Goal: Task Accomplishment & Management: Use online tool/utility

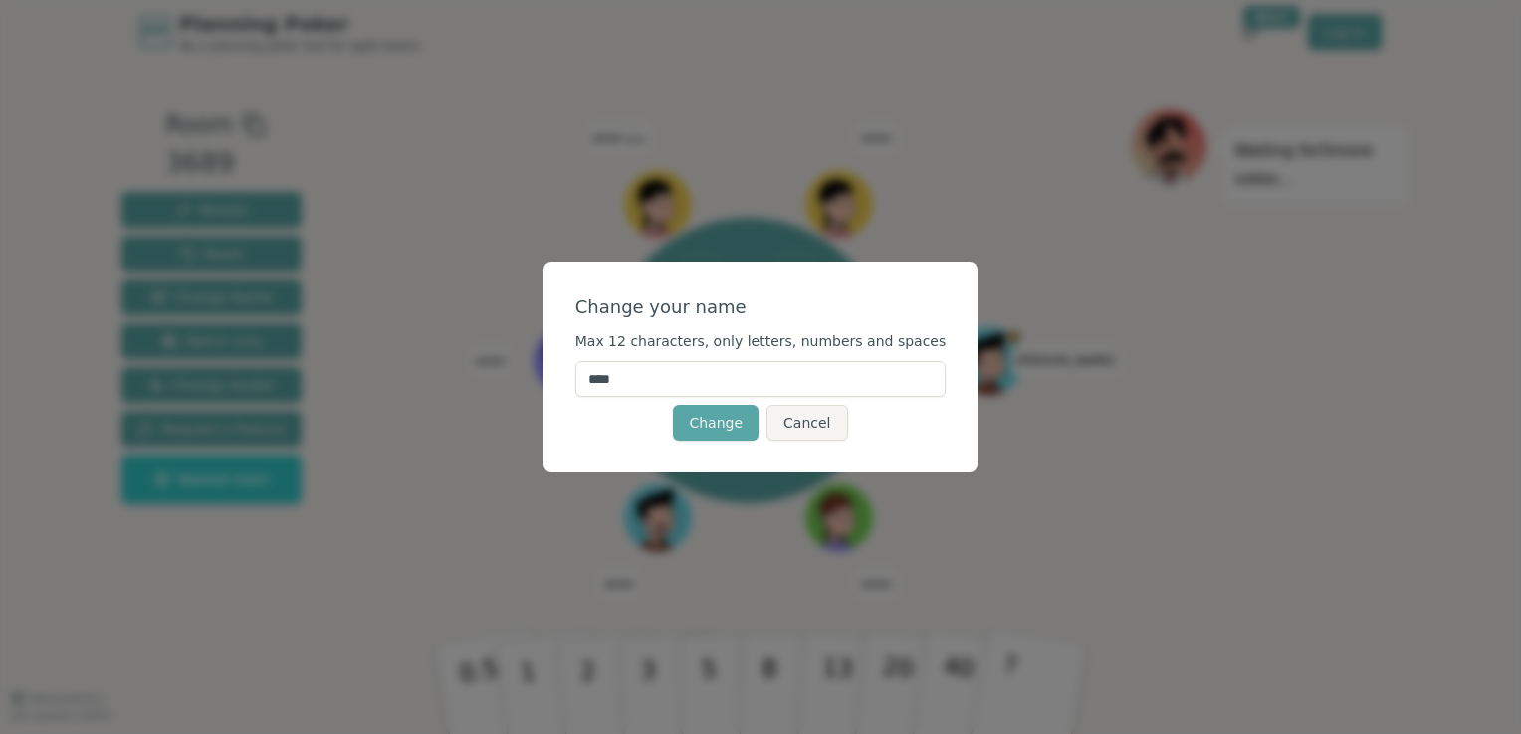
drag, startPoint x: 632, startPoint y: 377, endPoint x: 533, endPoint y: 362, distance: 99.6
click at [533, 362] on div "Change your name Max 12 characters, only letters, numbers and spaces **** Chang…" at bounding box center [760, 367] width 1521 height 734
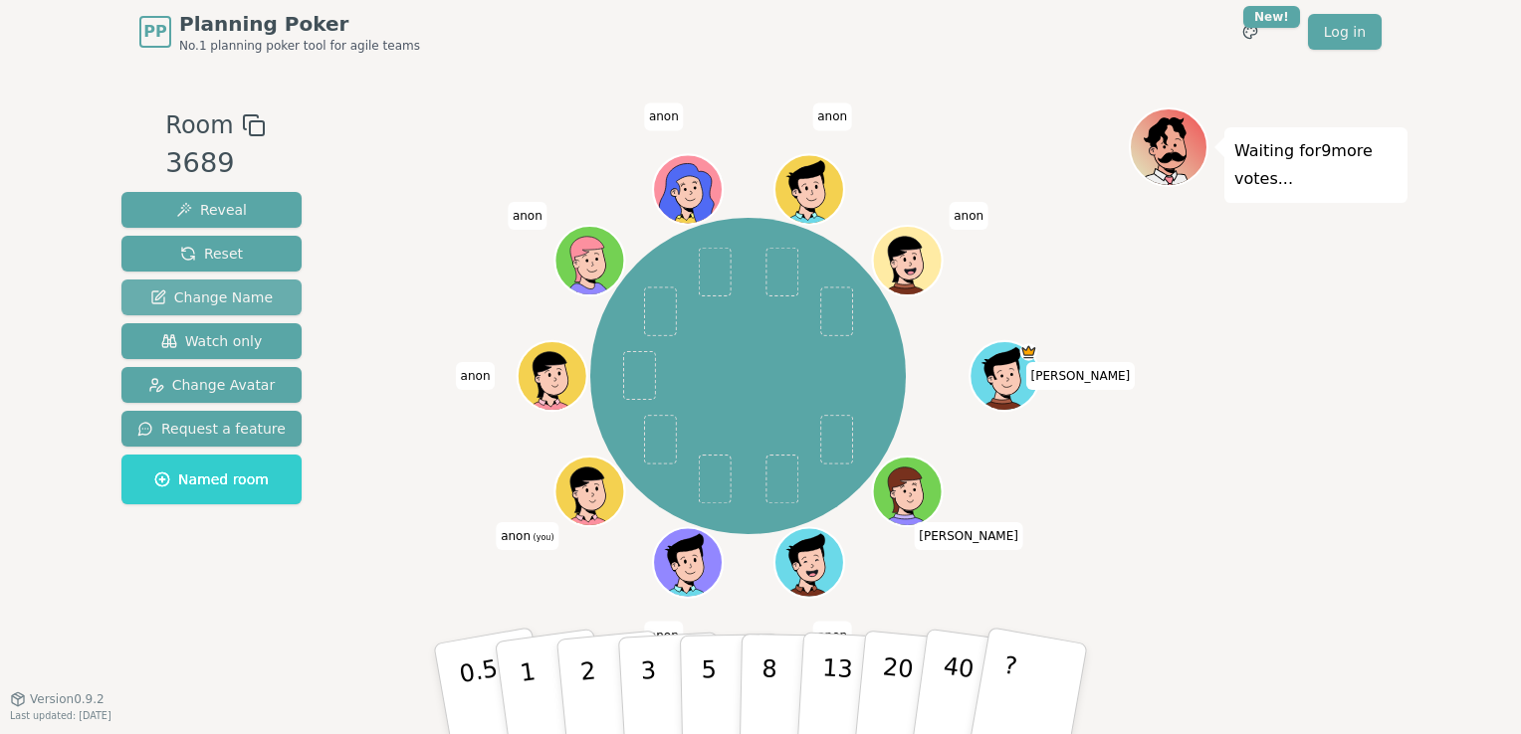
click at [209, 298] on span "Change Name" at bounding box center [211, 298] width 122 height 20
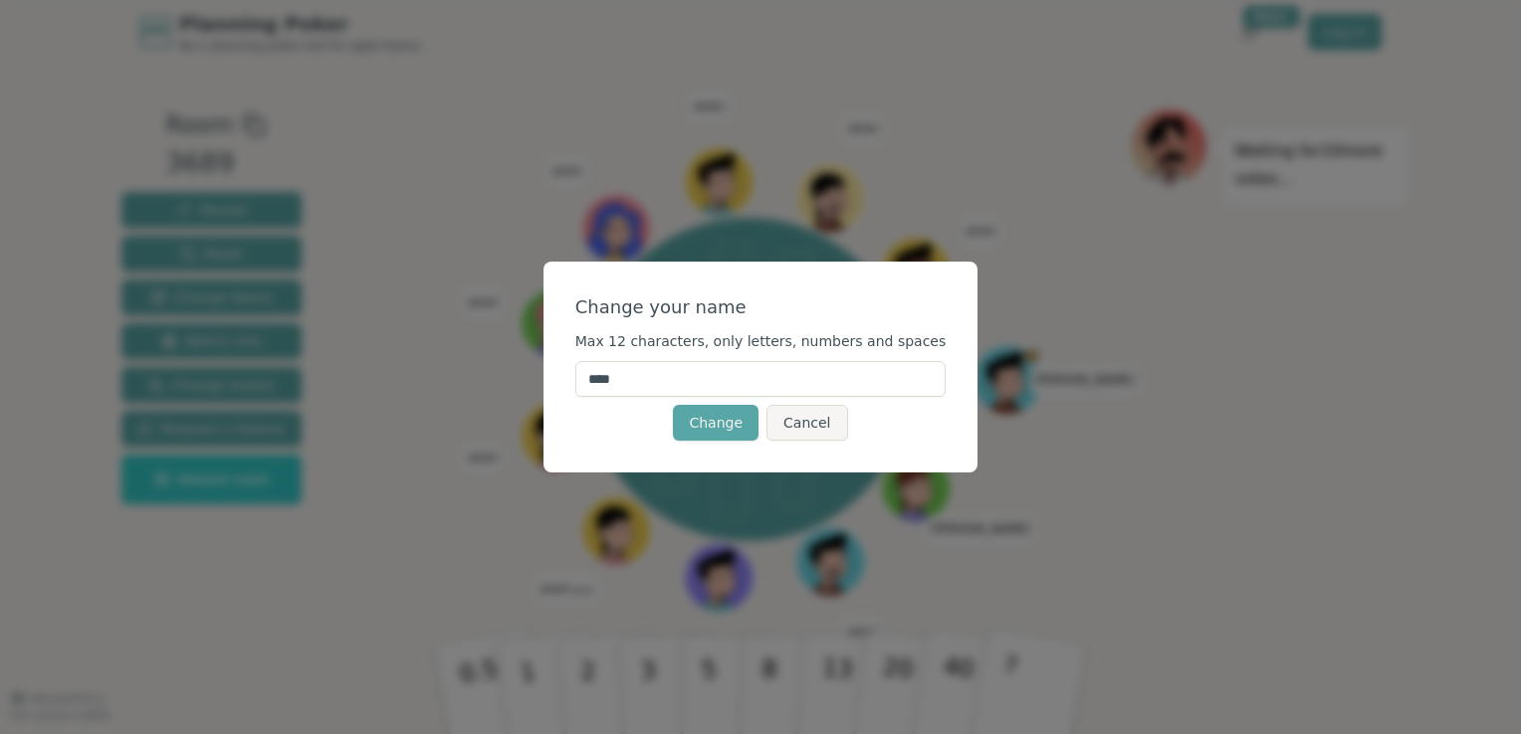
drag, startPoint x: 652, startPoint y: 384, endPoint x: 600, endPoint y: 383, distance: 51.8
click at [600, 383] on input "****" at bounding box center [760, 379] width 371 height 36
type input "**"
click button "Change" at bounding box center [716, 423] width 86 height 36
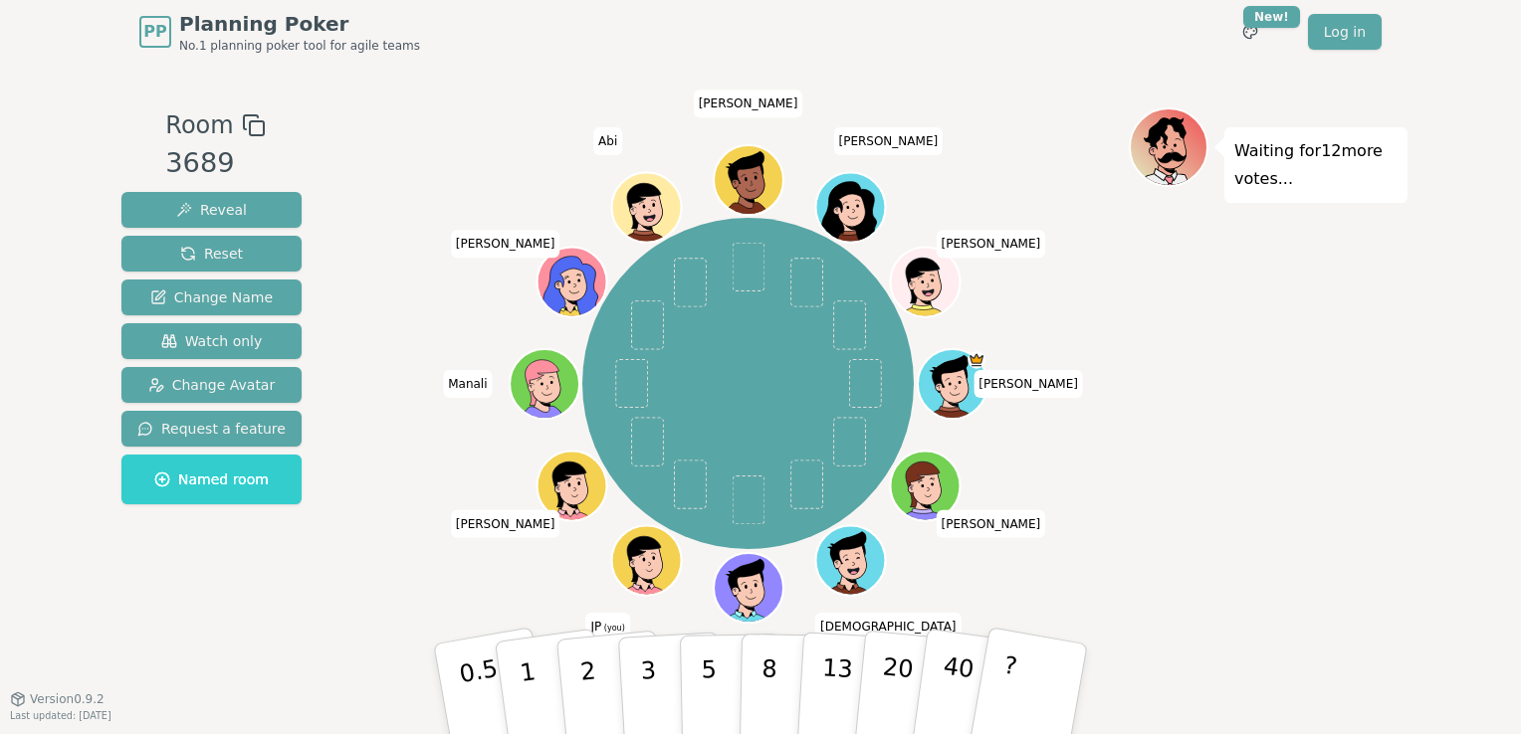
click at [1246, 332] on div "Waiting for 12 more votes..." at bounding box center [1267, 380] width 279 height 547
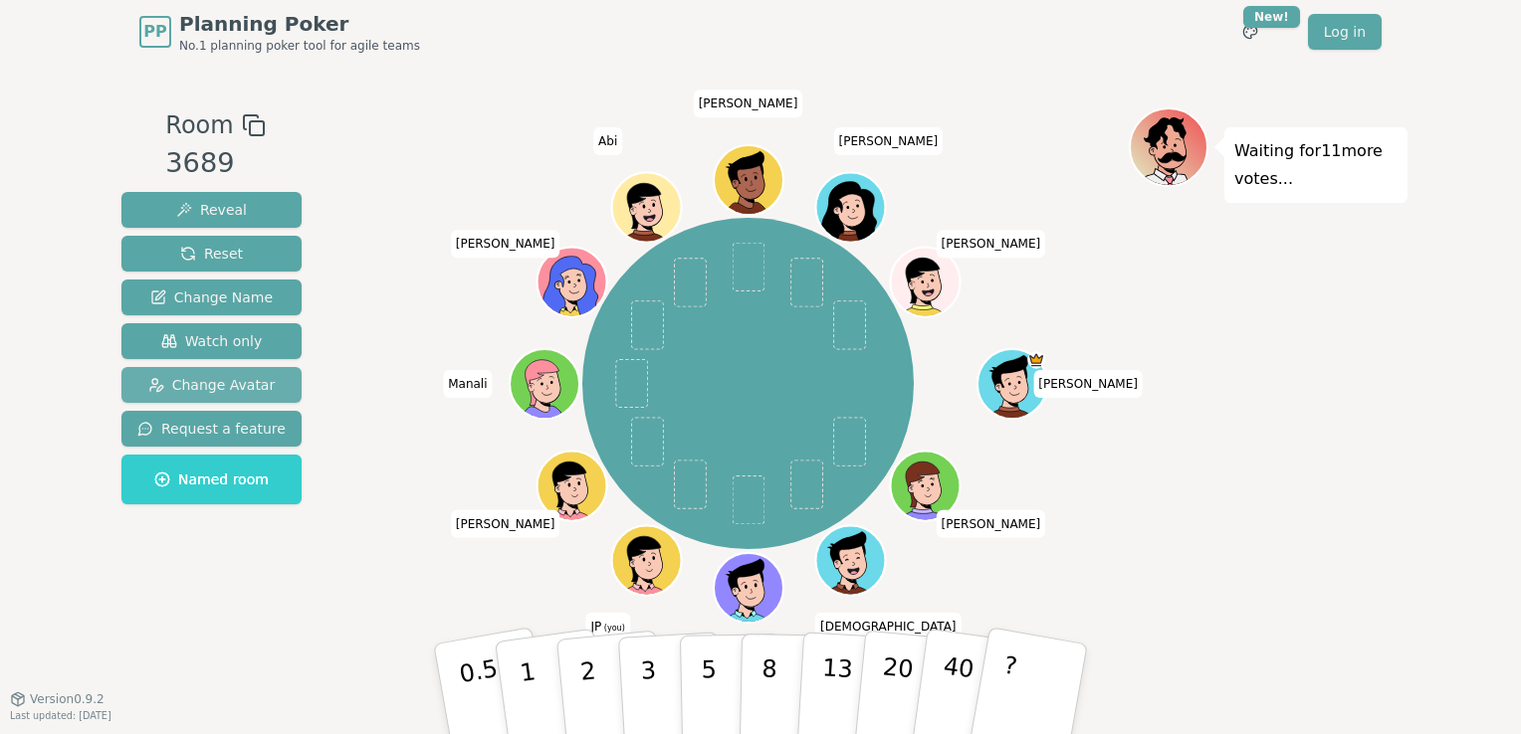
click at [223, 386] on span "Change Avatar" at bounding box center [211, 385] width 127 height 20
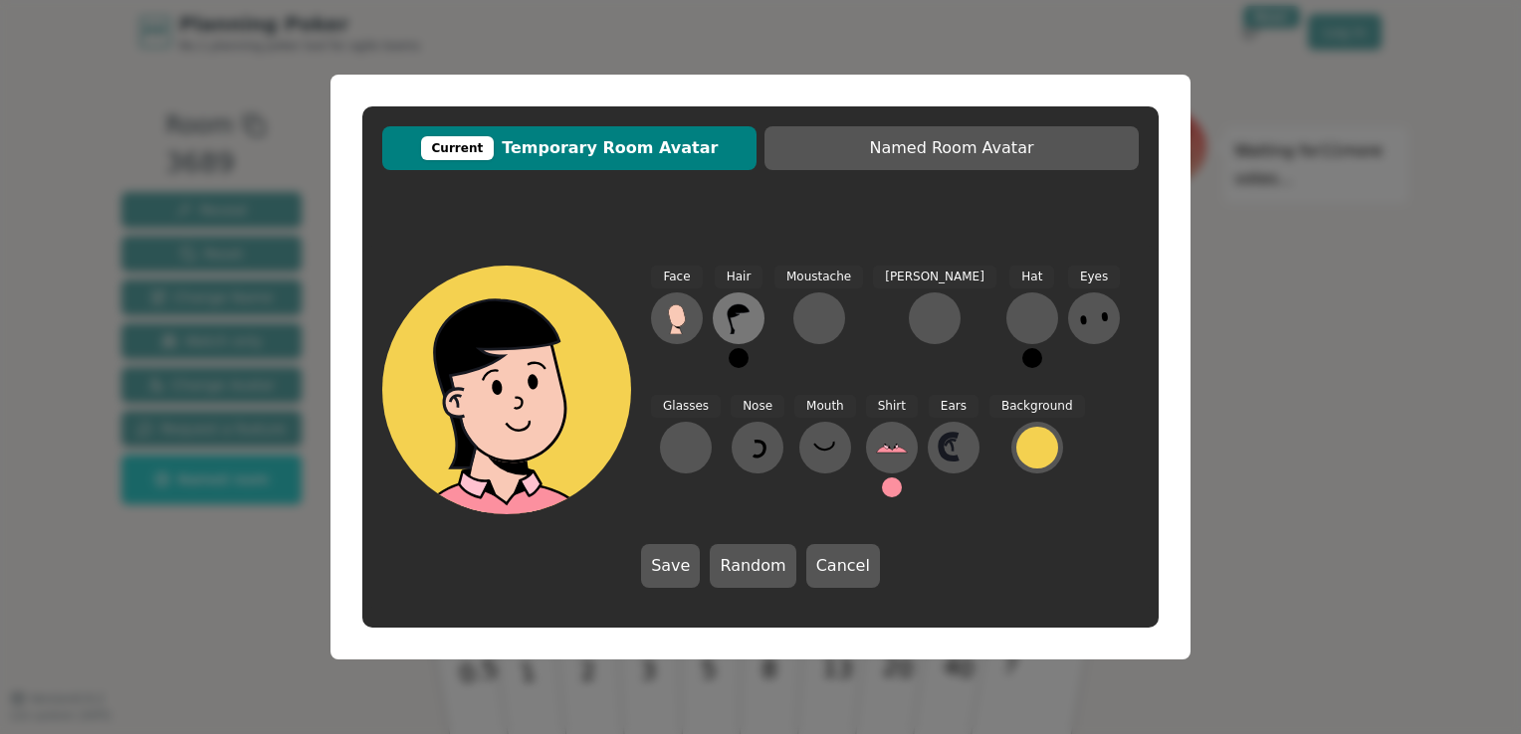
click at [731, 319] on icon at bounding box center [738, 319] width 32 height 32
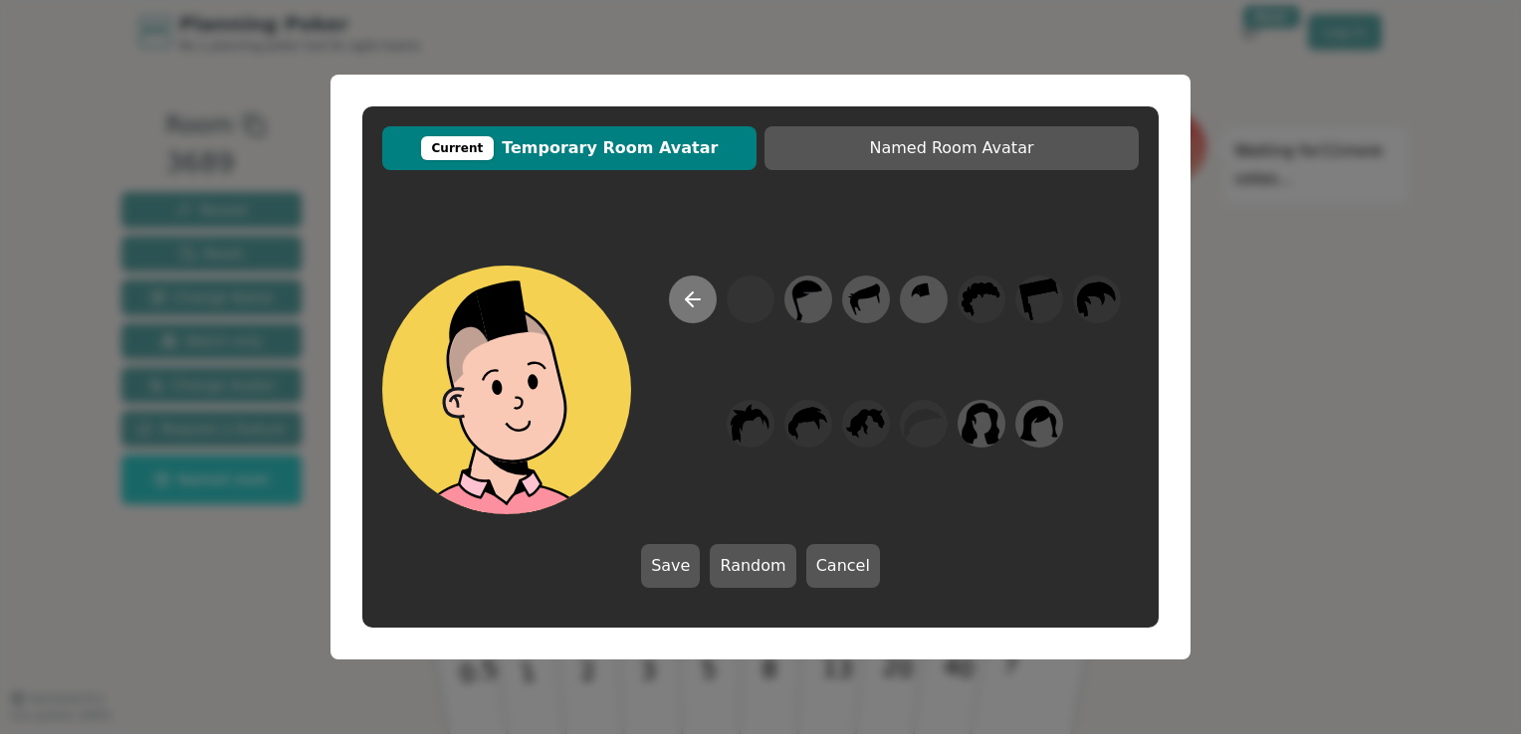
click at [686, 300] on icon at bounding box center [693, 300] width 14 height 0
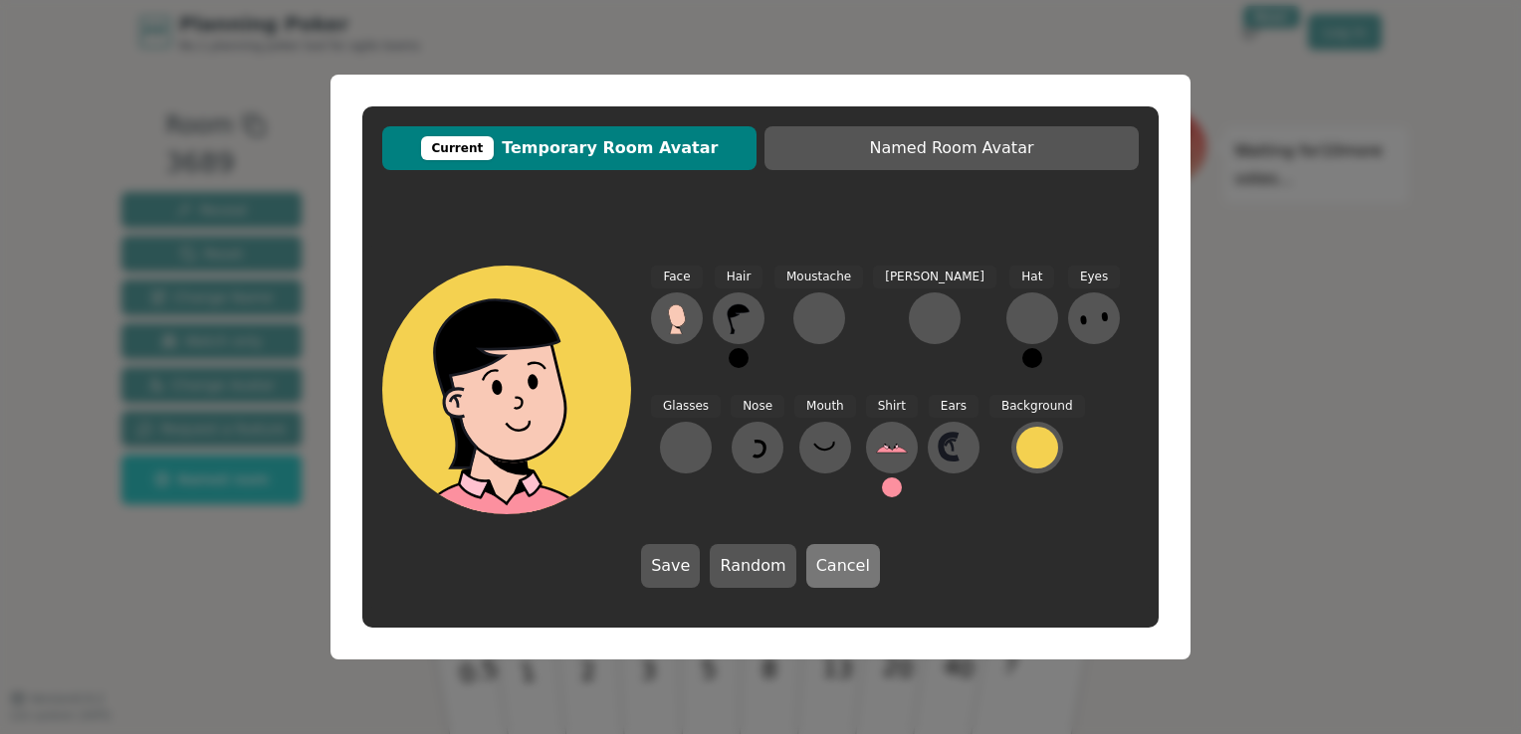
click at [821, 567] on button "Cancel" at bounding box center [843, 566] width 74 height 44
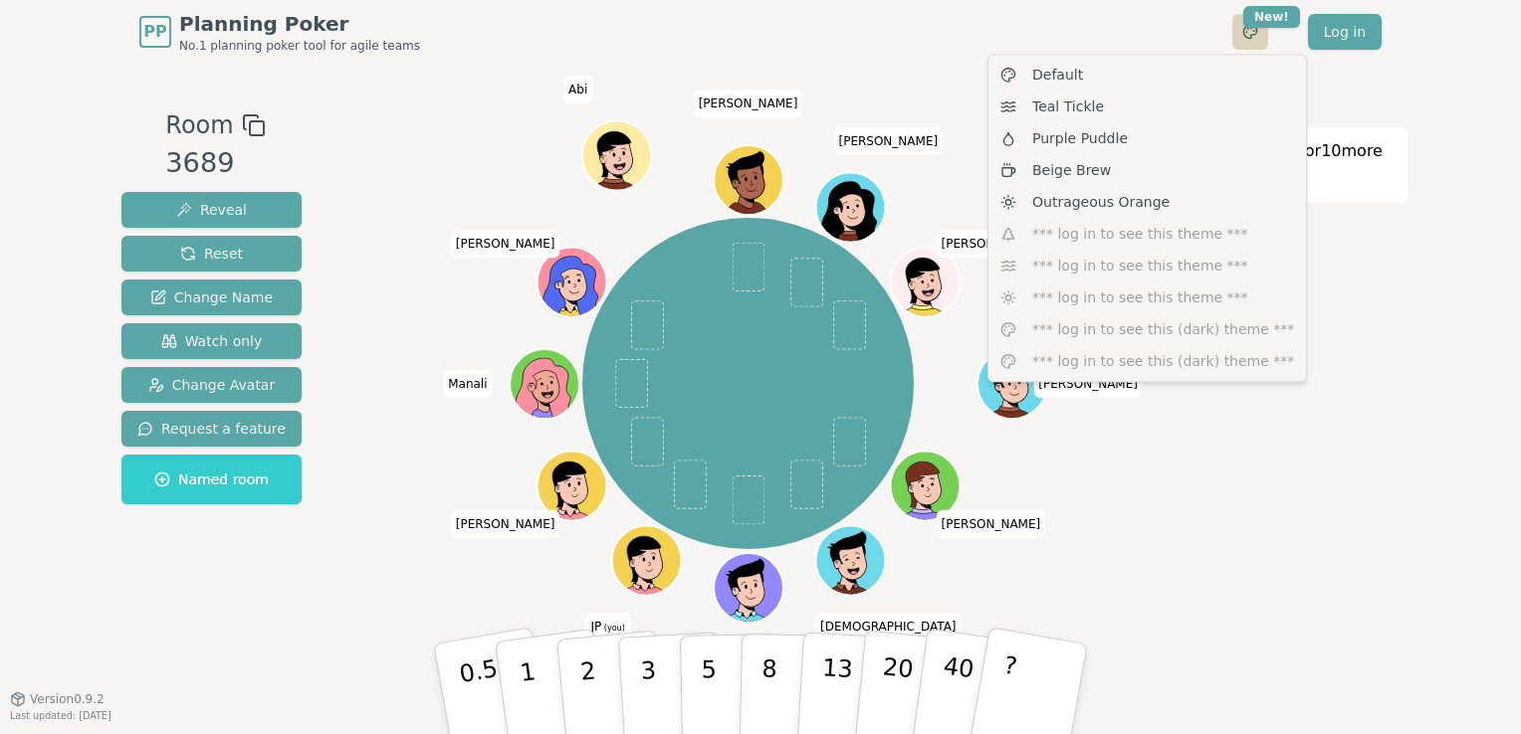
click at [1248, 30] on html "PP Planning Poker No.1 planning poker tool for agile teams Toggle theme New! Lo…" at bounding box center [760, 367] width 1521 height 734
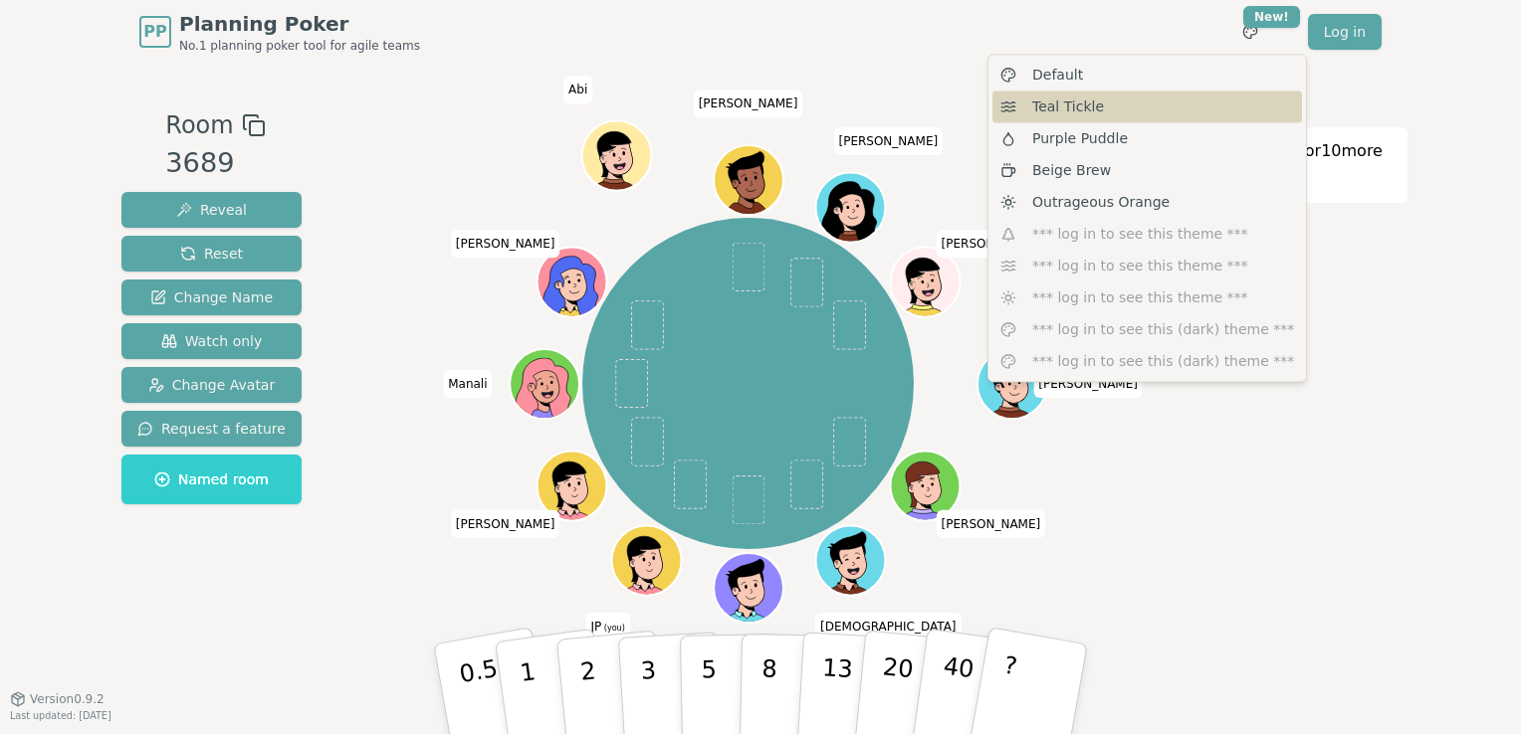
click at [1088, 110] on span "Teal Tickle" at bounding box center [1068, 107] width 72 height 20
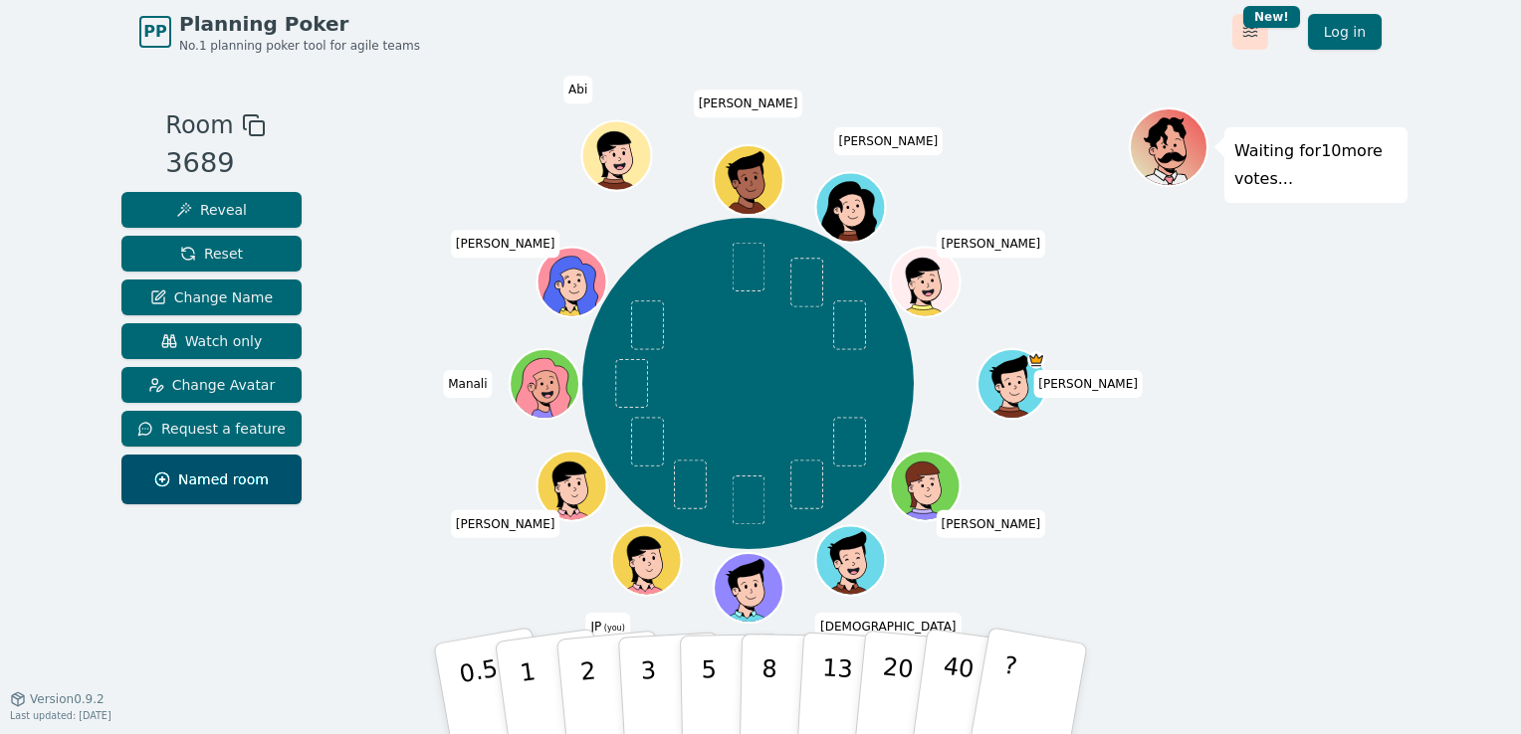
click at [1254, 32] on html "PP Planning Poker No.1 planning poker tool for agile teams Toggle theme New! Lo…" at bounding box center [760, 367] width 1521 height 734
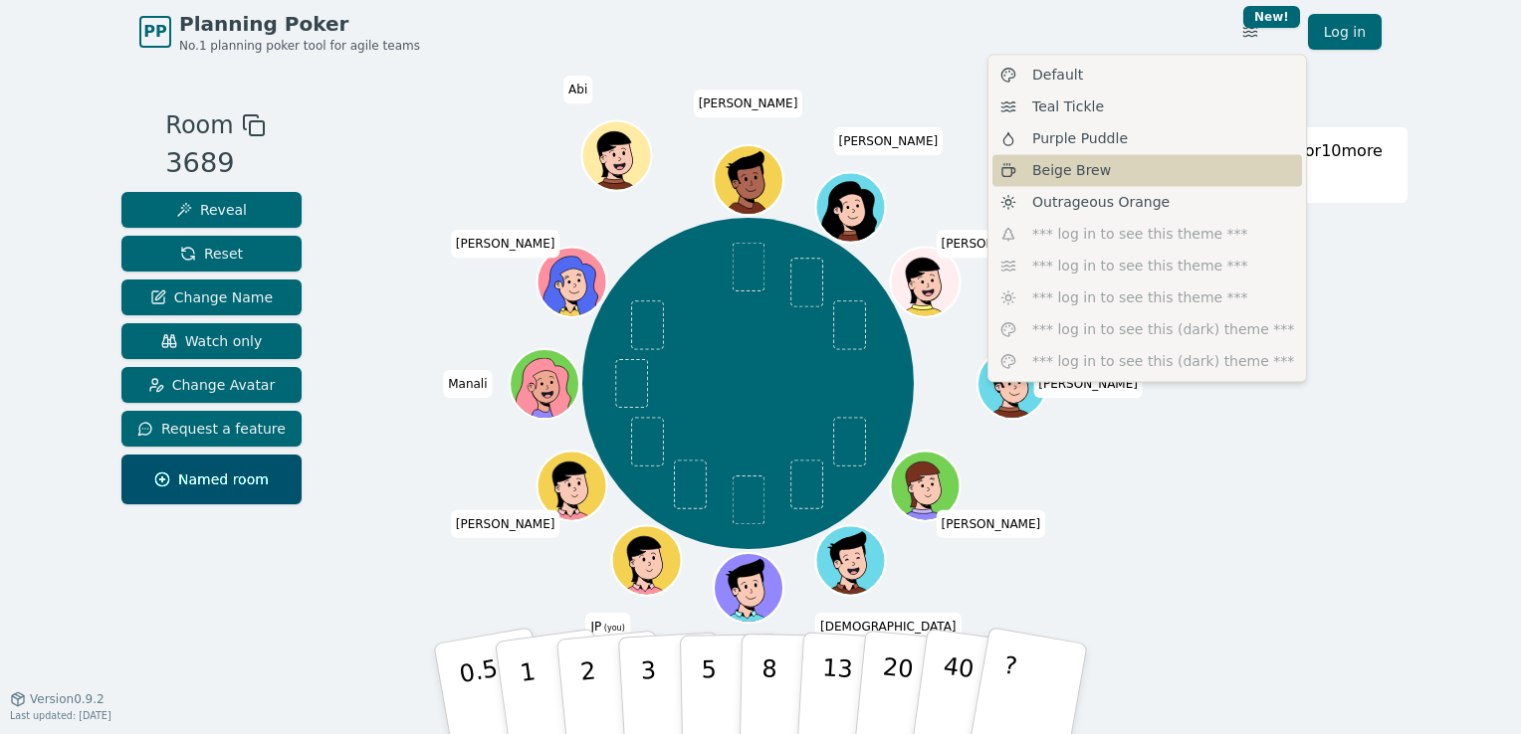
click at [1091, 173] on span "Beige Brew" at bounding box center [1071, 170] width 79 height 20
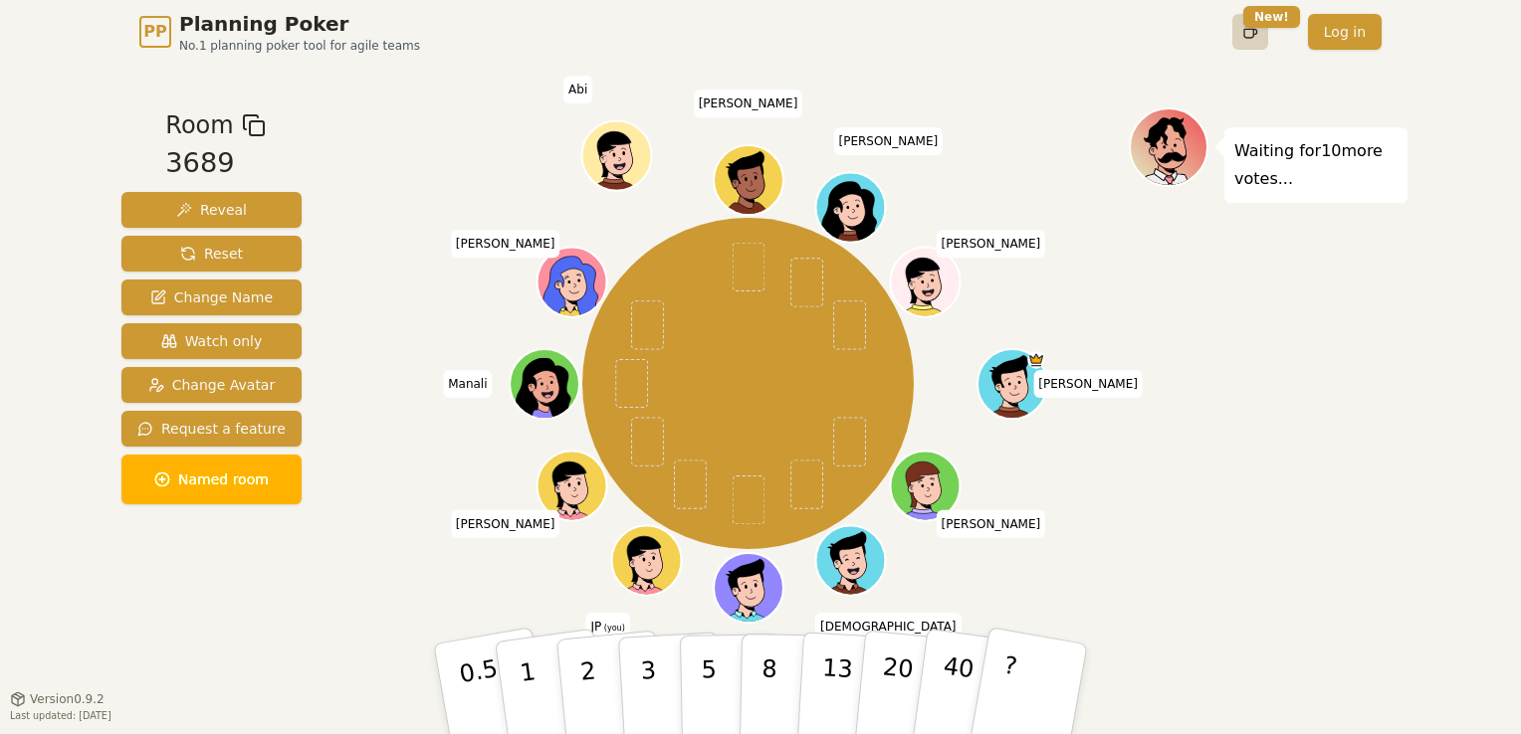
click at [1249, 38] on html "PP Planning Poker No.1 planning poker tool for agile teams Toggle theme New! Lo…" at bounding box center [760, 367] width 1521 height 734
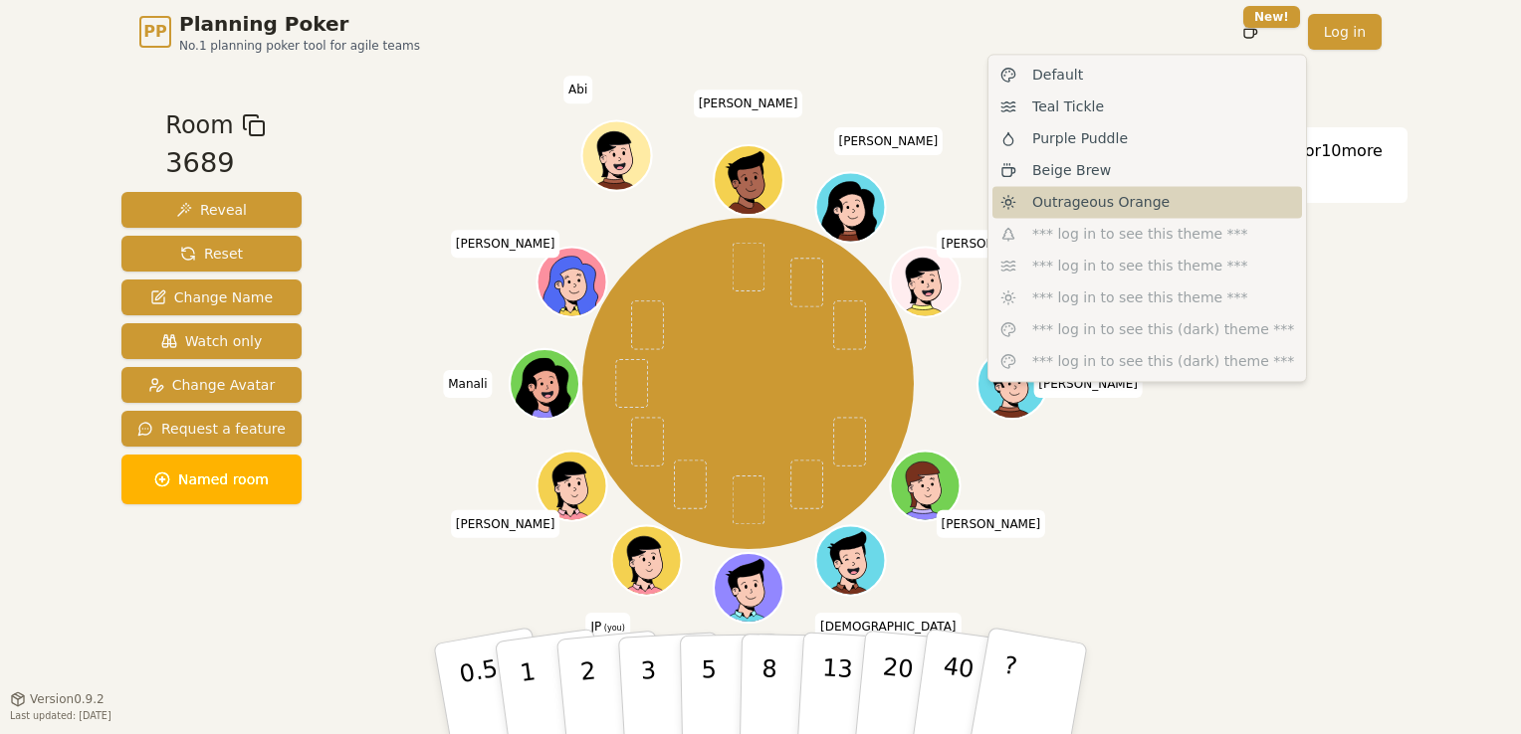
click at [1134, 209] on span "Outrageous Orange" at bounding box center [1100, 202] width 137 height 20
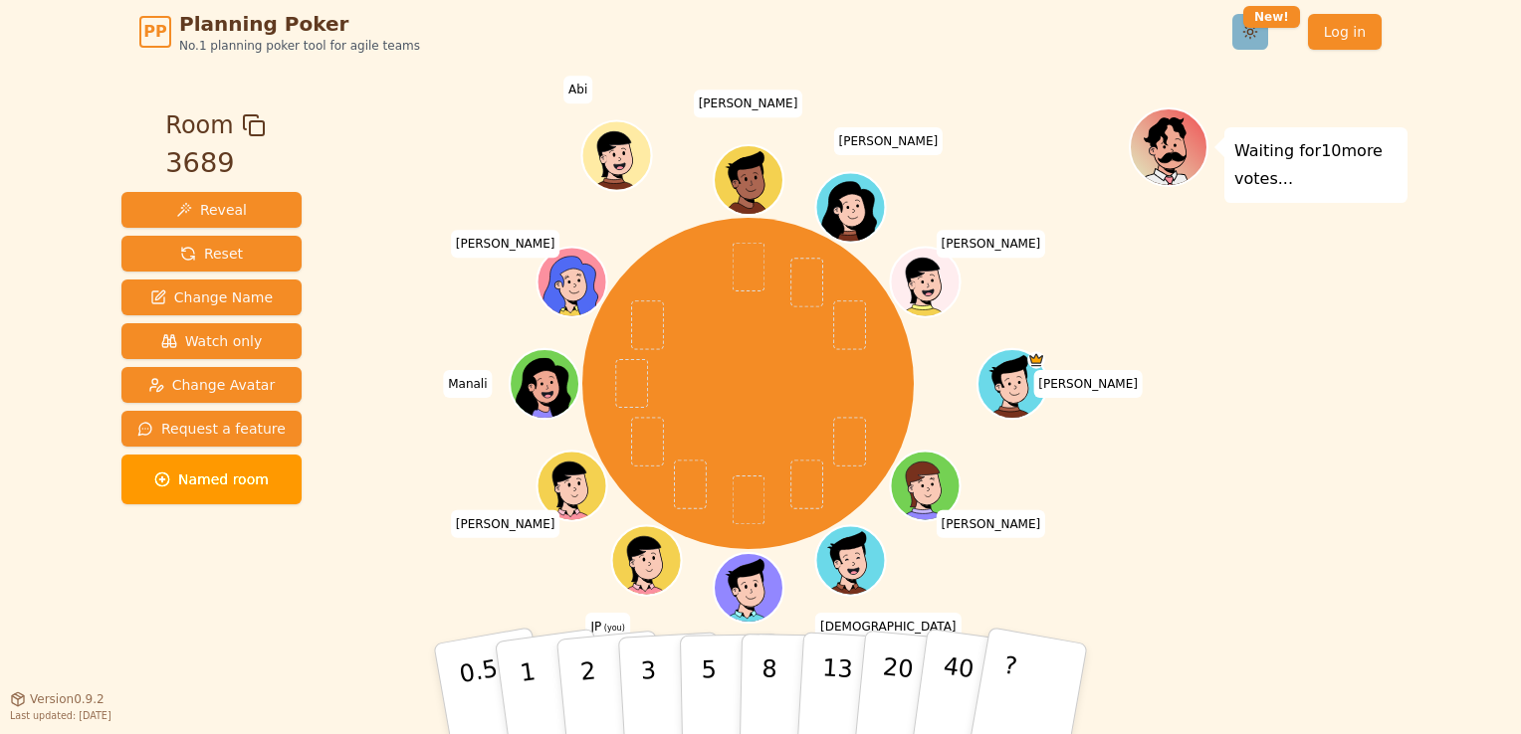
click at [1249, 35] on html "PP Planning Poker No.1 planning poker tool for agile teams Toggle theme New! Lo…" at bounding box center [760, 367] width 1521 height 734
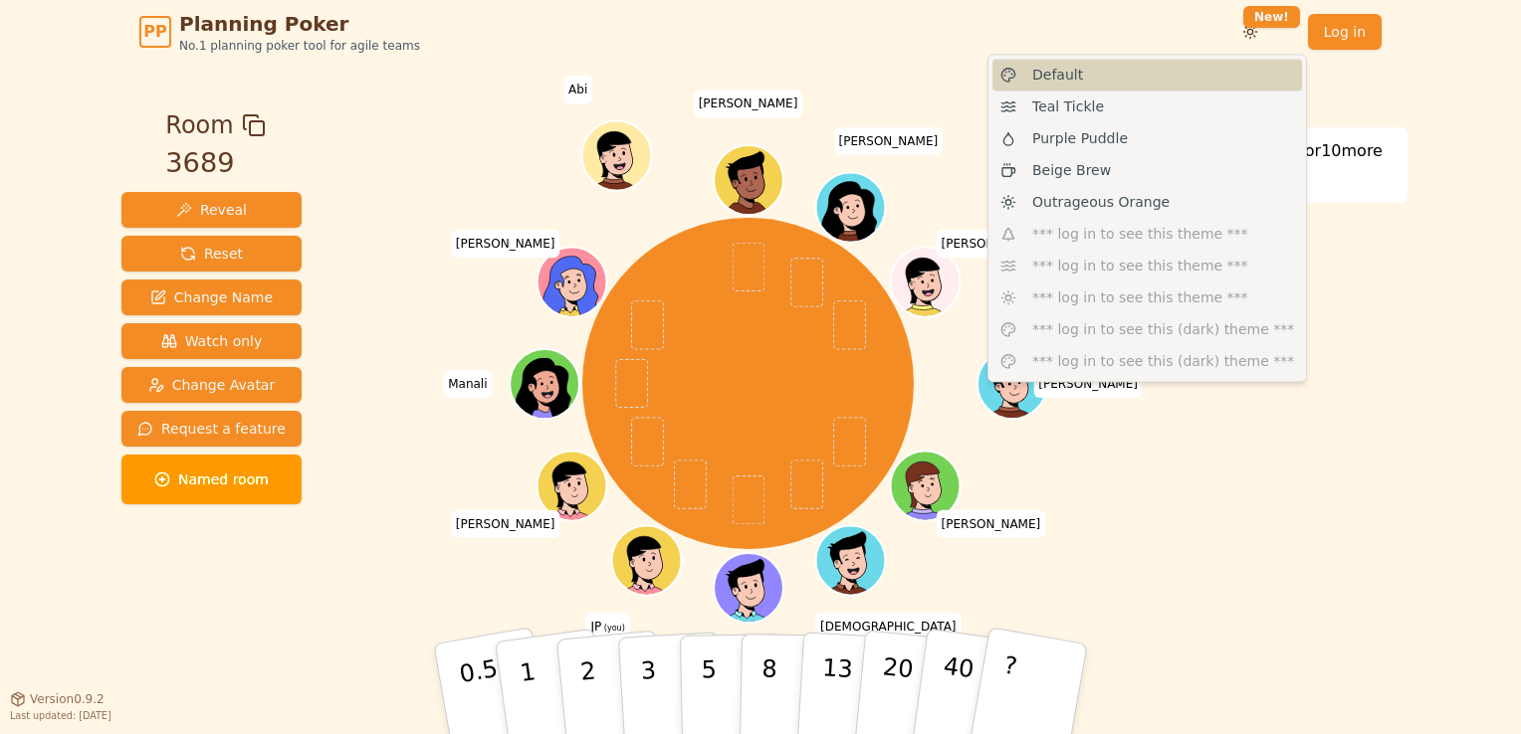
click at [1119, 83] on div "Default" at bounding box center [1146, 75] width 309 height 32
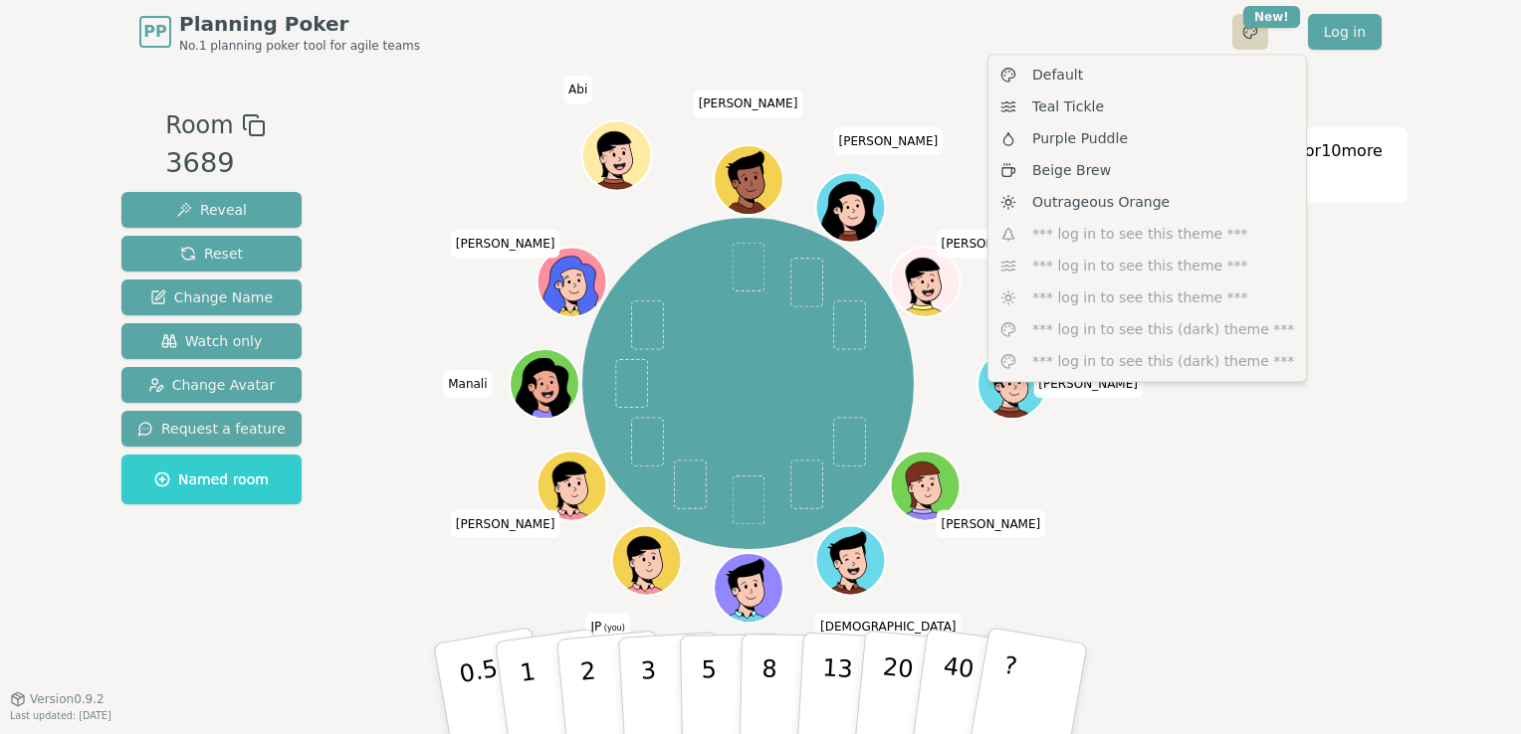
click at [1254, 32] on html "PP Planning Poker No.1 planning poker tool for agile teams Toggle theme New! Lo…" at bounding box center [760, 367] width 1521 height 734
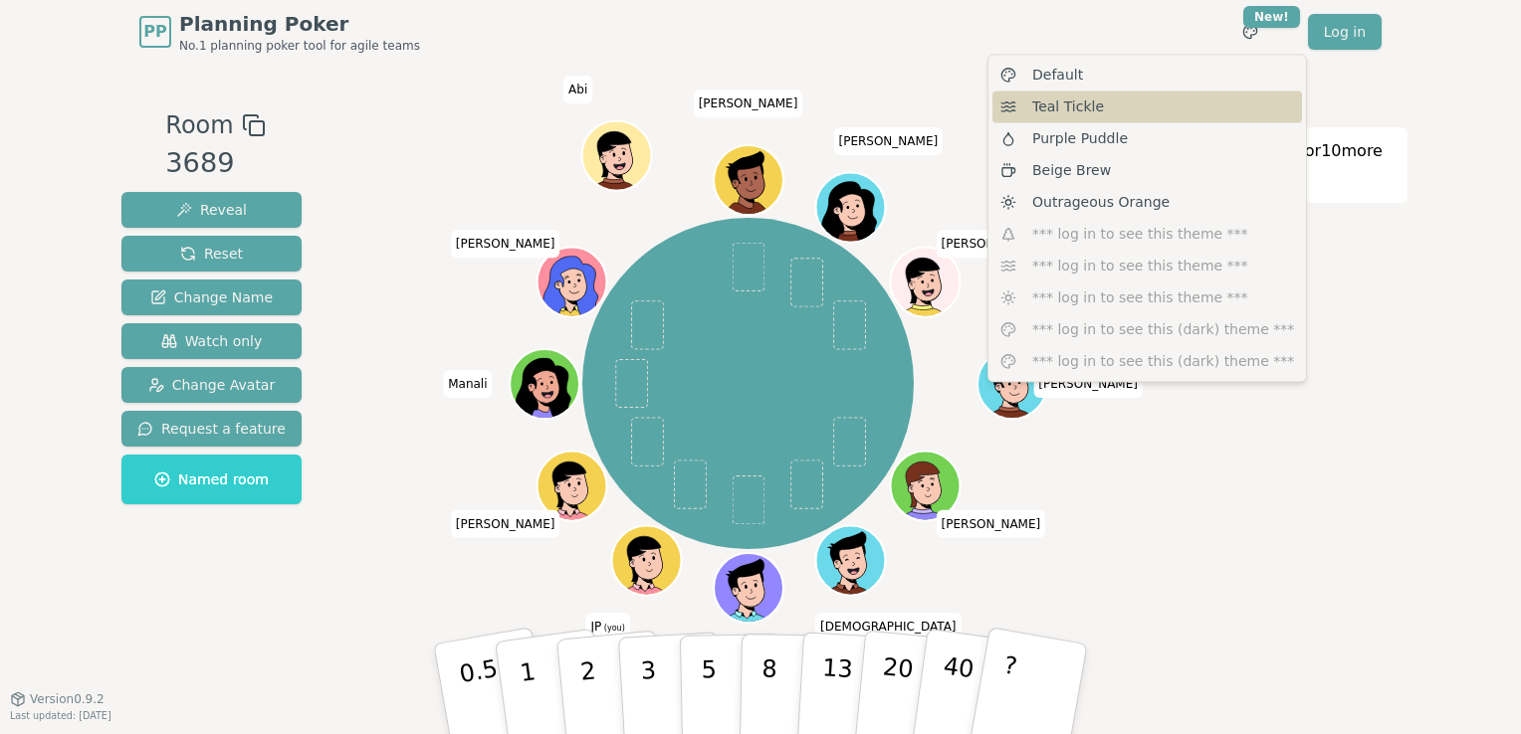
click at [1189, 106] on div "Teal Tickle" at bounding box center [1146, 107] width 309 height 32
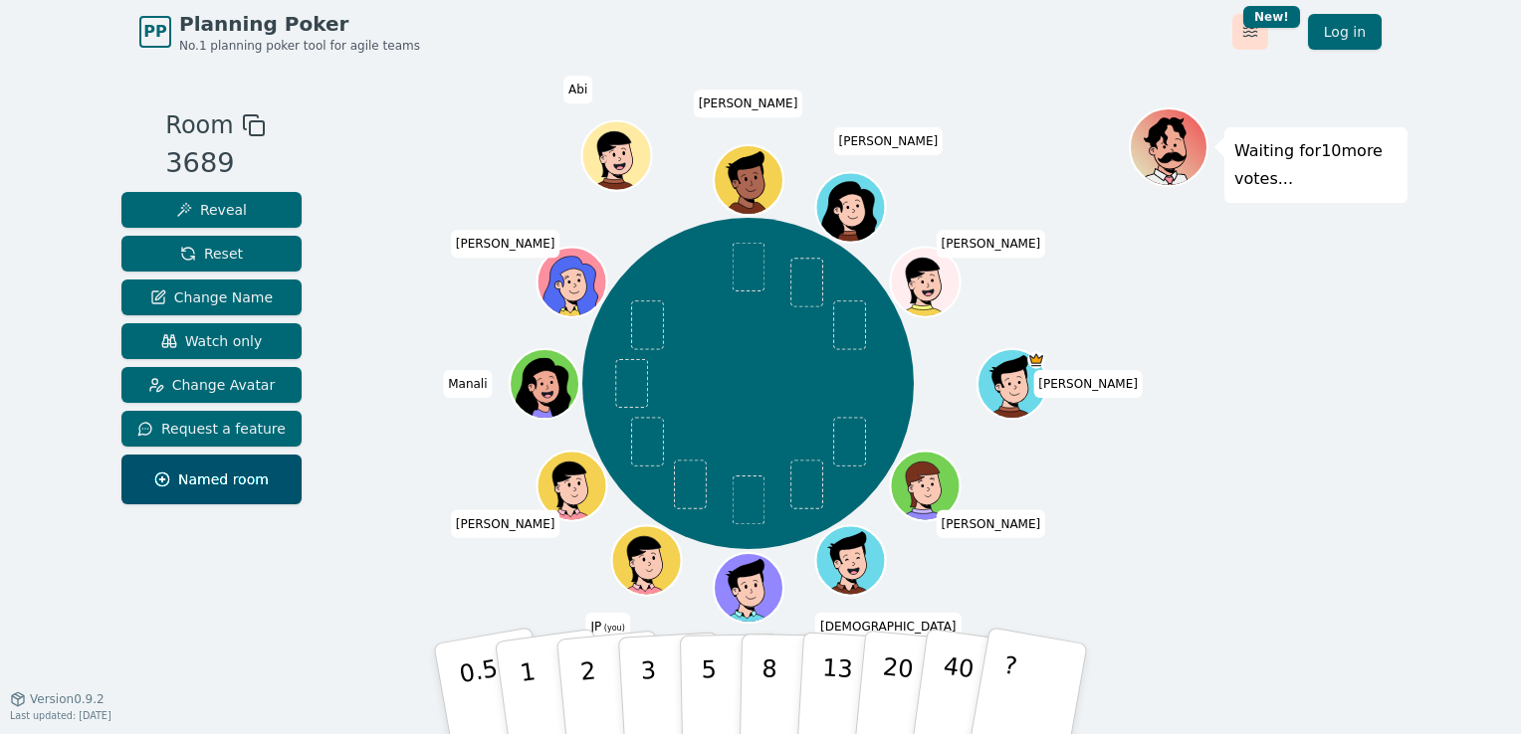
click at [1246, 27] on html "PP Planning Poker No.1 planning poker tool for agile teams Toggle theme New! Lo…" at bounding box center [760, 367] width 1521 height 734
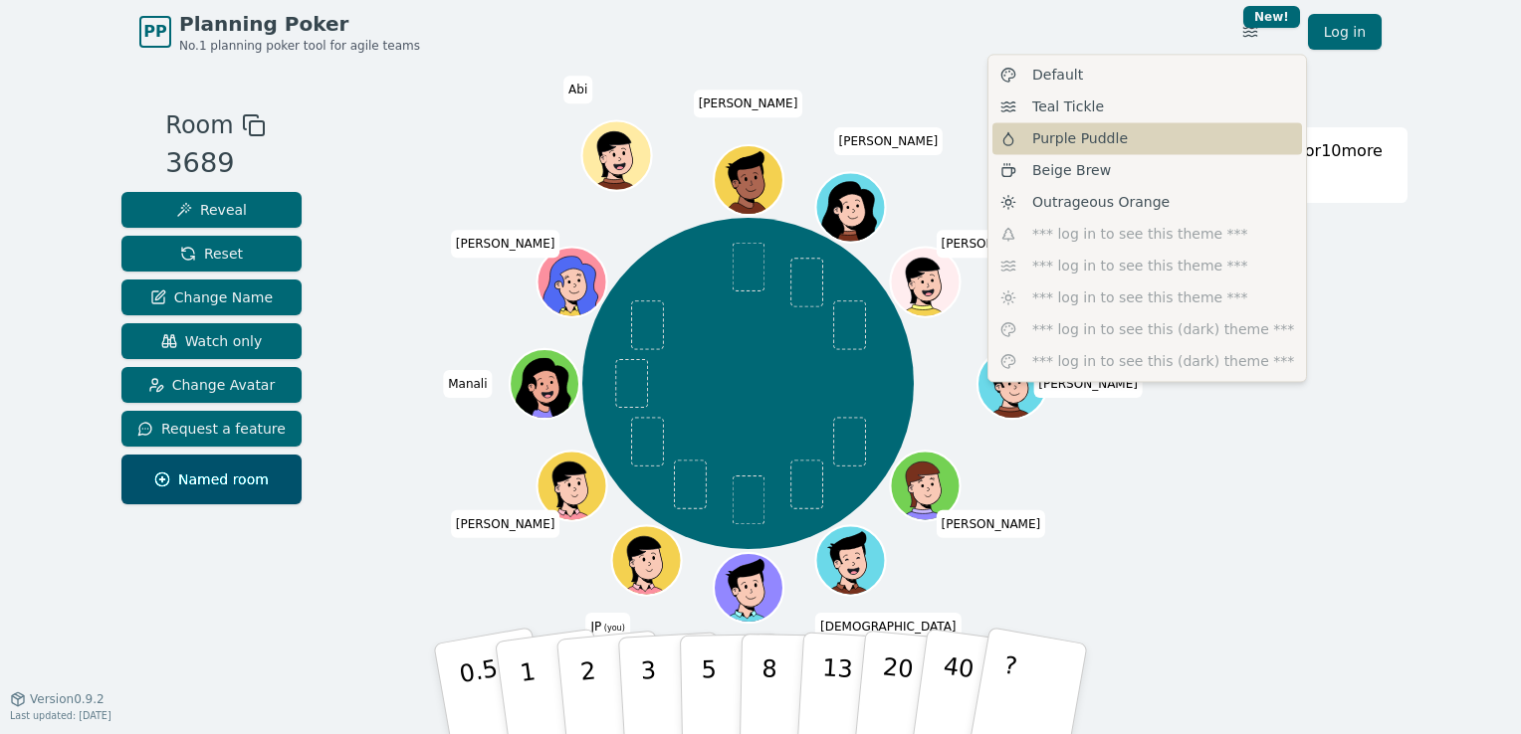
click at [1180, 138] on div "Purple Puddle" at bounding box center [1146, 138] width 309 height 32
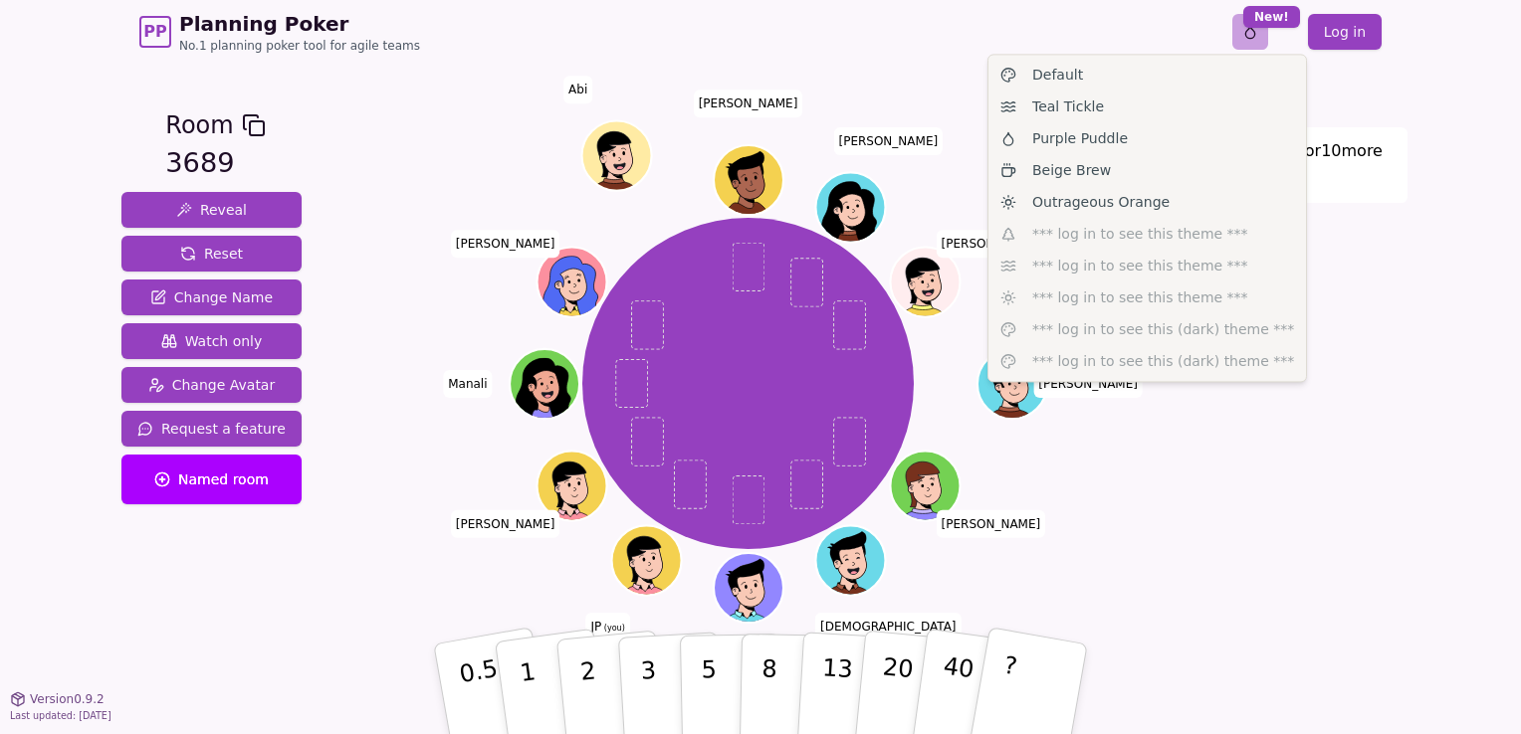
click at [1264, 36] on html "PP Planning Poker No.1 planning poker tool for agile teams Toggle theme New! Lo…" at bounding box center [760, 367] width 1521 height 734
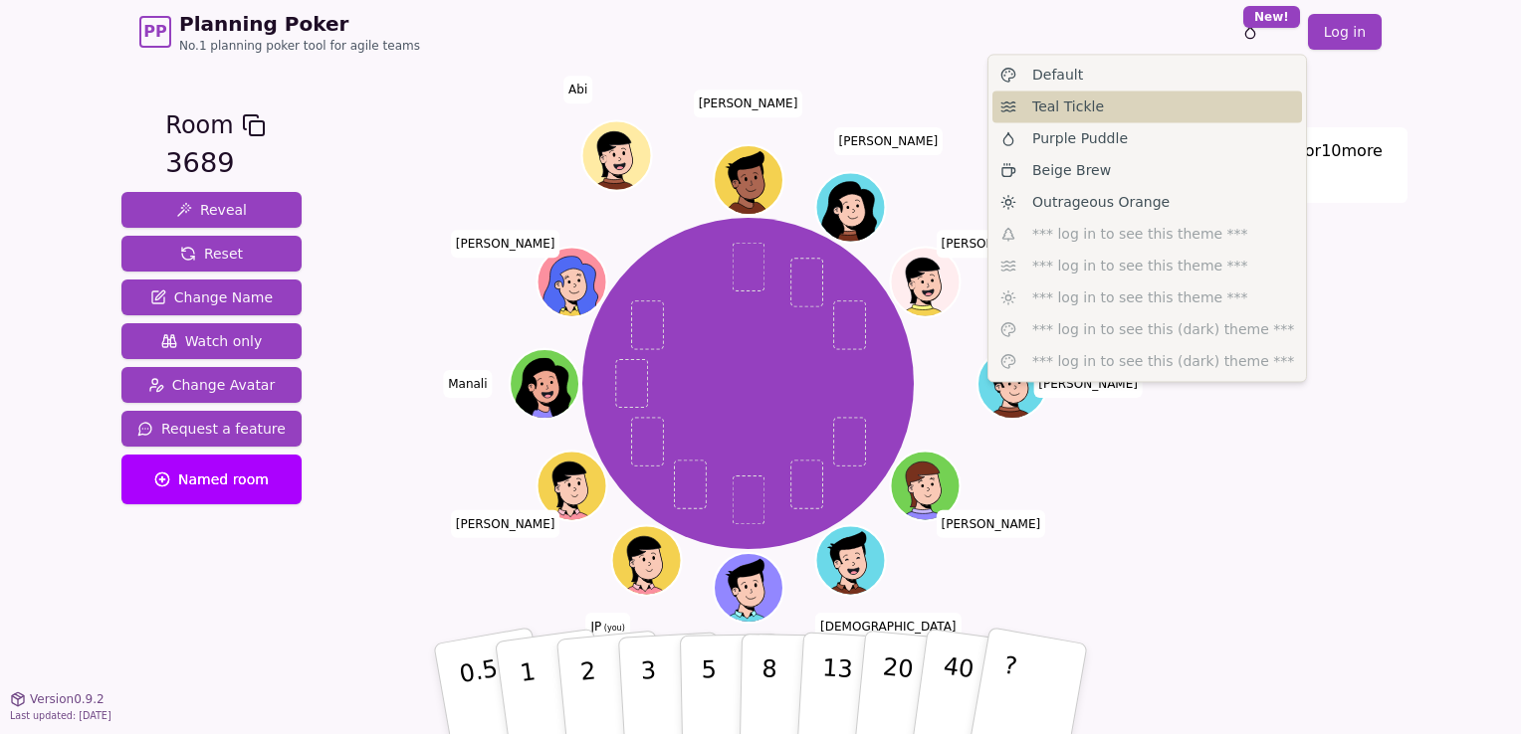
click at [1162, 116] on div "Teal Tickle" at bounding box center [1146, 107] width 309 height 32
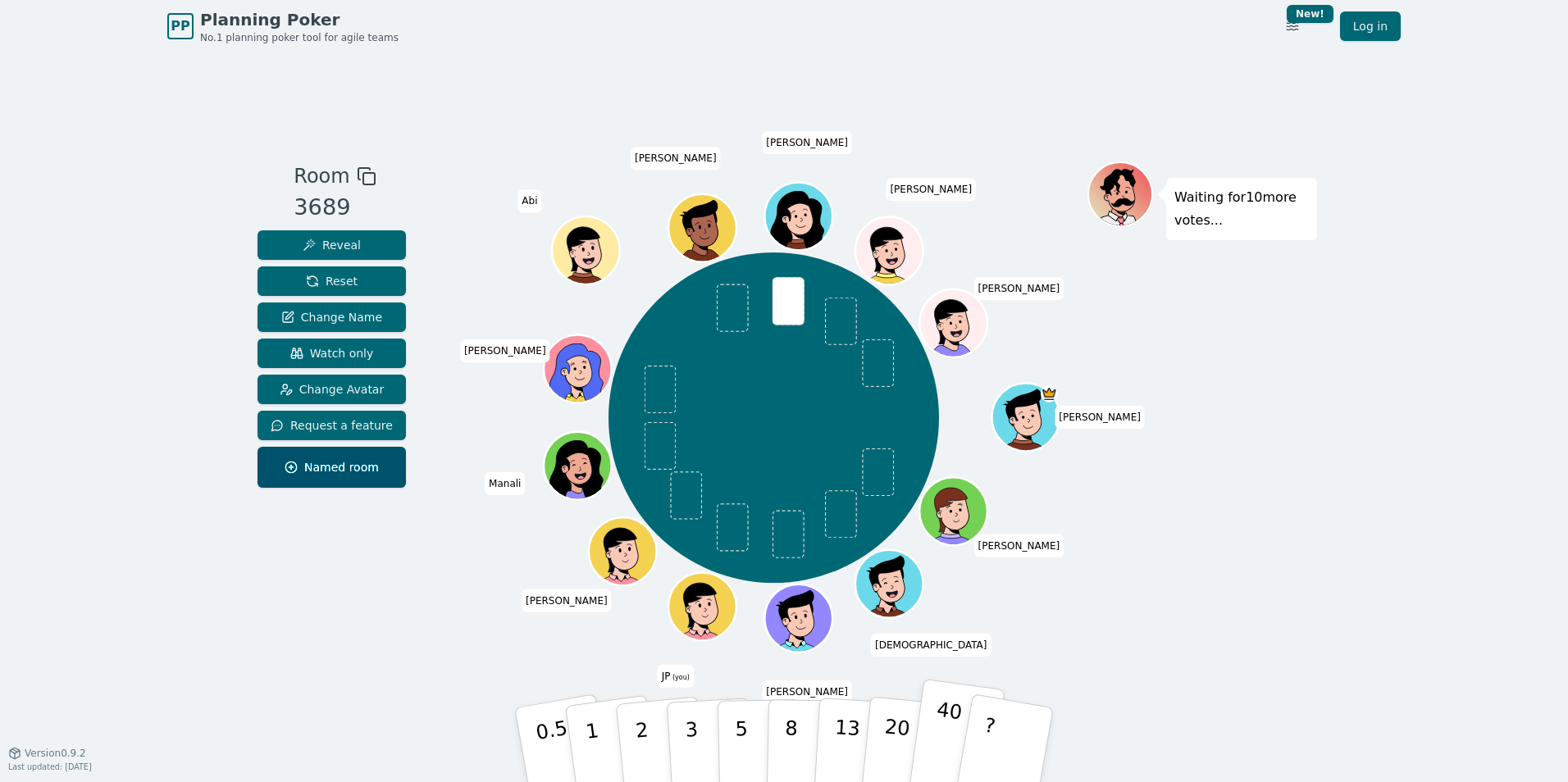
click at [924, 604] on button "40" at bounding box center [956, 745] width 97 height 133
click at [733, 522] on span at bounding box center [732, 527] width 32 height 48
click at [335, 280] on span "Reset" at bounding box center [331, 281] width 52 height 16
click at [450, 604] on div "Room 3689 Reveal Reset Change Name Watch only Change Avatar Request a feature N…" at bounding box center [784, 403] width 1066 height 483
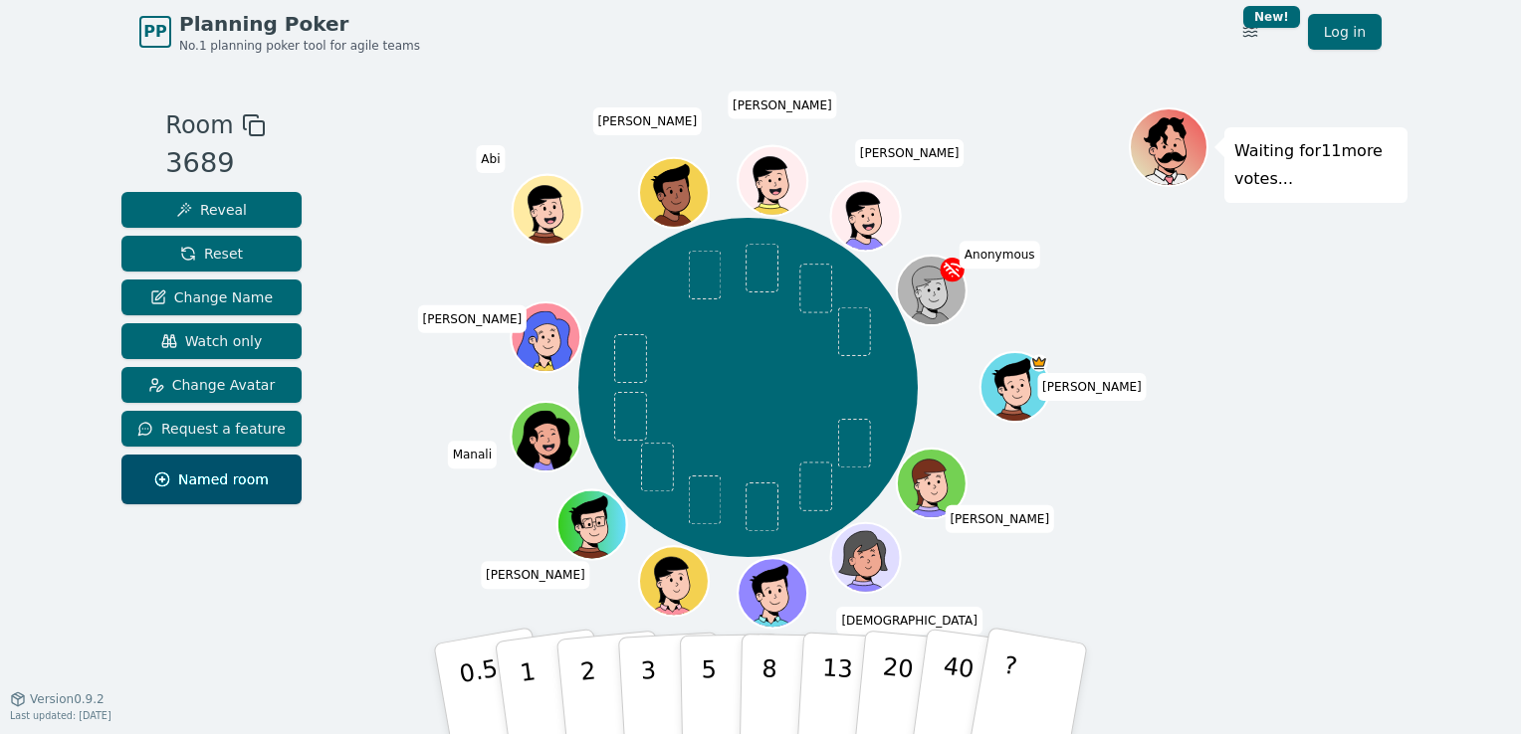
drag, startPoint x: 1313, startPoint y: 385, endPoint x: 1314, endPoint y: 493, distance: 107.5
click at [1314, 493] on div "Waiting for 11 more votes..." at bounding box center [1267, 380] width 279 height 547
click at [1053, 603] on div "[PERSON_NAME] [PERSON_NAME] (you) [PERSON_NAME] [PERSON_NAME] [PERSON_NAME] [PE…" at bounding box center [747, 387] width 761 height 489
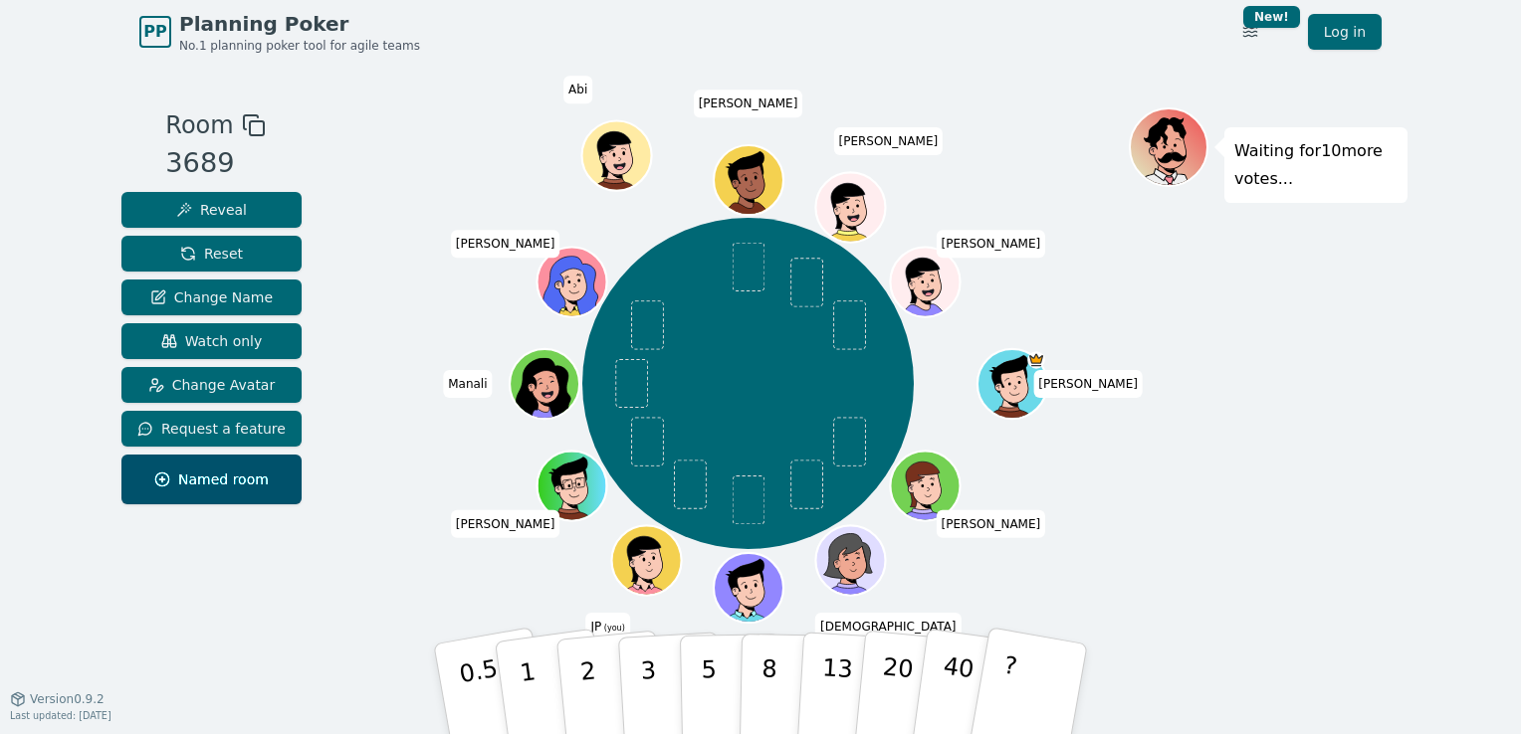
click at [1152, 547] on div "Waiting for 10 more votes..." at bounding box center [1267, 380] width 279 height 547
drag, startPoint x: 1123, startPoint y: 289, endPoint x: 1130, endPoint y: 467, distance: 178.3
click at [1130, 467] on div "Room 3689 Reveal Reset Change Name Watch only Change Avatar Request a feature N…" at bounding box center [760, 380] width 1294 height 547
drag, startPoint x: 1130, startPoint y: 467, endPoint x: 1404, endPoint y: 416, distance: 278.3
click at [1404, 416] on div "Waiting for 10 more votes..." at bounding box center [1267, 380] width 279 height 547
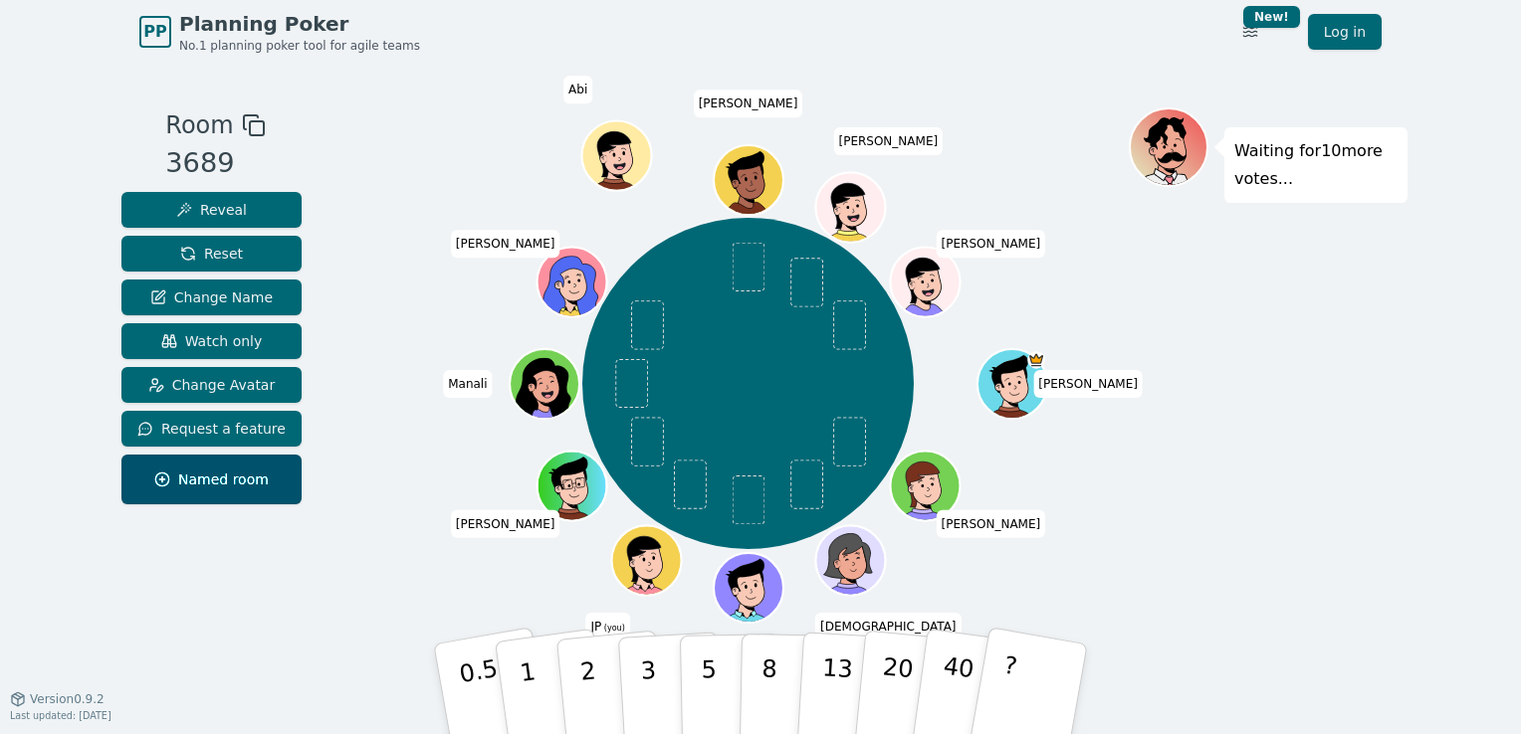
click at [510, 559] on div "[PERSON_NAME] [PERSON_NAME] (you) [PERSON_NAME] [PERSON_NAME] Abi [PERSON_NAME]…" at bounding box center [747, 383] width 761 height 481
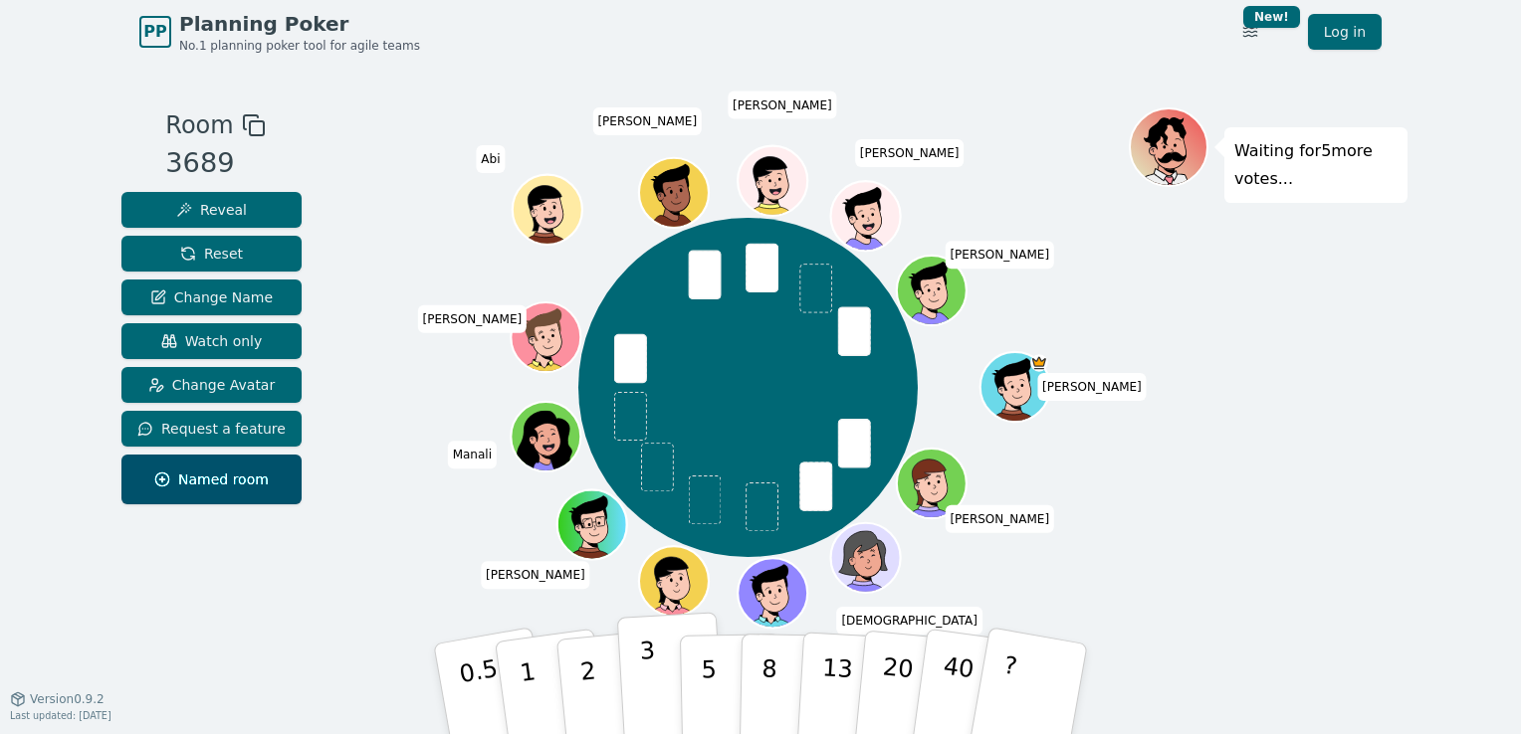
click at [642, 670] on p "3" at bounding box center [650, 691] width 22 height 108
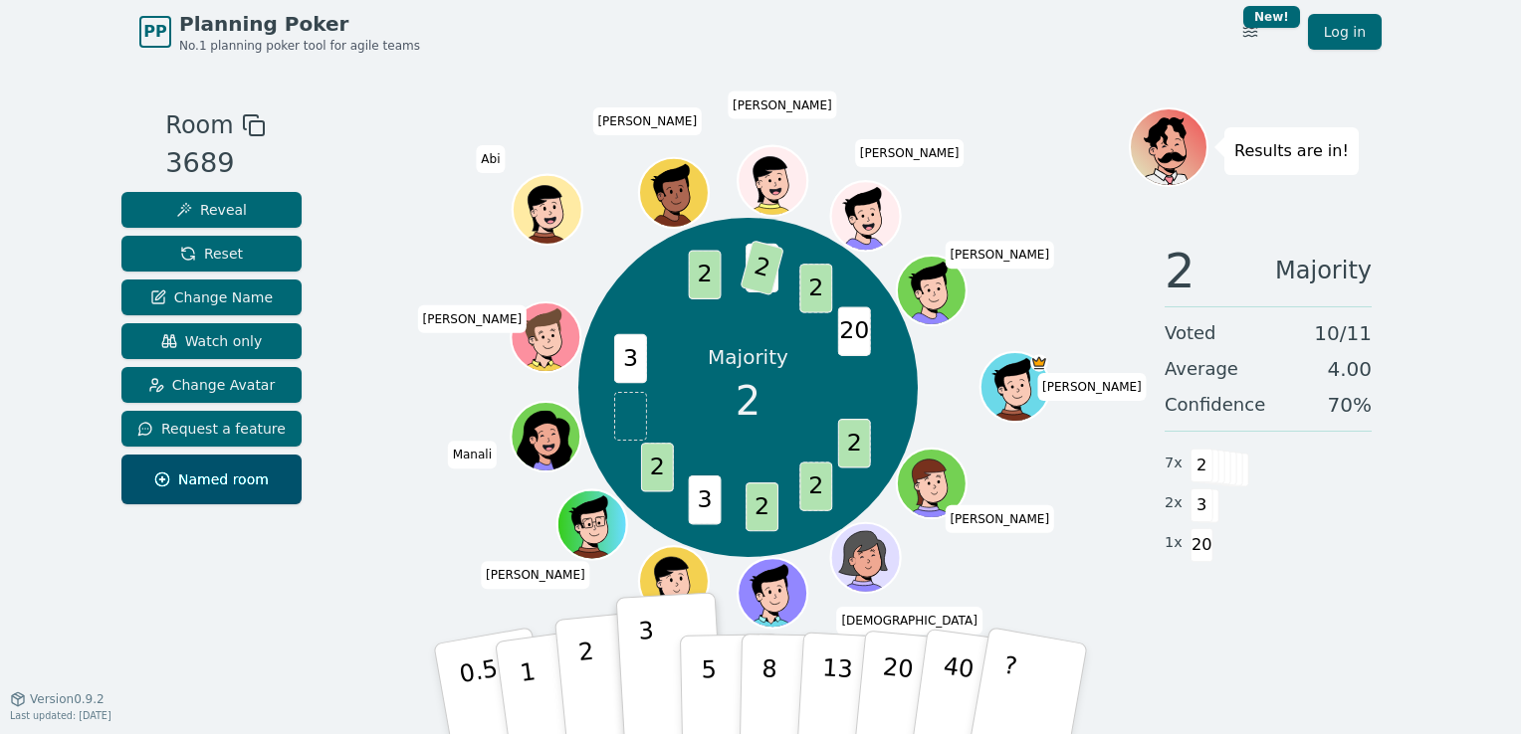
click at [592, 690] on p "2" at bounding box center [590, 692] width 26 height 108
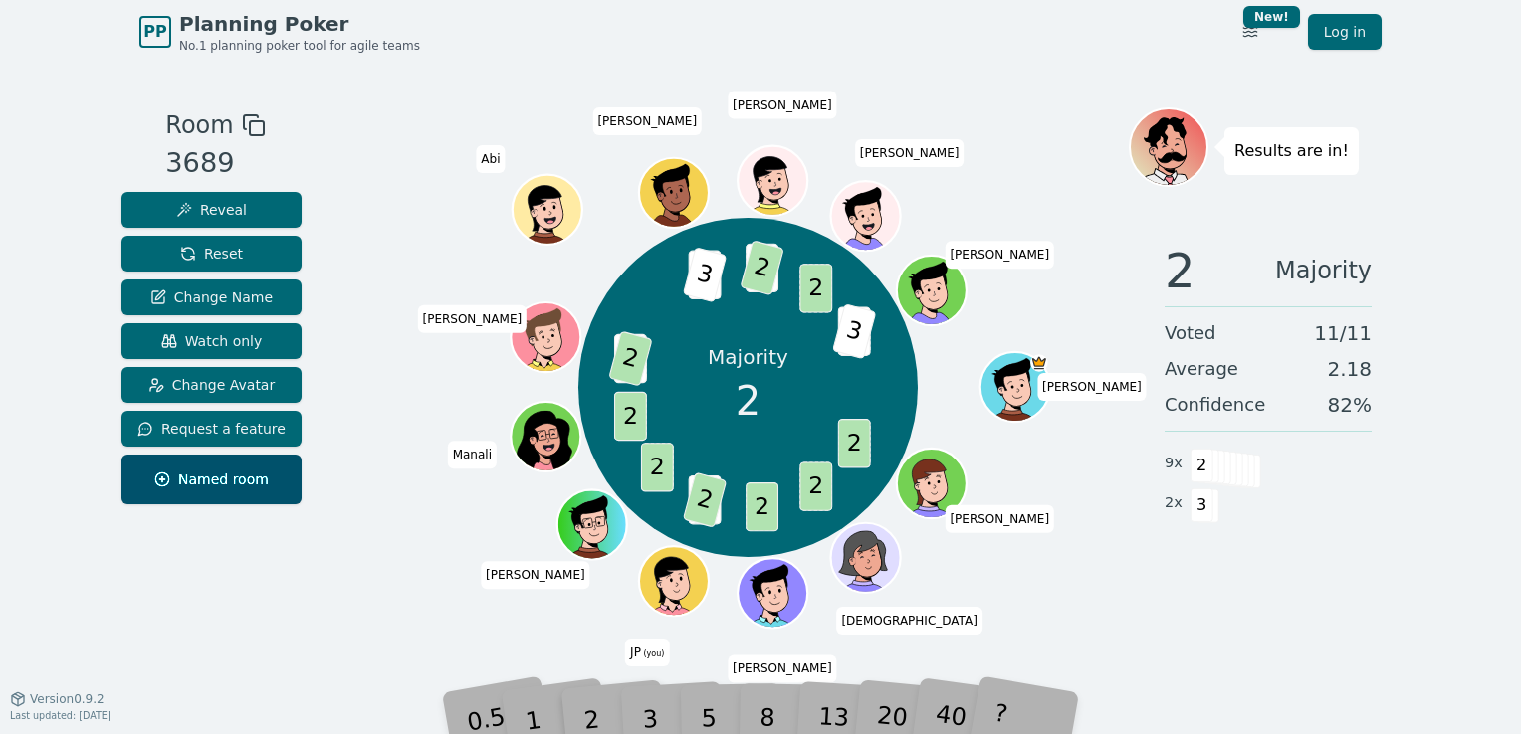
click at [732, 705] on div "5" at bounding box center [730, 689] width 61 height 71
click at [509, 714] on div "0.5" at bounding box center [491, 689] width 71 height 79
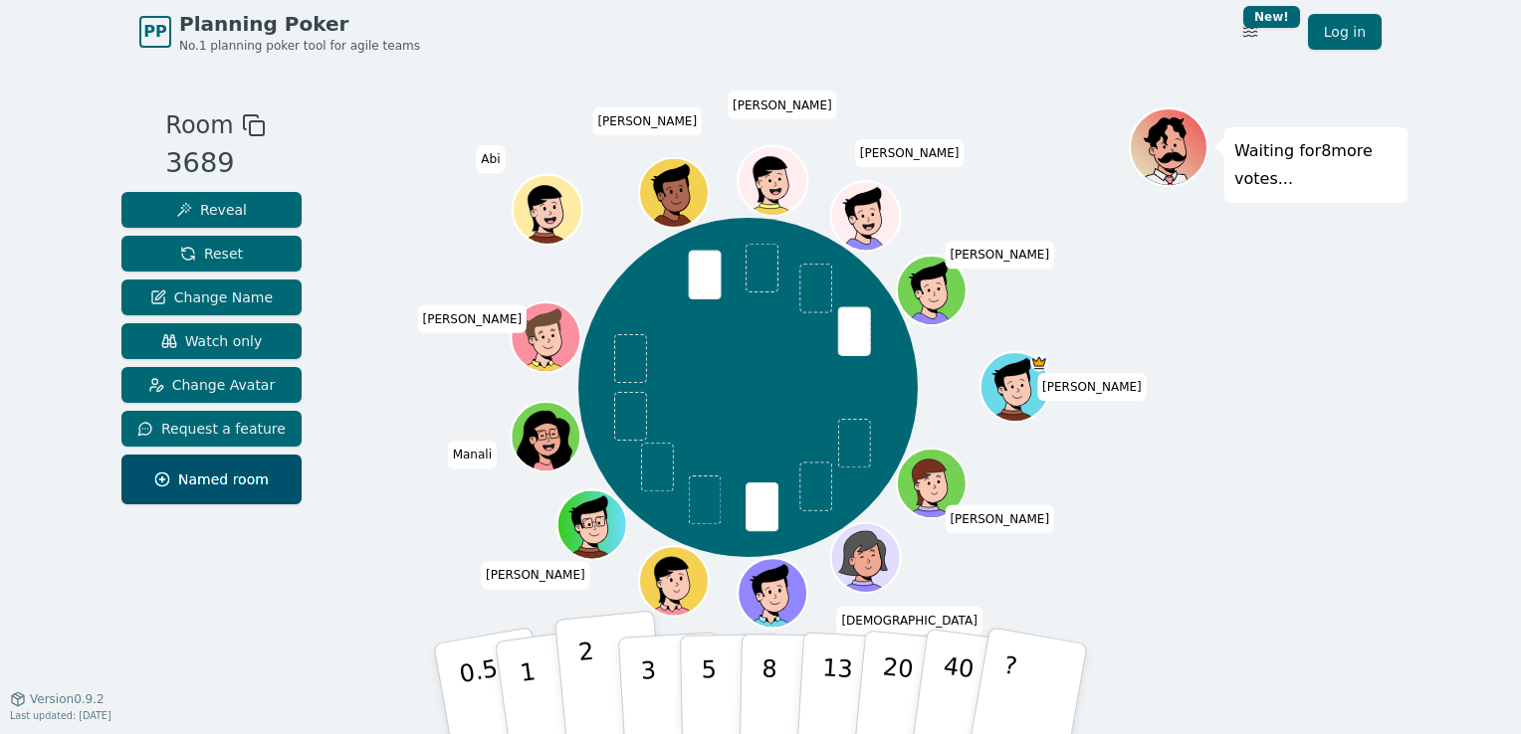
click at [591, 679] on p "2" at bounding box center [590, 692] width 26 height 108
click at [198, 380] on span "Change Avatar" at bounding box center [211, 385] width 127 height 20
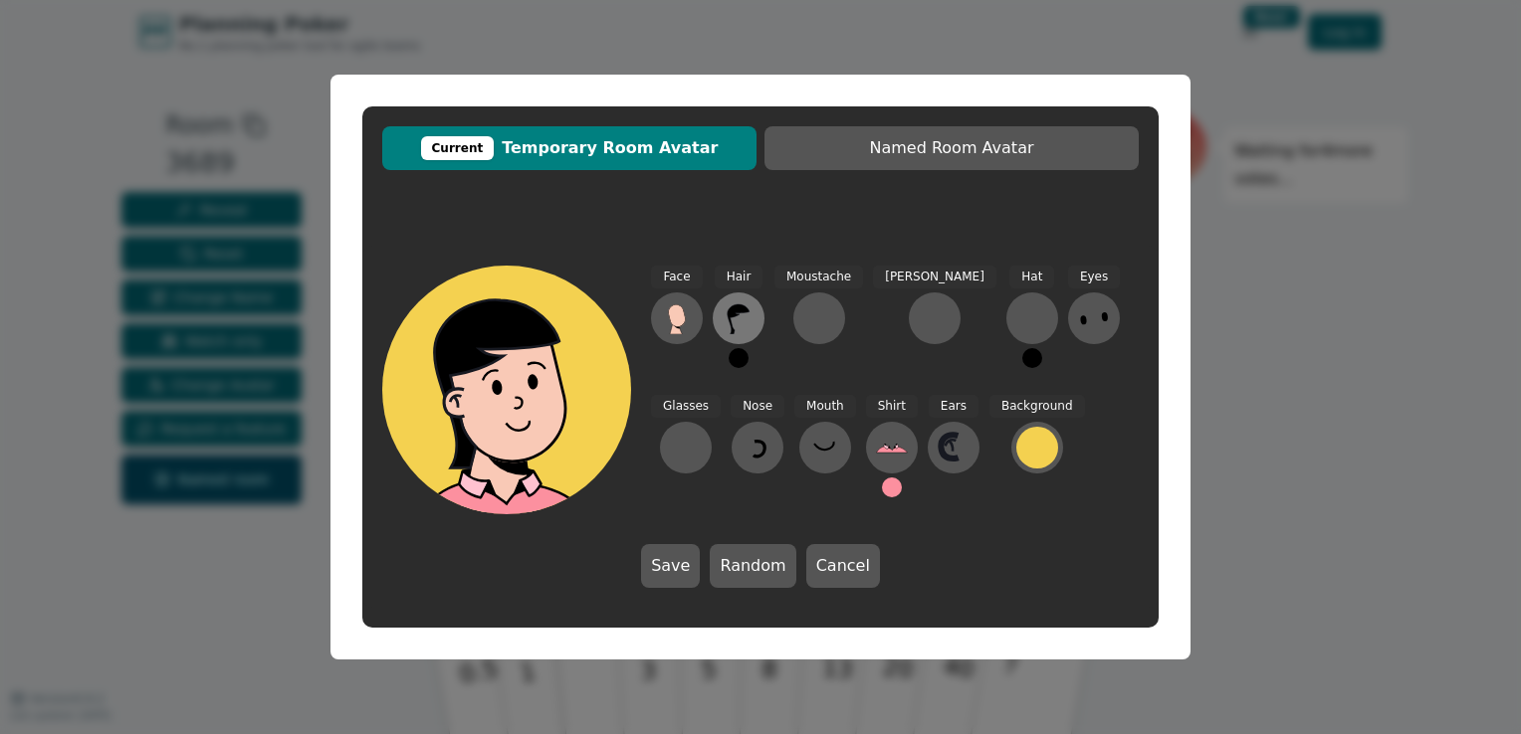
click at [728, 326] on icon at bounding box center [738, 319] width 32 height 32
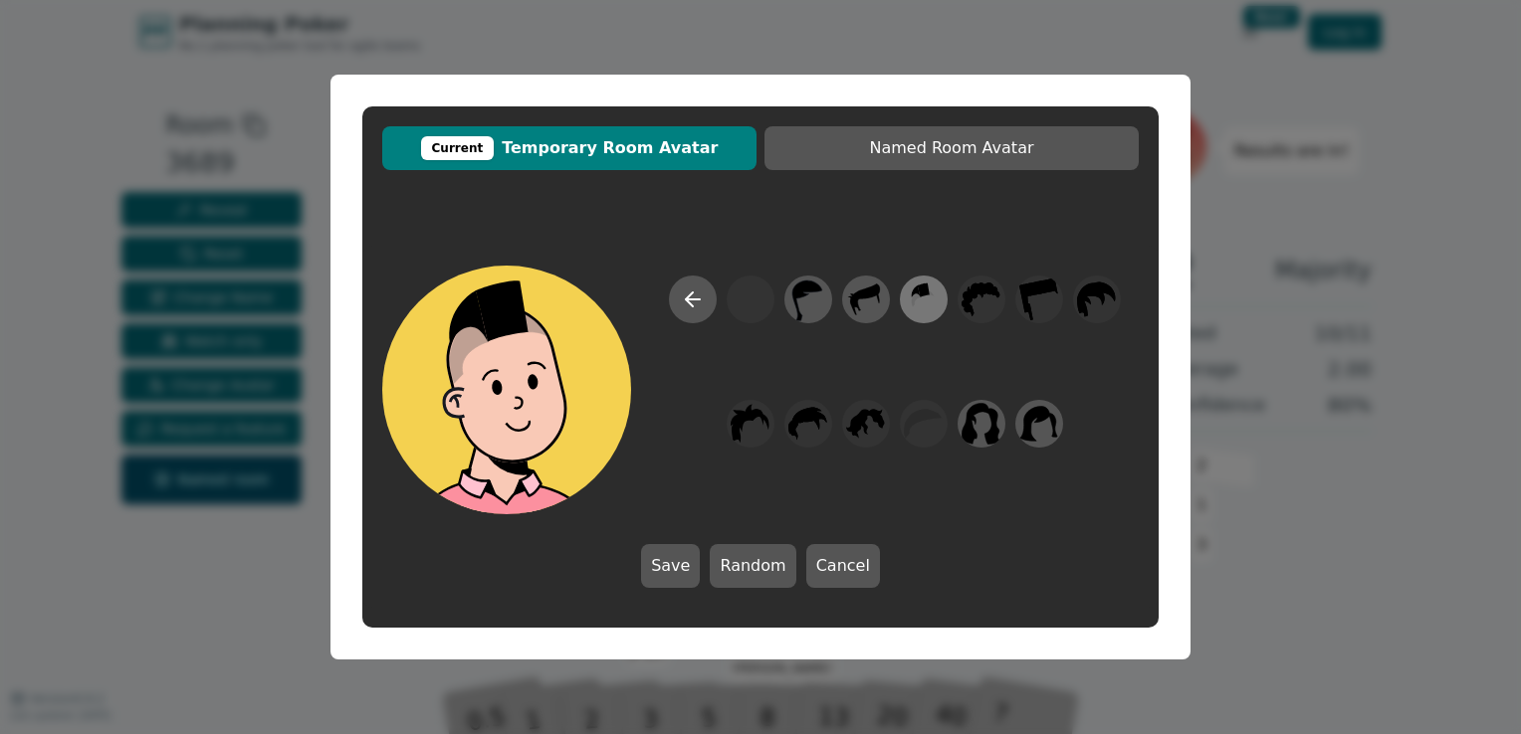
click at [912, 303] on icon at bounding box center [923, 300] width 39 height 45
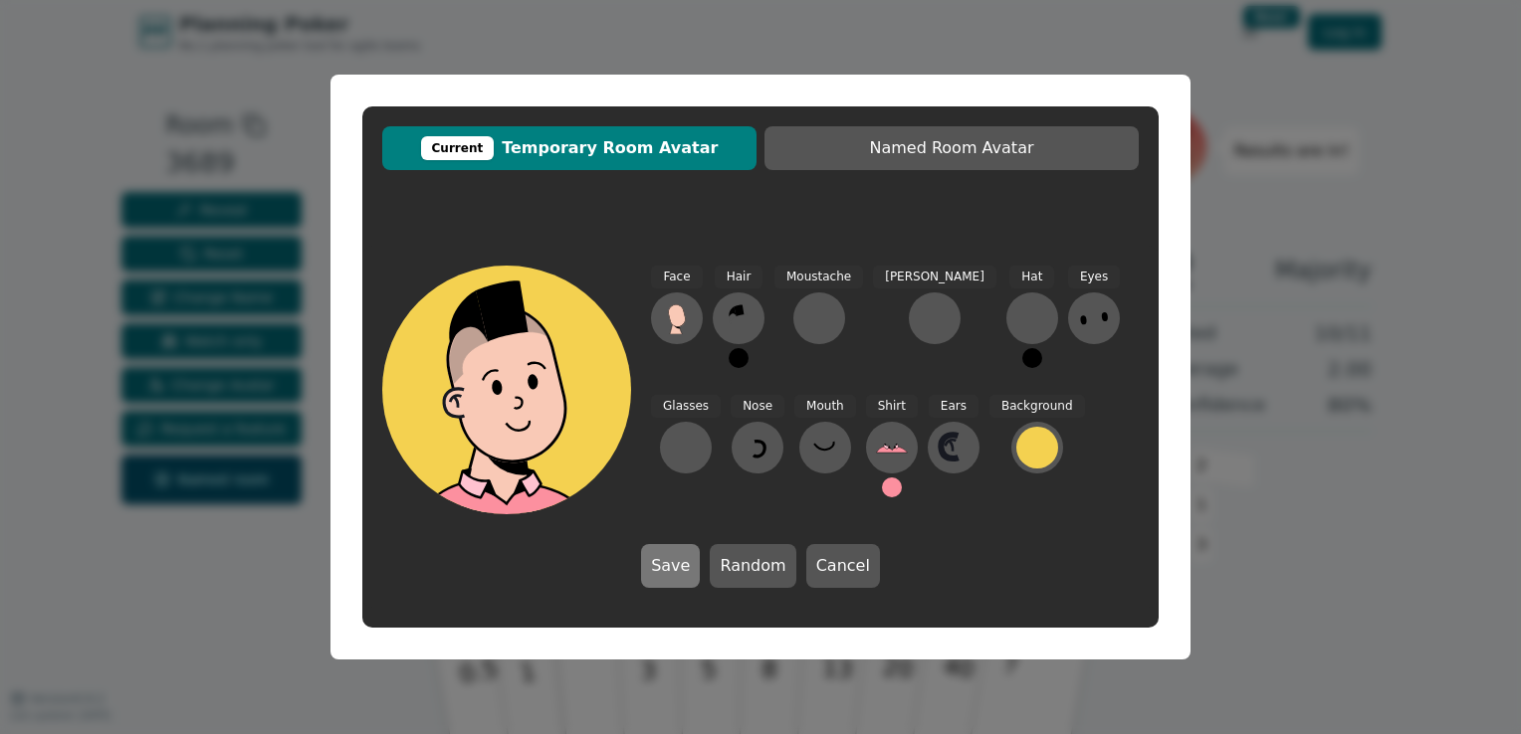
click at [685, 567] on button "Save" at bounding box center [670, 566] width 59 height 44
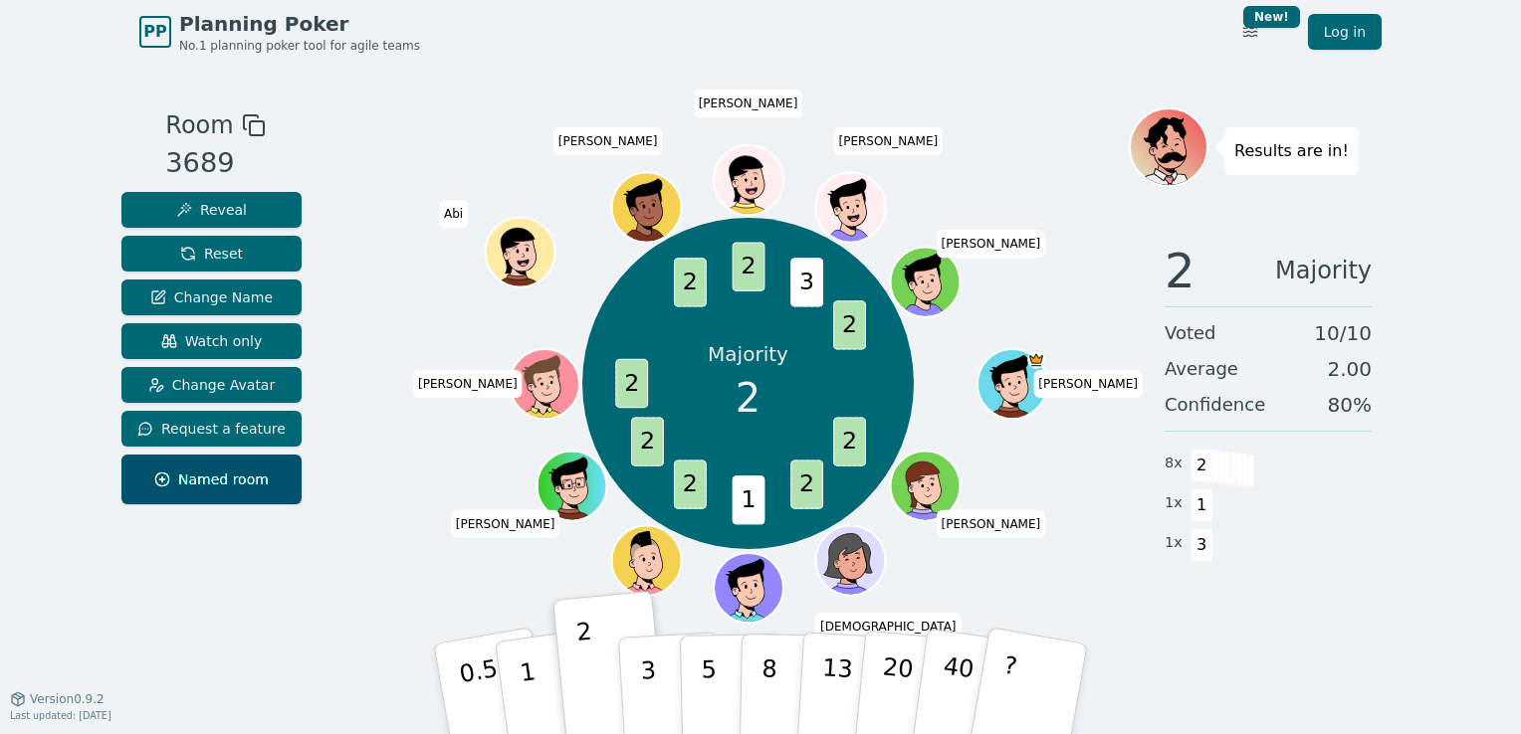
click at [1270, 643] on div "Results are in! 2 Majority Voted 10 / 10 Average 2.00 Confidence 80 % 8 x 2 1 x…" at bounding box center [1267, 380] width 279 height 547
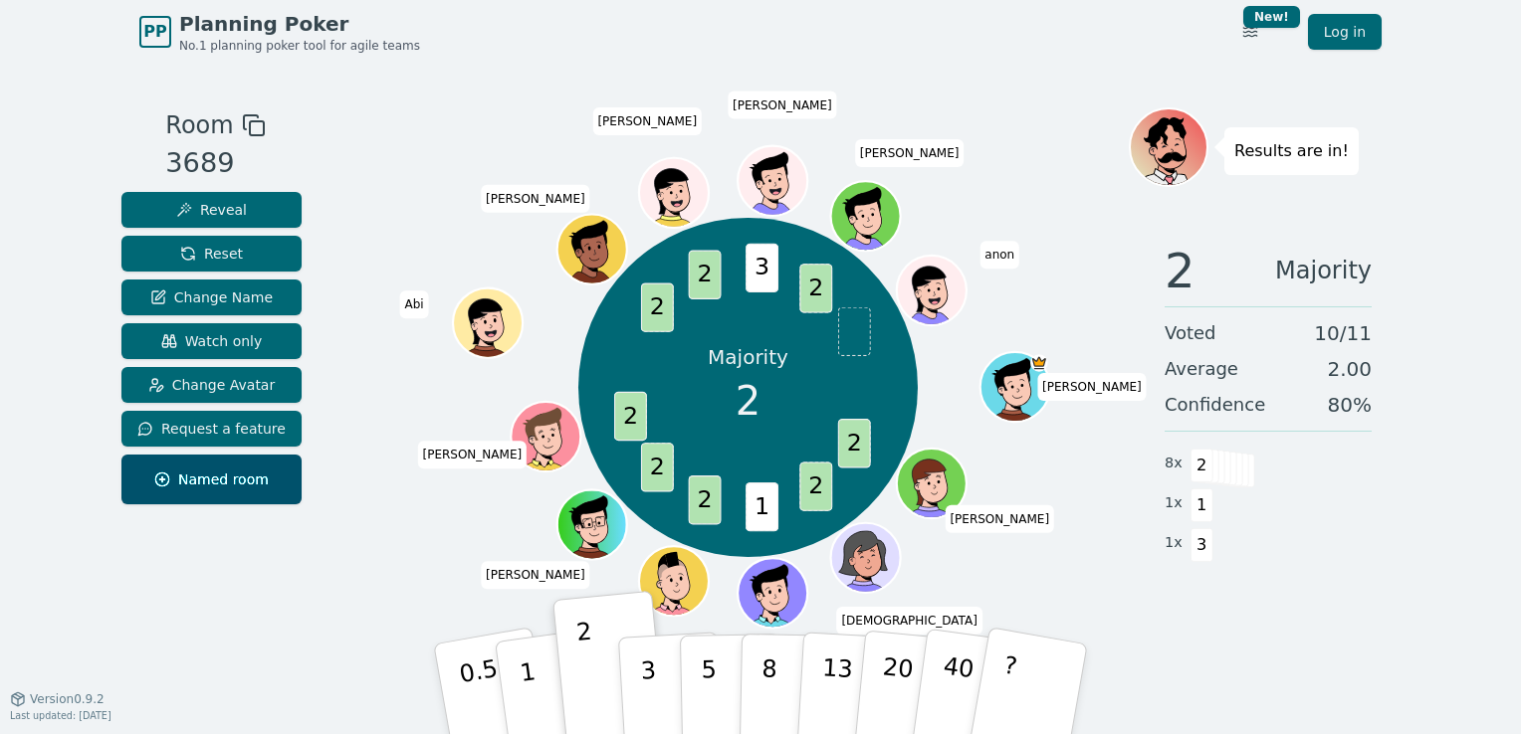
click at [1270, 643] on div "Results are in! 2 Majority Voted 10 / 11 Average 2.00 Confidence 80 % 8 x 2 1 x…" at bounding box center [1267, 380] width 279 height 547
click at [1266, 640] on div "Results are in! 2 Majority Voted 10 / 11 Average 2.00 Confidence 80 % 8 x 2 1 x…" at bounding box center [1267, 380] width 279 height 547
drag, startPoint x: 1266, startPoint y: 640, endPoint x: 1238, endPoint y: 653, distance: 30.7
click at [1238, 653] on div "Results are in! 2 Majority Voted 10 / 11 Average 2.00 Confidence 80 % 8 x 2 1 x…" at bounding box center [1267, 380] width 279 height 547
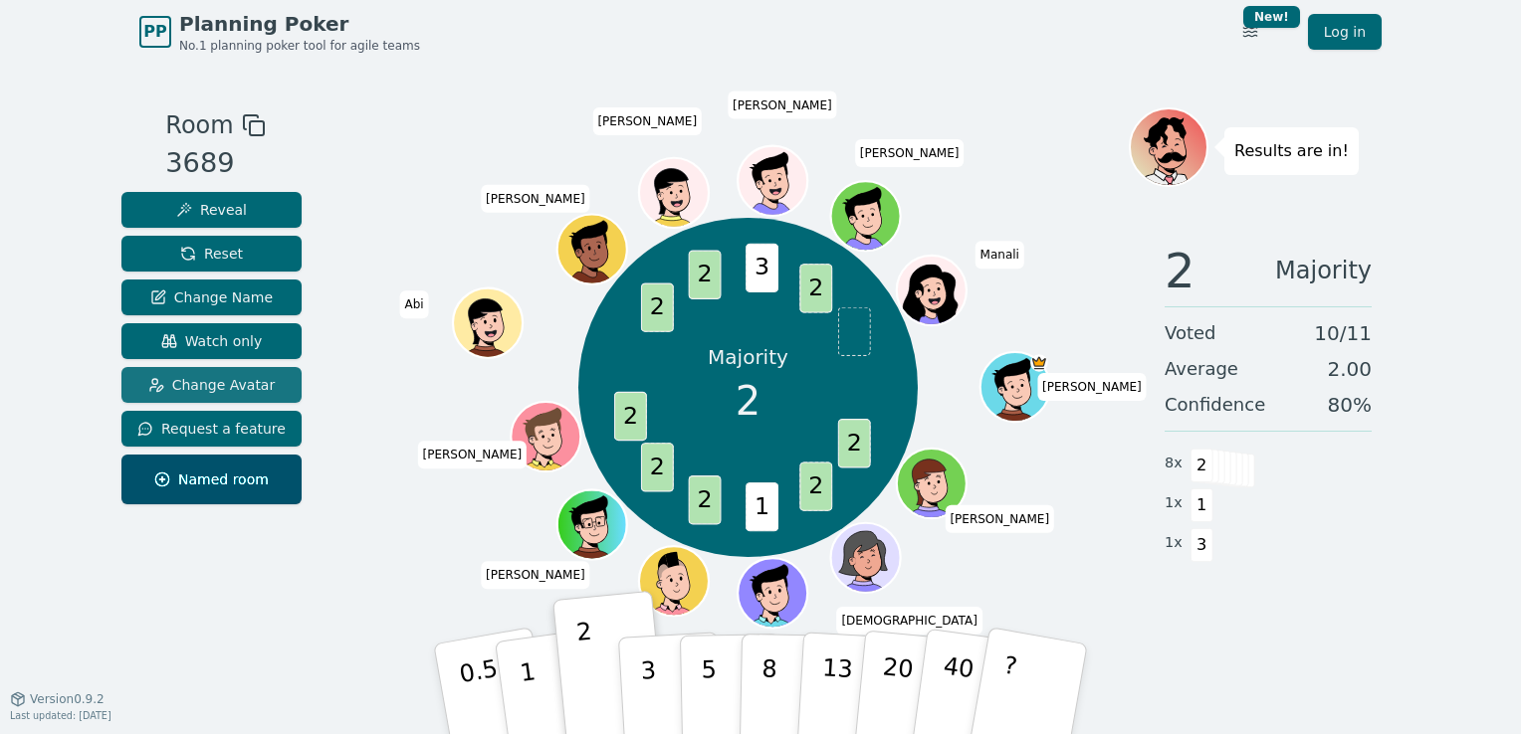
click at [211, 379] on span "Change Avatar" at bounding box center [211, 385] width 127 height 20
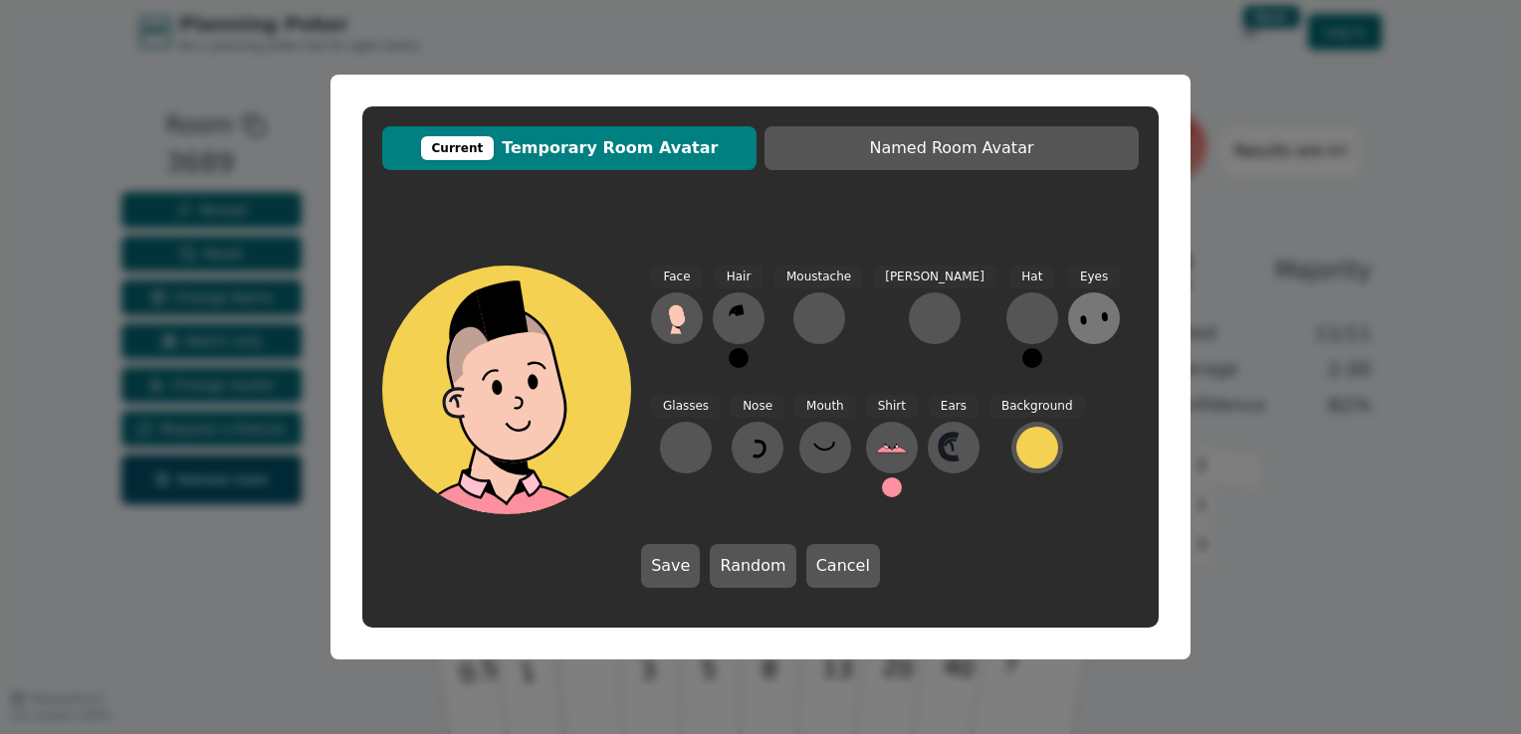
click at [1078, 325] on icon at bounding box center [1094, 319] width 32 height 32
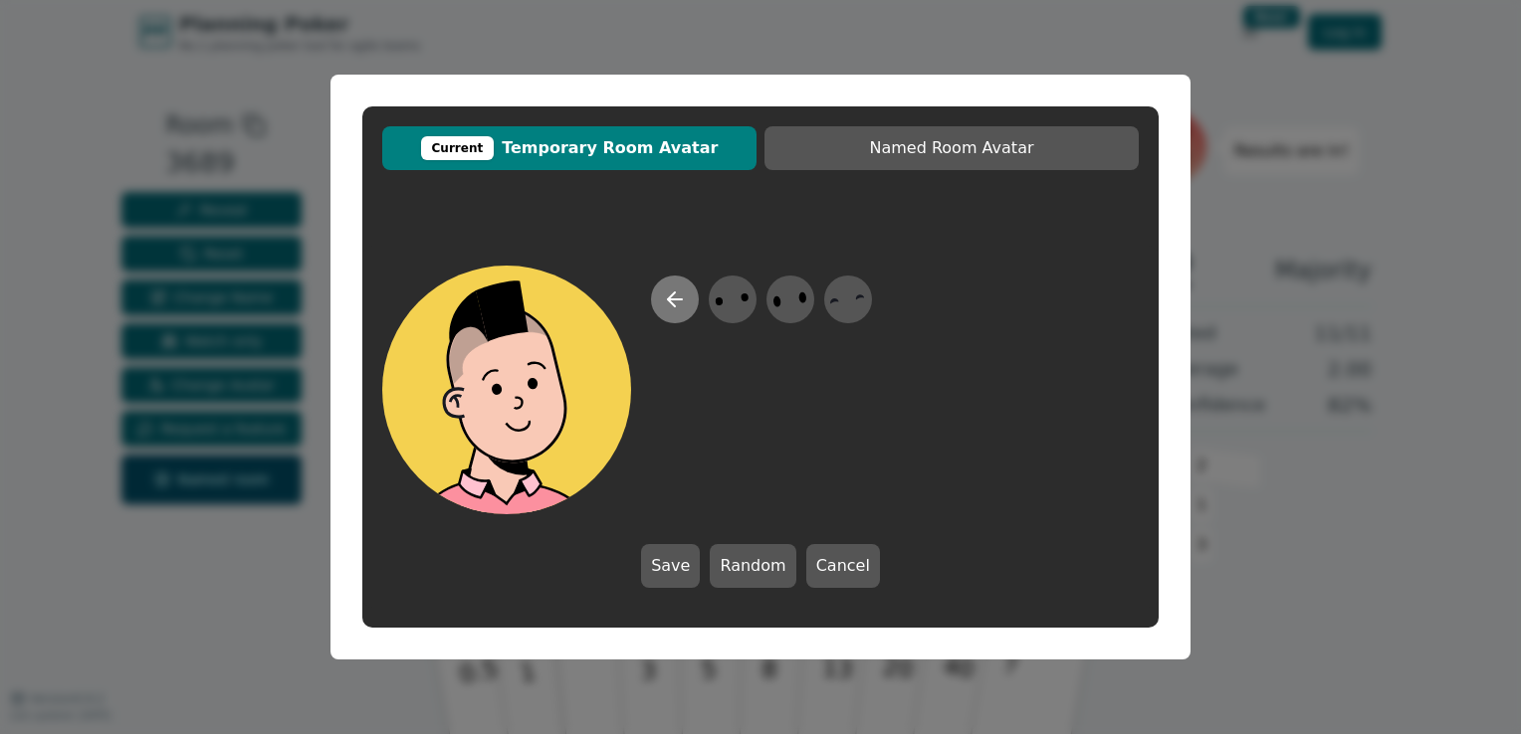
click at [654, 302] on button at bounding box center [675, 300] width 48 height 48
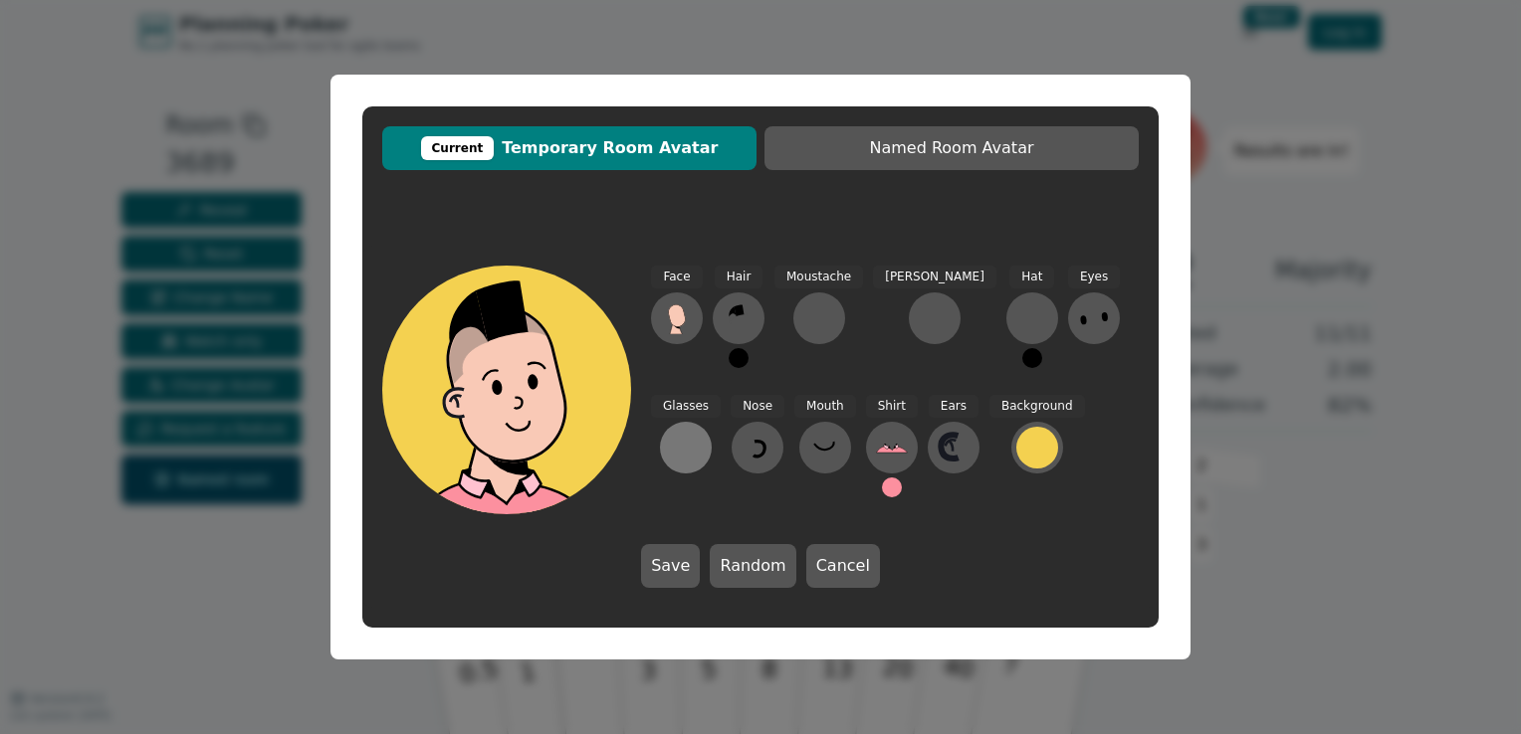
click at [702, 432] on div at bounding box center [686, 448] width 32 height 32
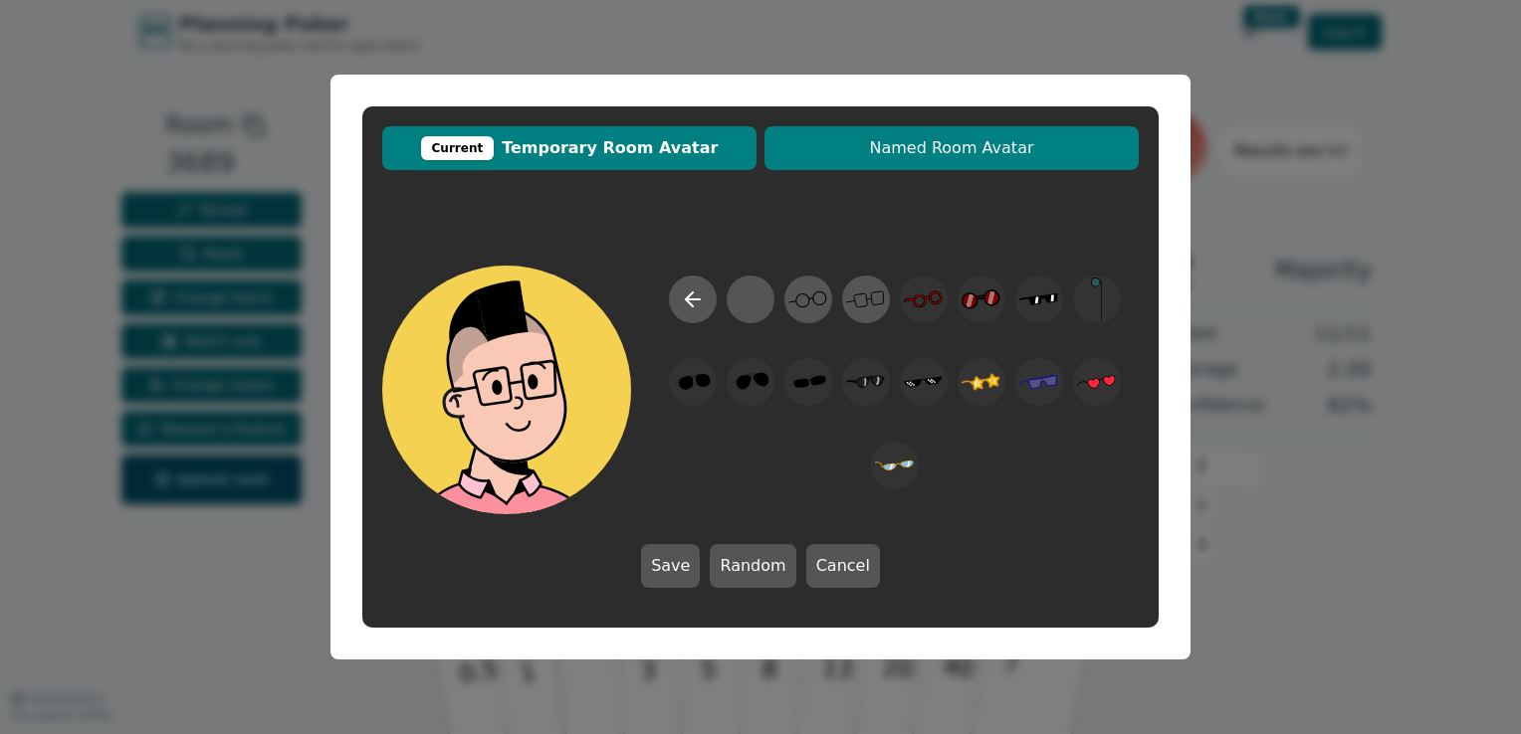
click at [903, 158] on span "Named Room Avatar" at bounding box center [951, 148] width 354 height 24
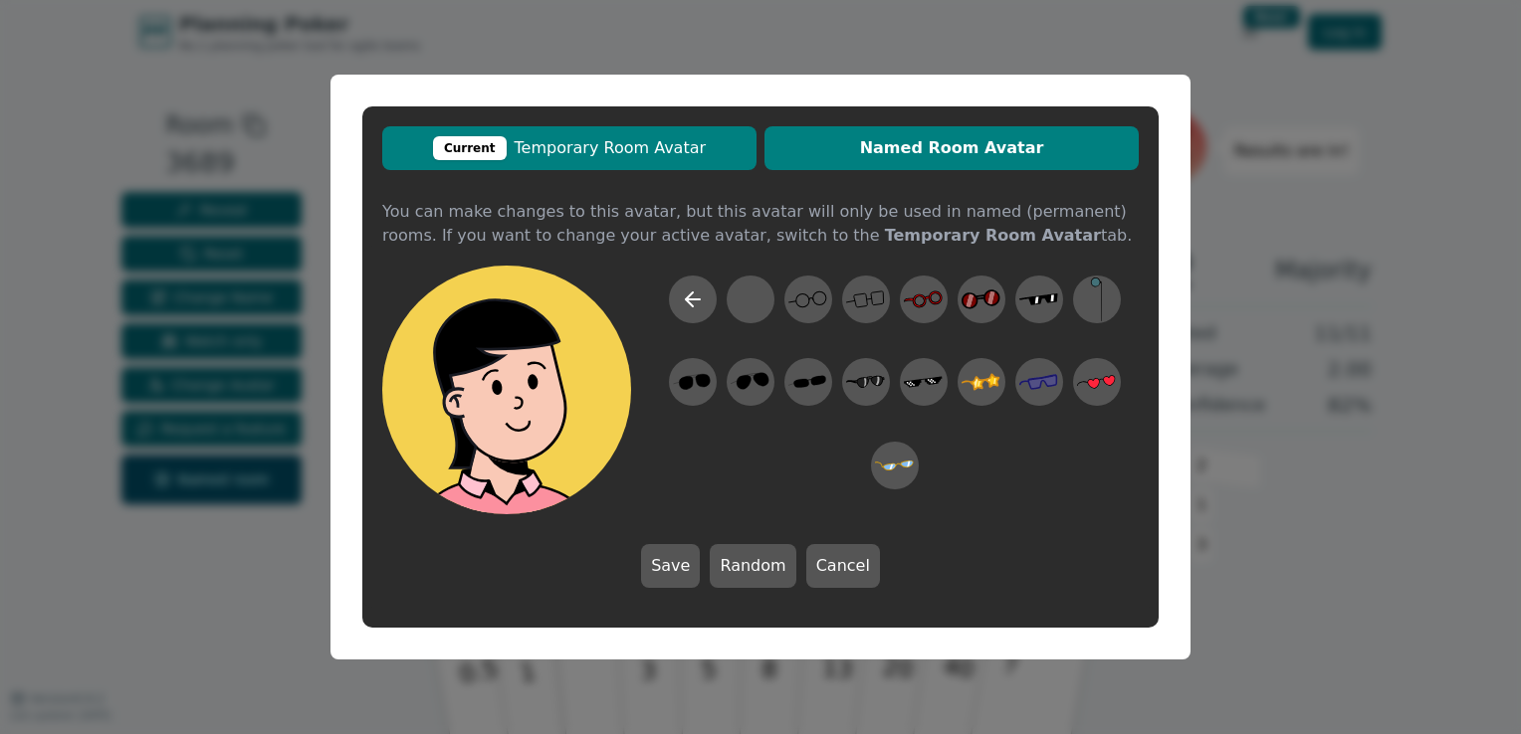
click at [629, 153] on span "Current Temporary Room Avatar" at bounding box center [569, 148] width 354 height 24
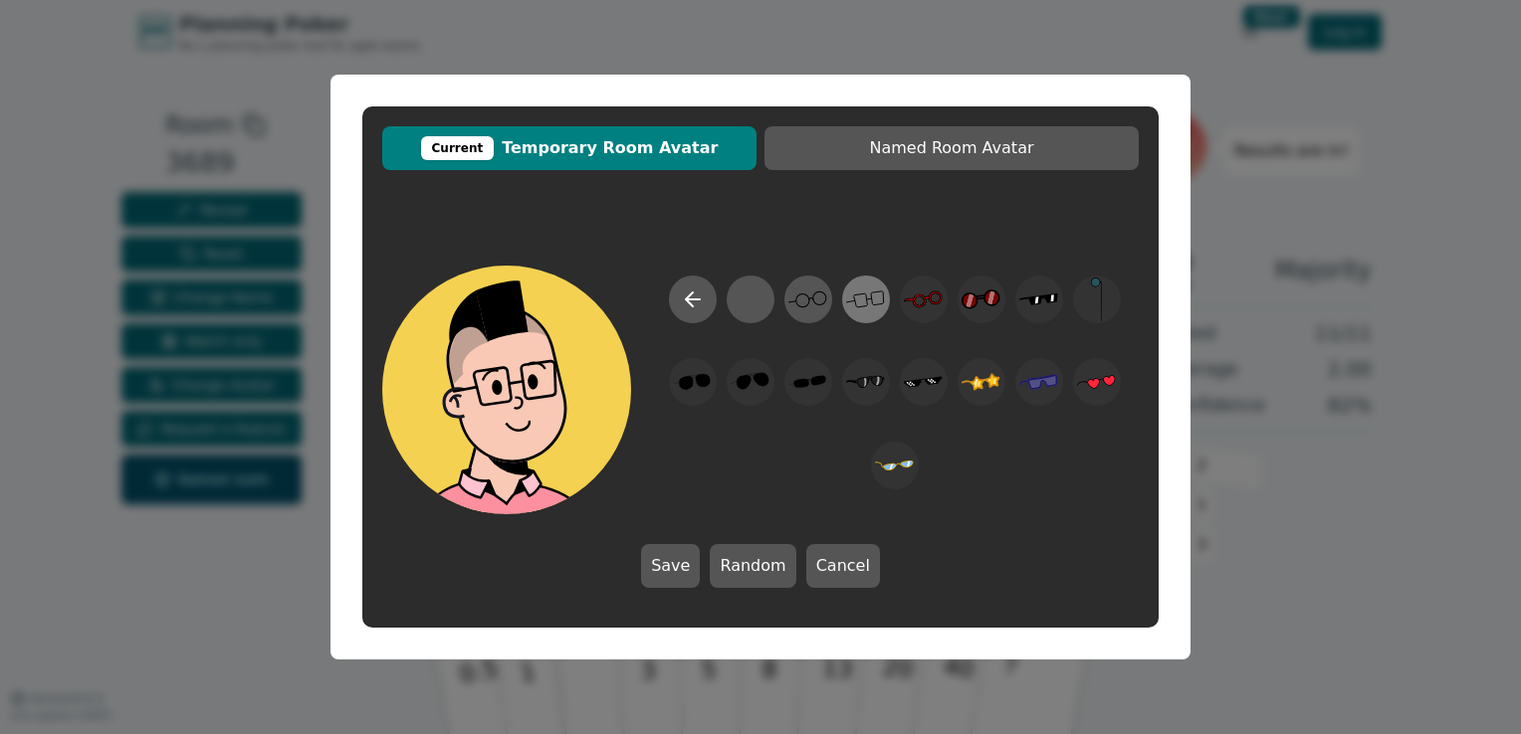
click at [850, 305] on icon at bounding box center [865, 300] width 39 height 45
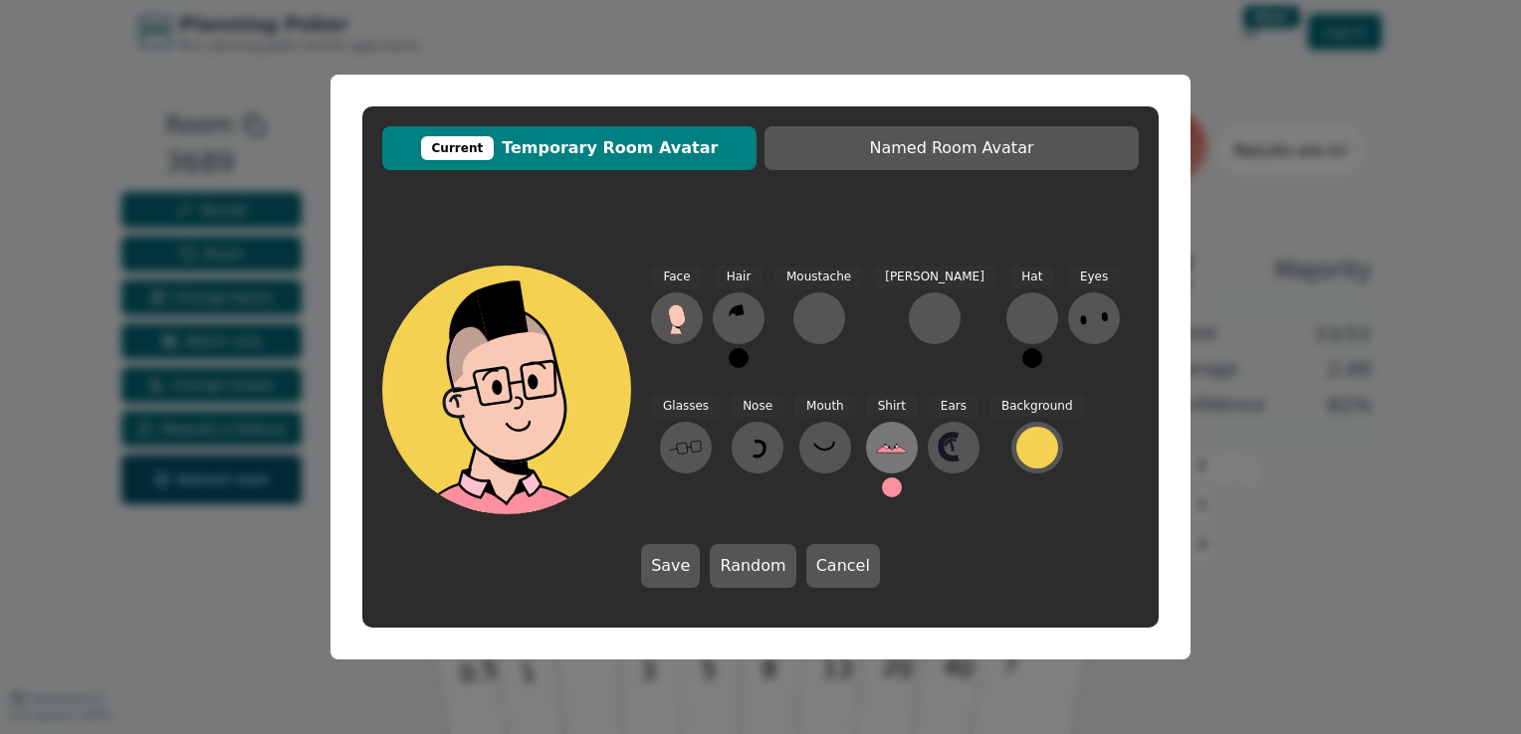
click at [876, 454] on icon at bounding box center [892, 448] width 32 height 32
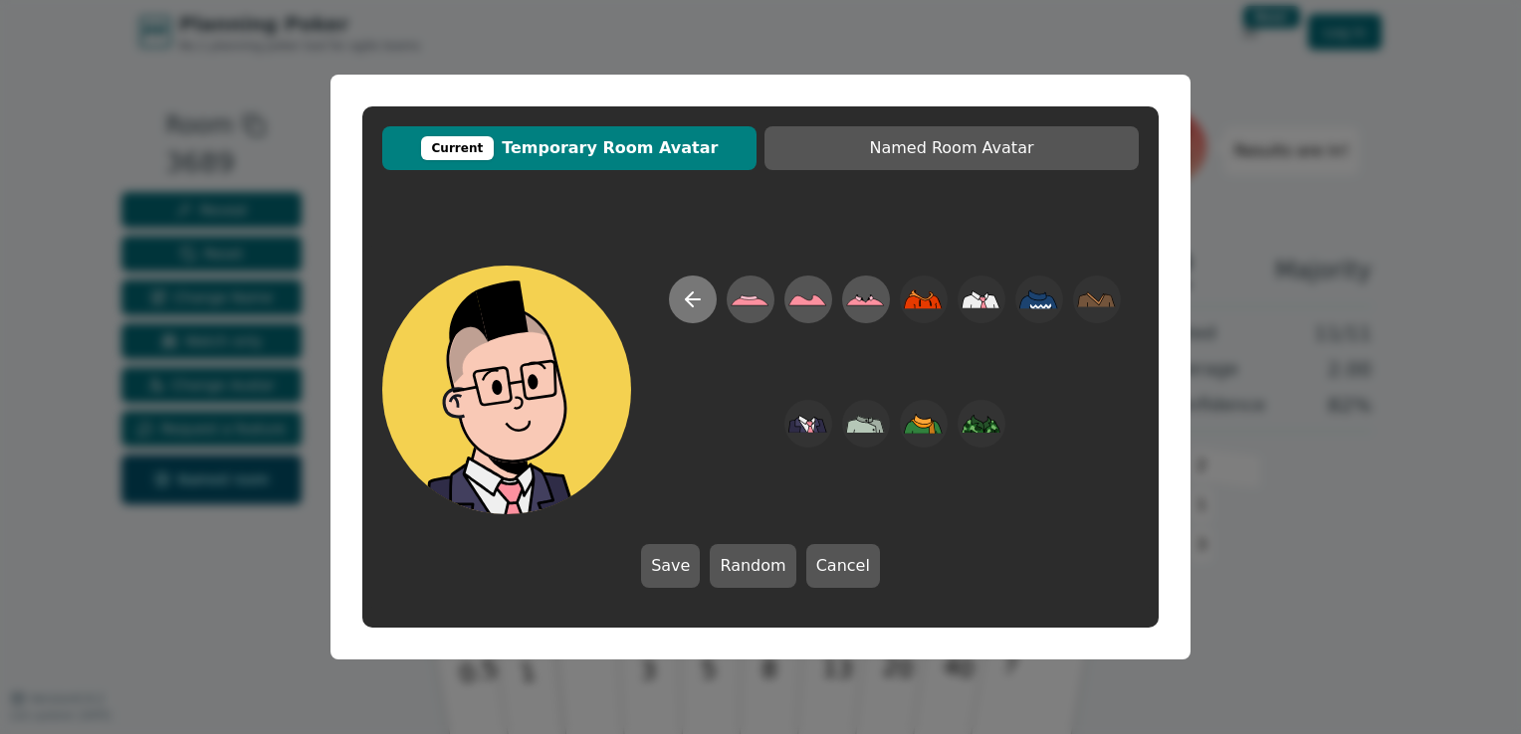
click at [696, 297] on icon at bounding box center [693, 300] width 24 height 24
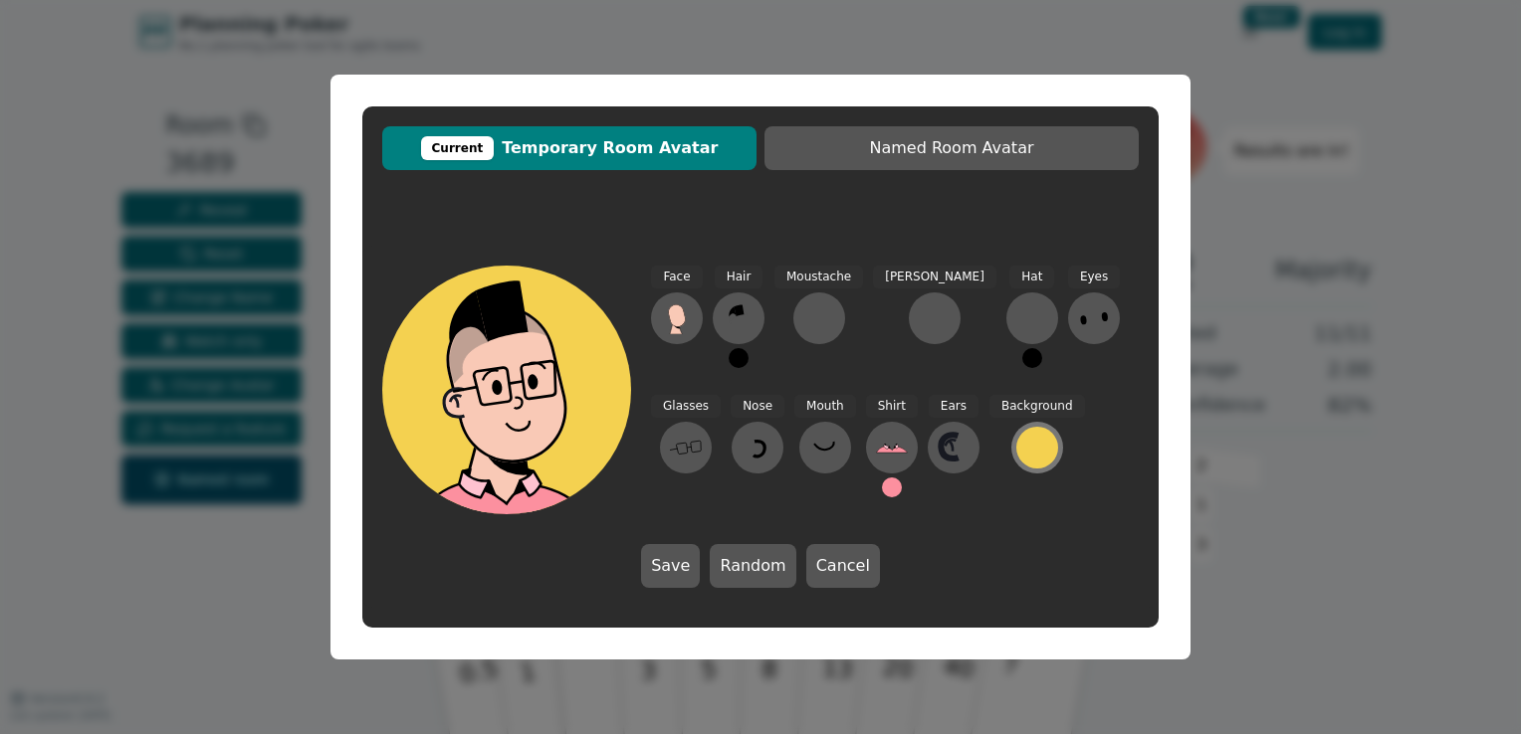
click at [1016, 449] on div at bounding box center [1037, 448] width 42 height 42
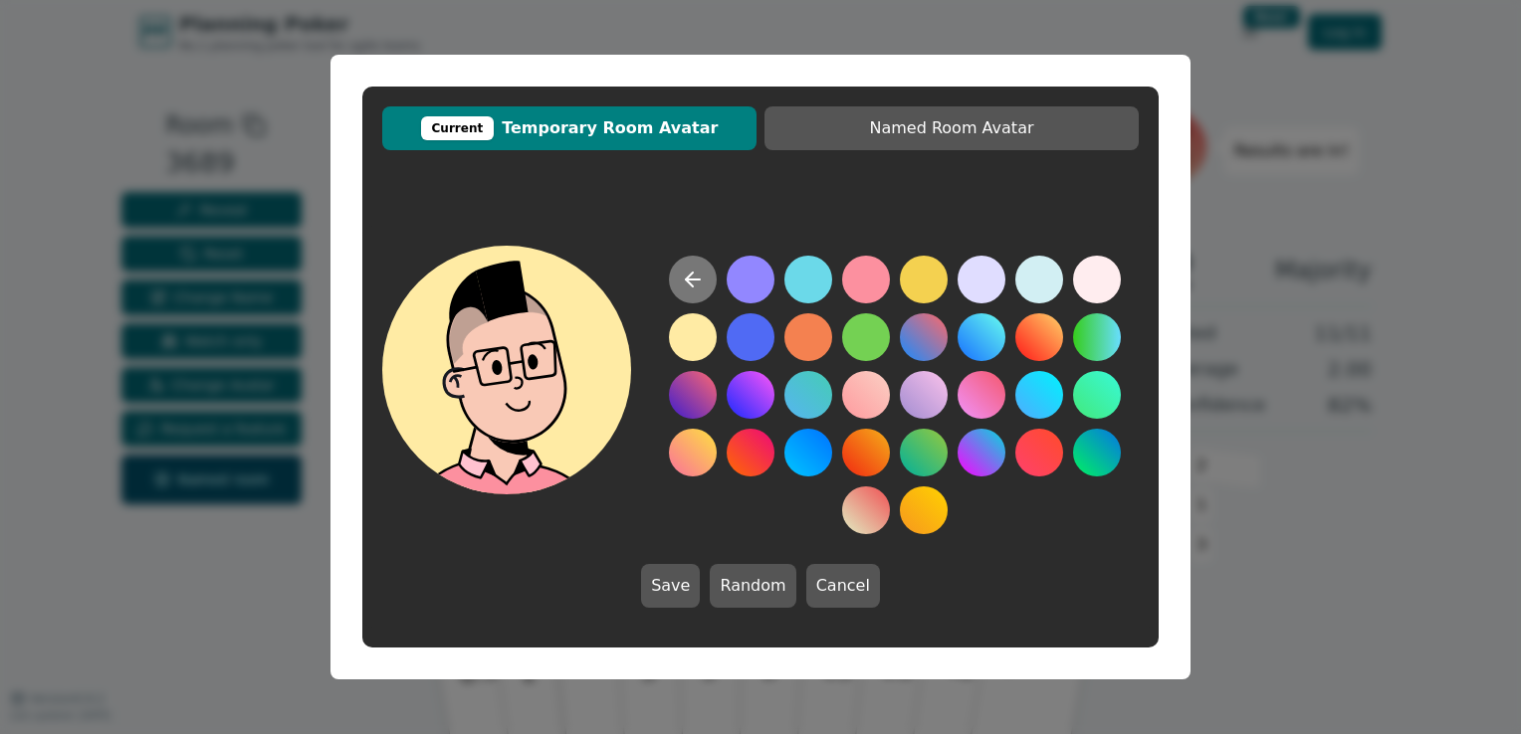
click at [684, 280] on icon at bounding box center [693, 280] width 24 height 24
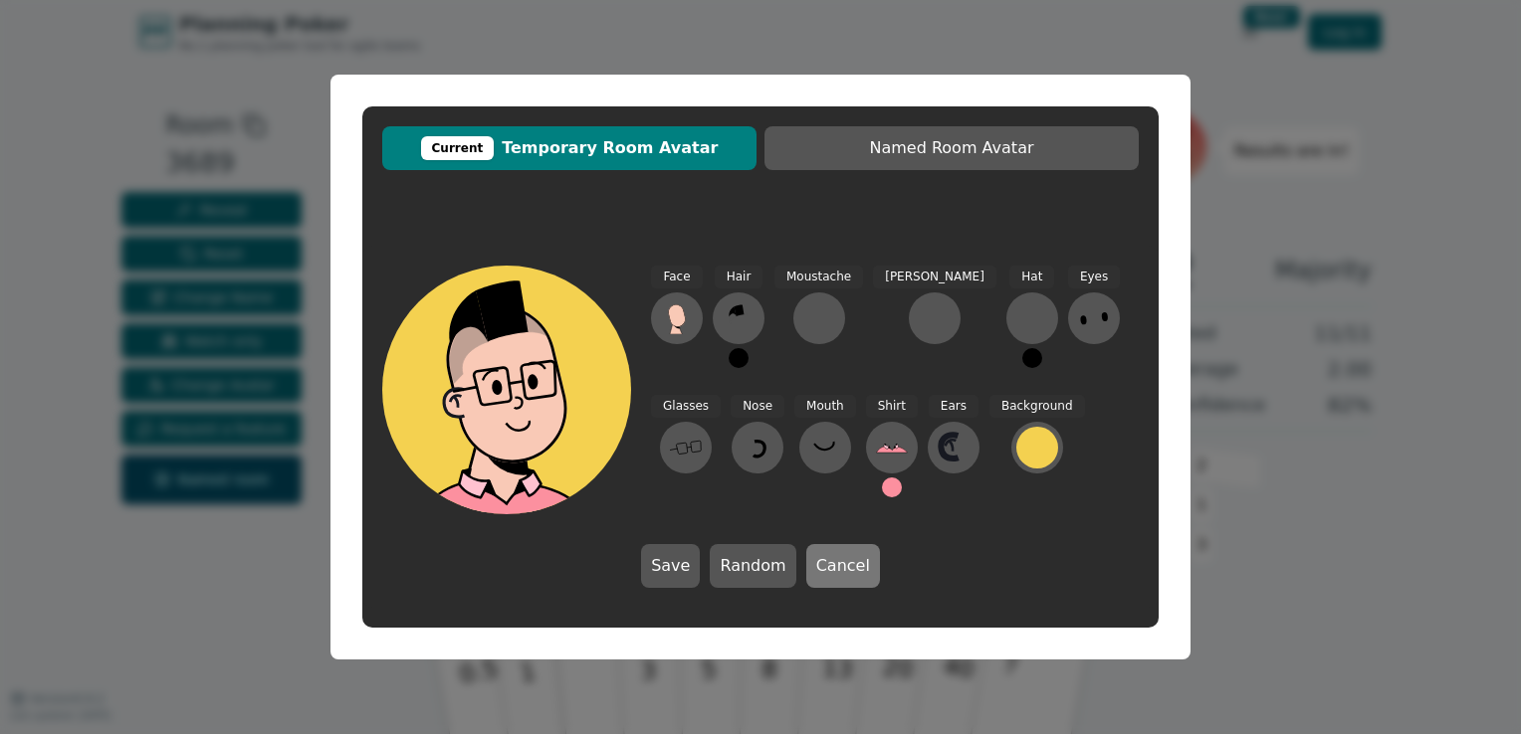
click at [851, 555] on button "Cancel" at bounding box center [843, 566] width 74 height 44
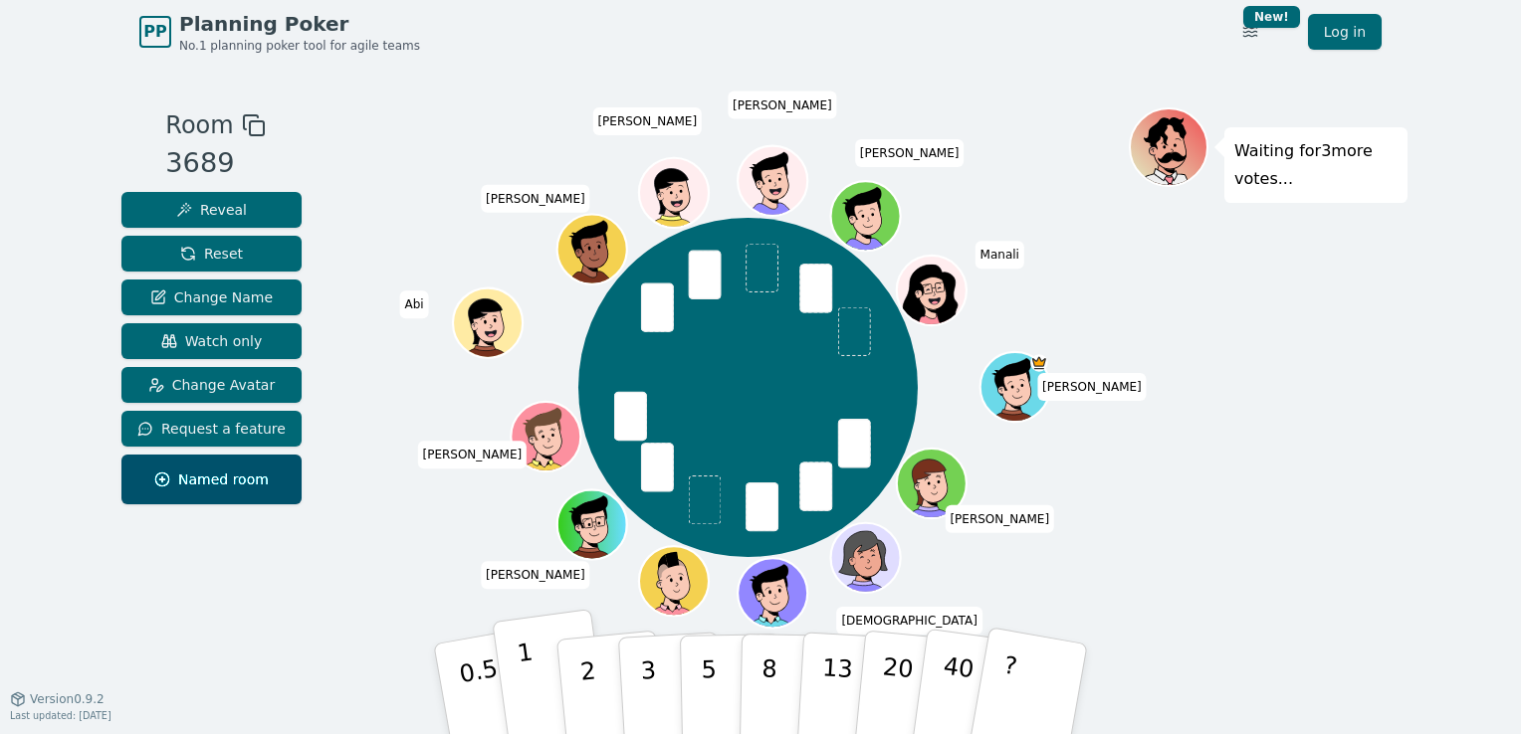
drag, startPoint x: 524, startPoint y: 671, endPoint x: 523, endPoint y: 657, distance: 14.0
click at [525, 671] on p "1" at bounding box center [530, 692] width 30 height 108
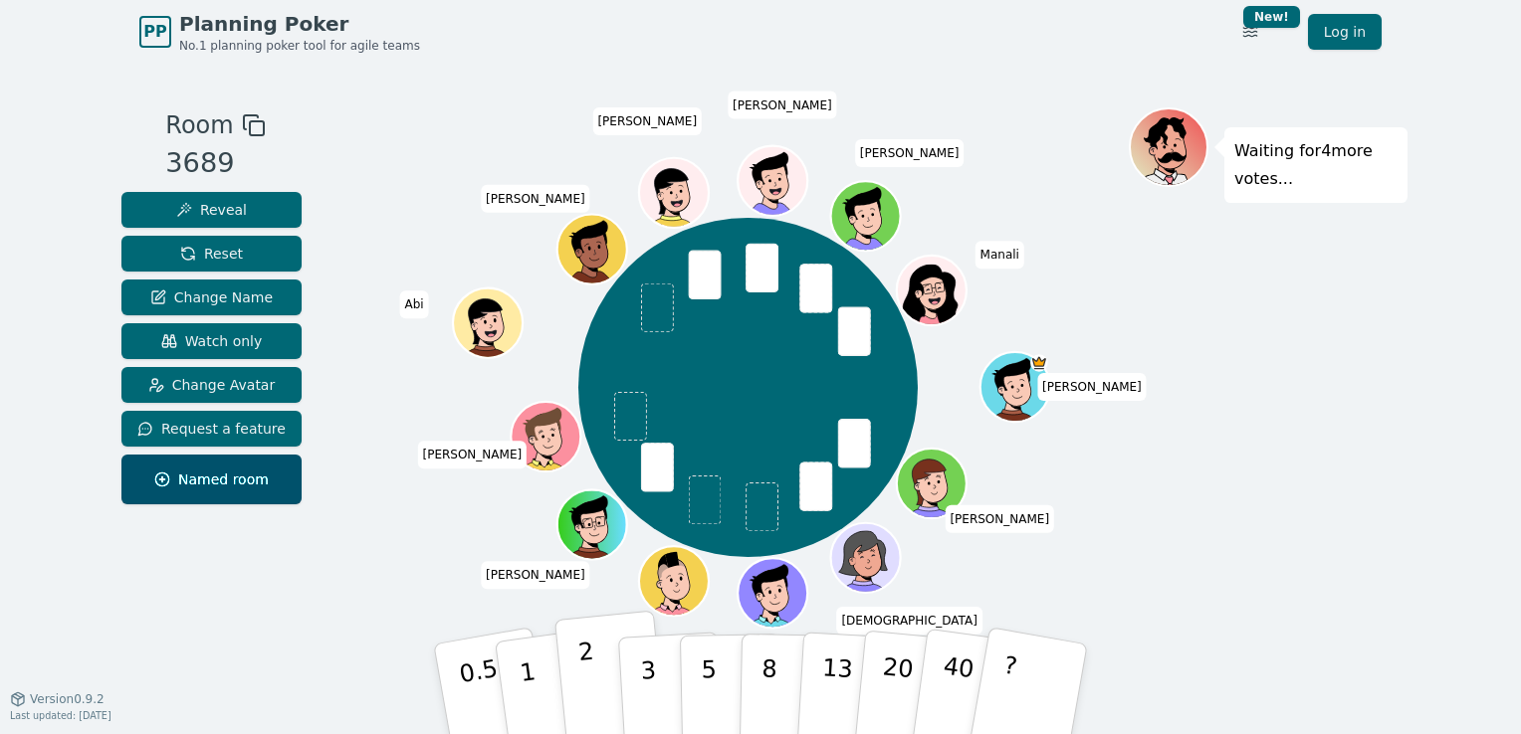
click at [585, 678] on p "2" at bounding box center [590, 692] width 26 height 108
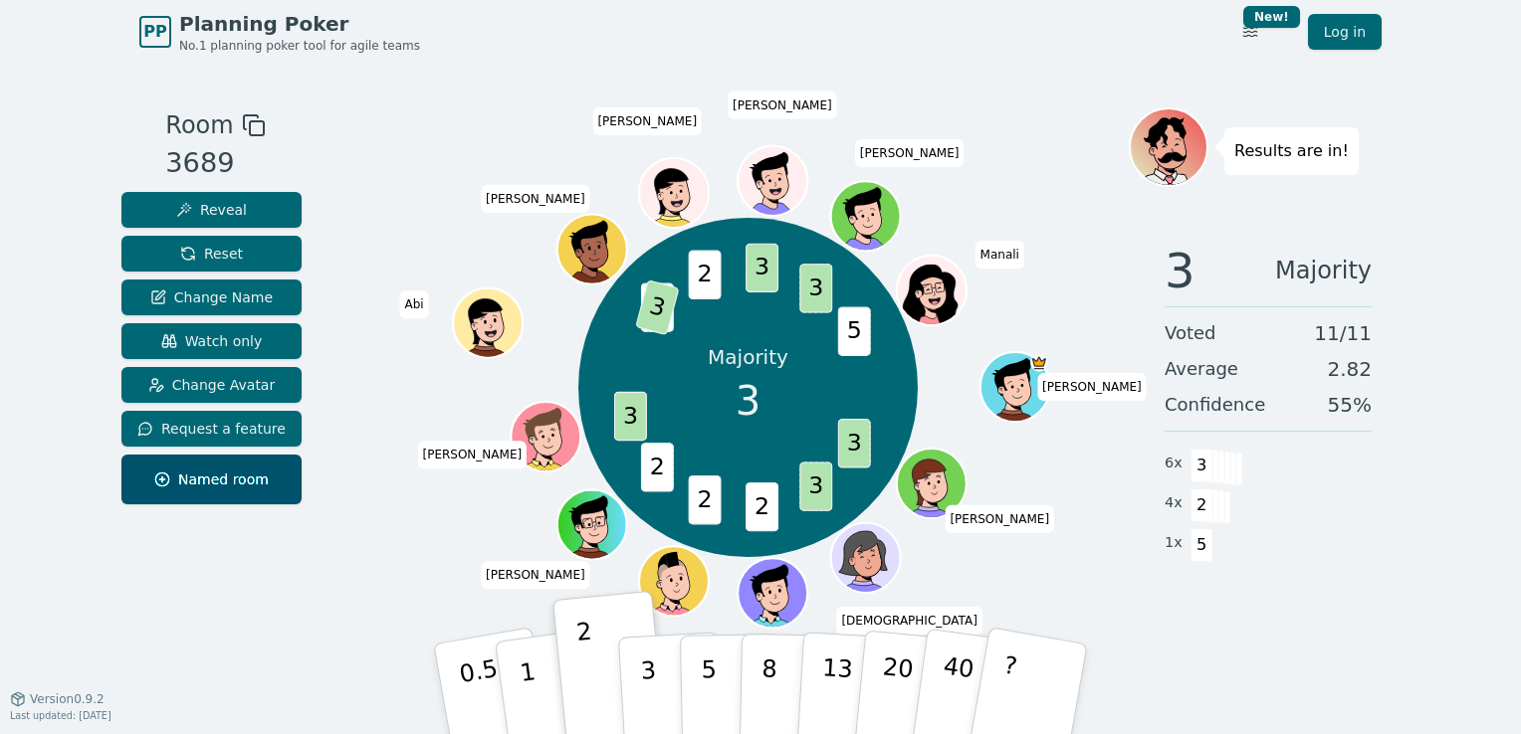
click at [1261, 618] on div "3 Majority Voted 11 / 11 Average 2.82 Confidence 55 % 6 x 3 4 x 2 1 x 5" at bounding box center [1267, 426] width 279 height 398
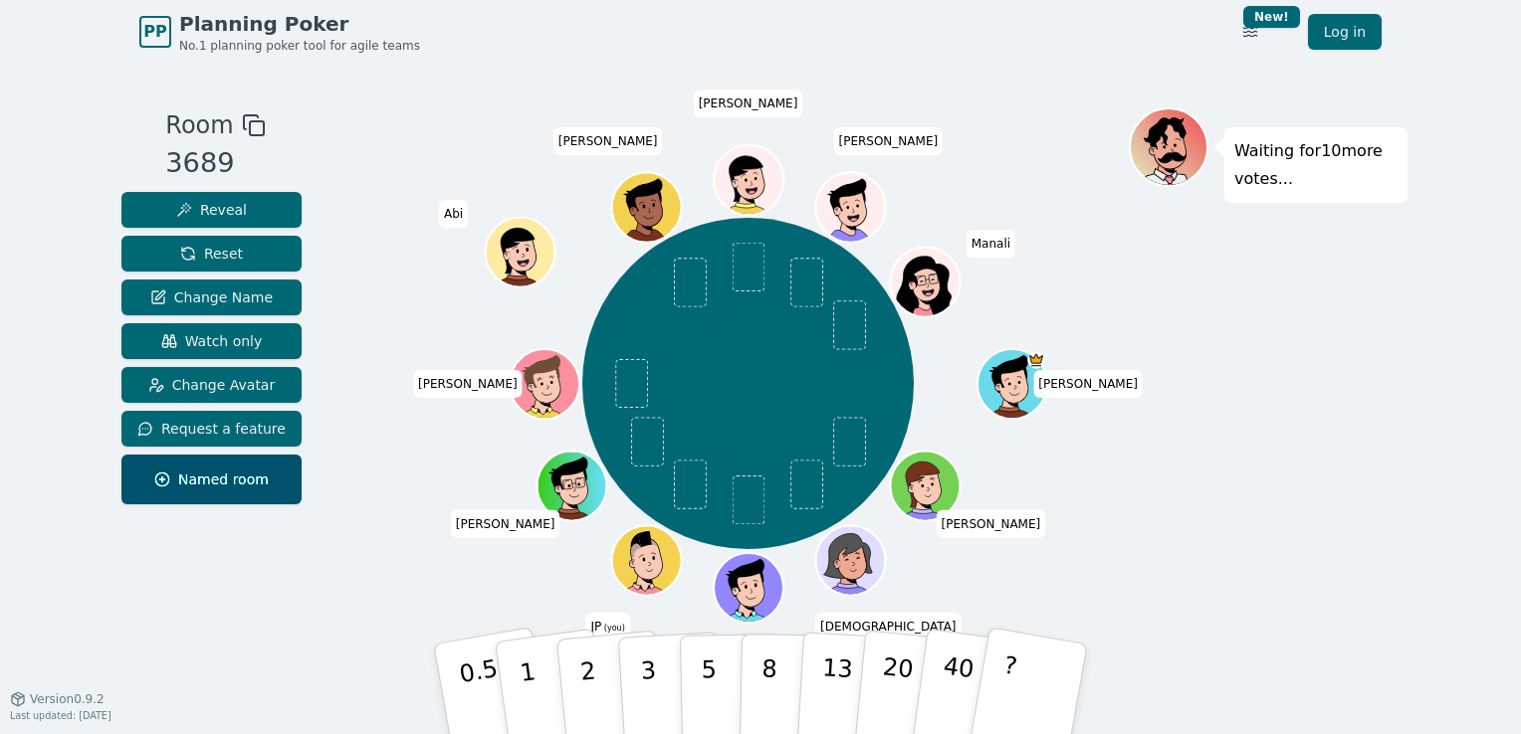
click at [76, 563] on div "PP Planning Poker No.1 planning poker tool for agile teams Toggle theme New! Lo…" at bounding box center [760, 367] width 1521 height 734
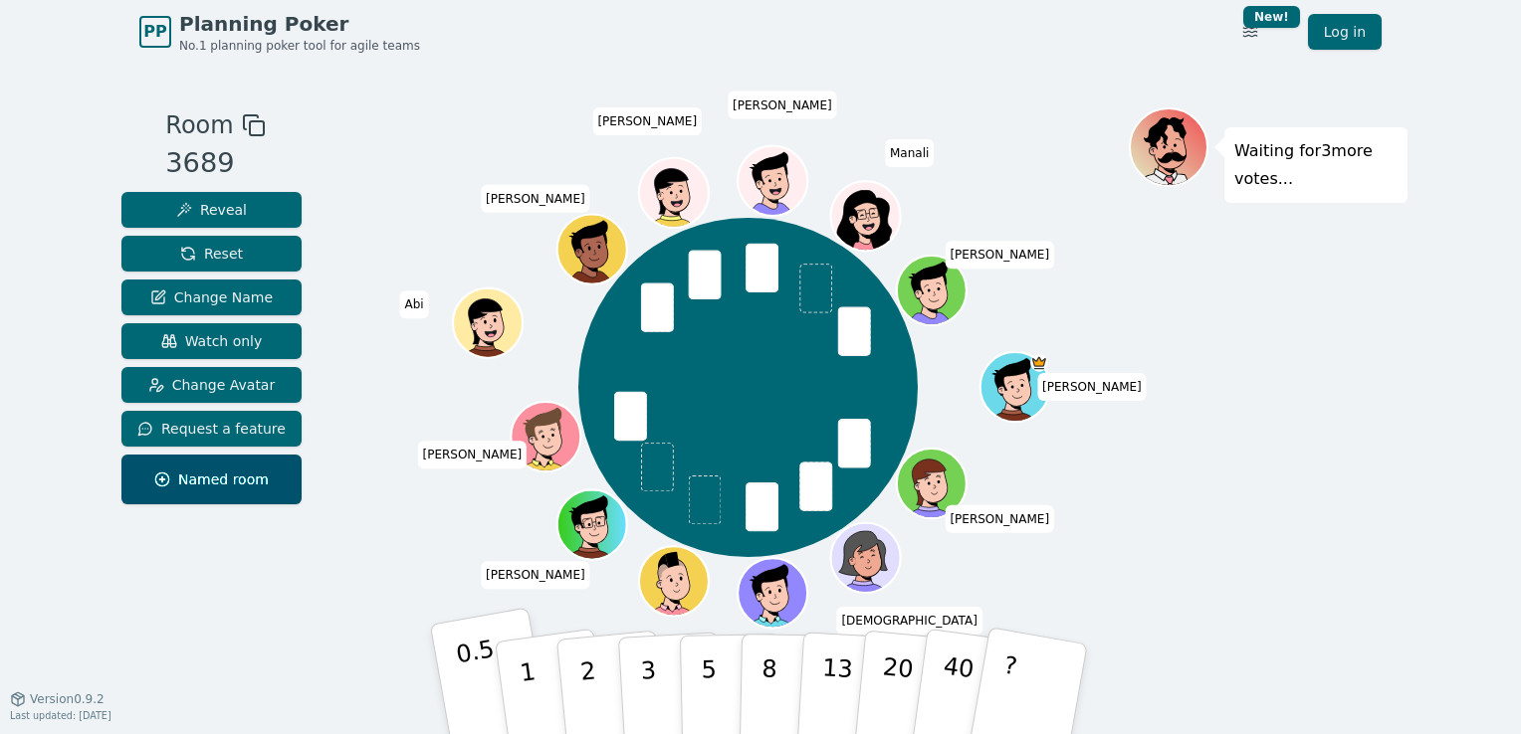
click at [471, 681] on p "0.5" at bounding box center [482, 691] width 56 height 112
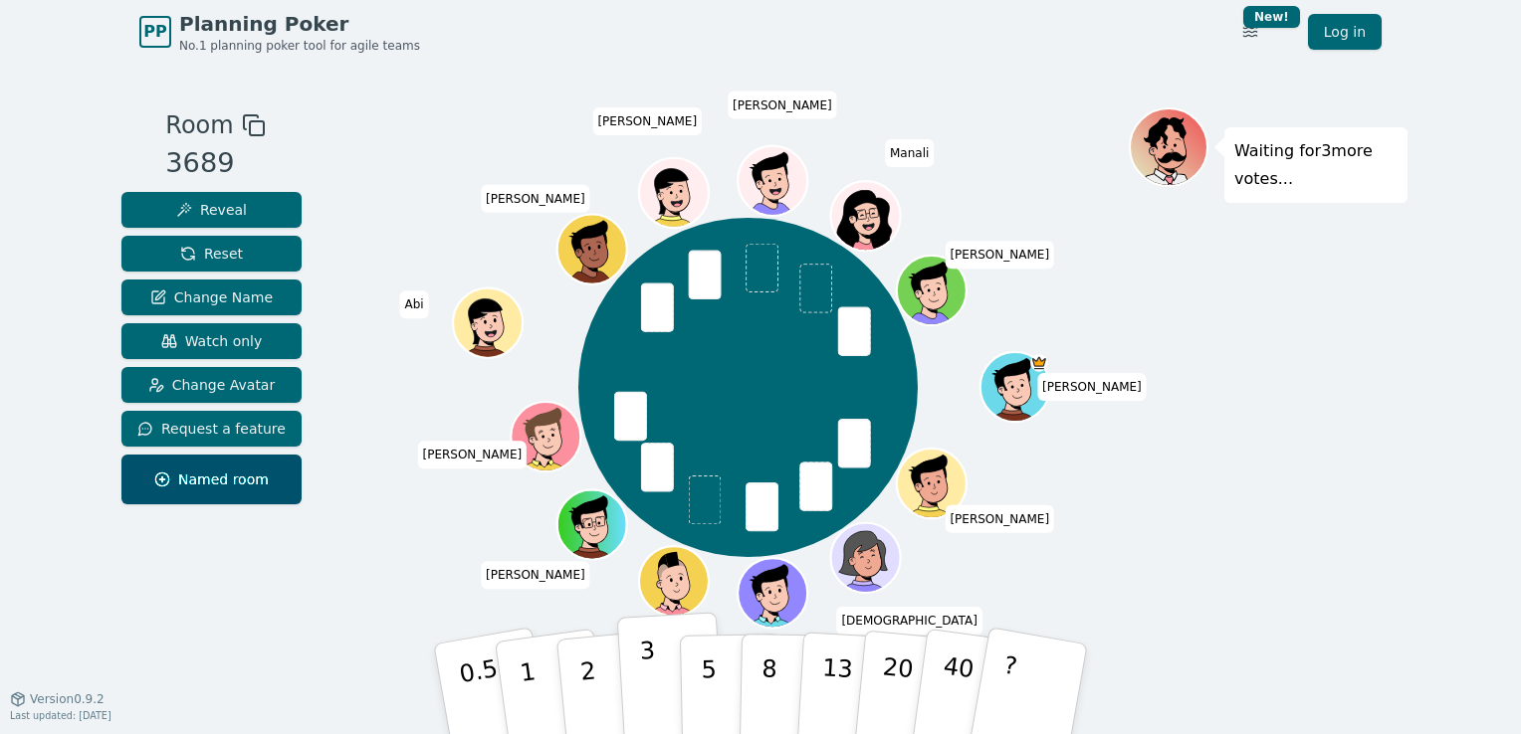
click at [653, 680] on p "3" at bounding box center [650, 691] width 22 height 108
click at [609, 687] on button "2" at bounding box center [610, 690] width 113 height 158
click at [577, 663] on button "2" at bounding box center [610, 690] width 113 height 158
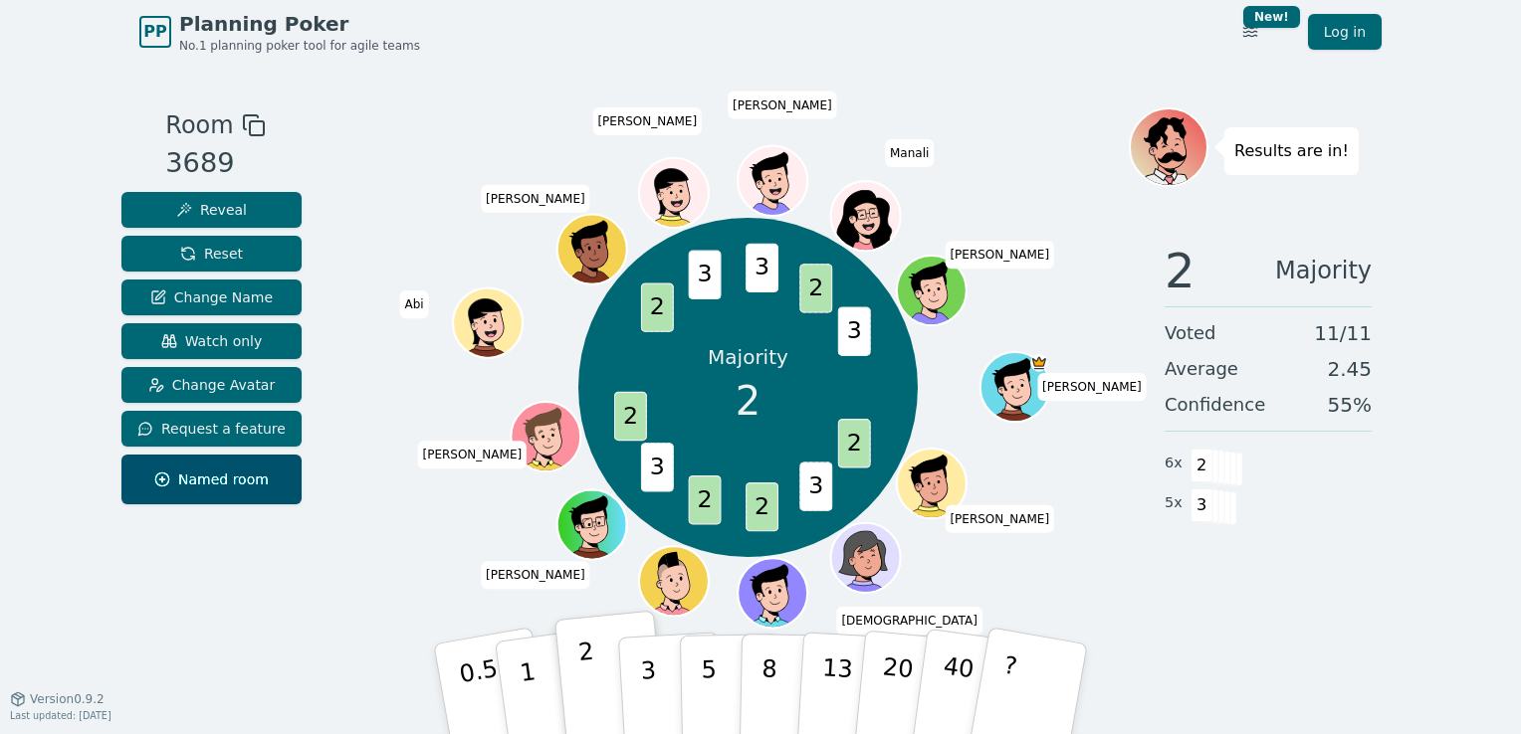
click at [587, 647] on p "2" at bounding box center [590, 692] width 26 height 108
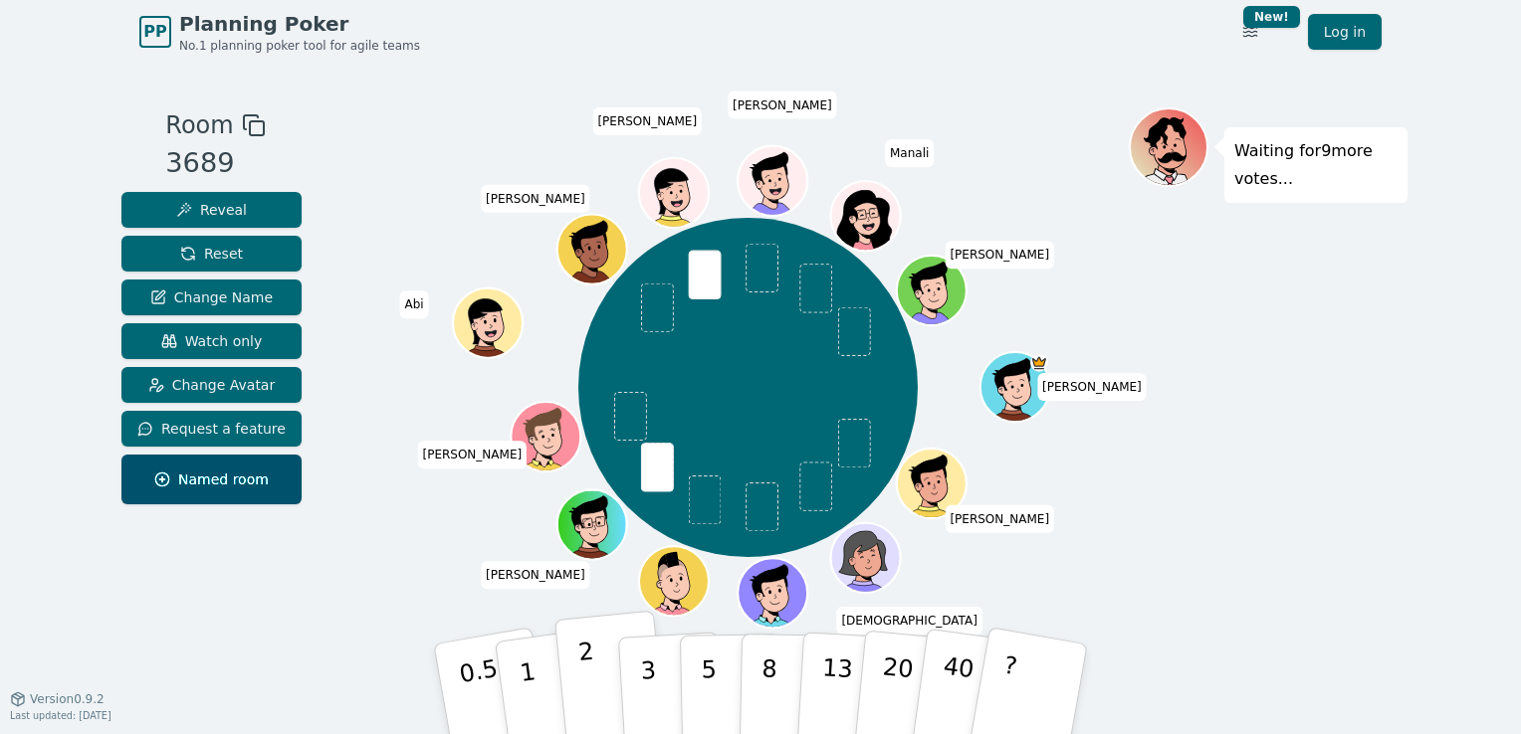
click at [593, 693] on p "2" at bounding box center [590, 692] width 26 height 108
click at [592, 679] on p "2" at bounding box center [590, 692] width 26 height 108
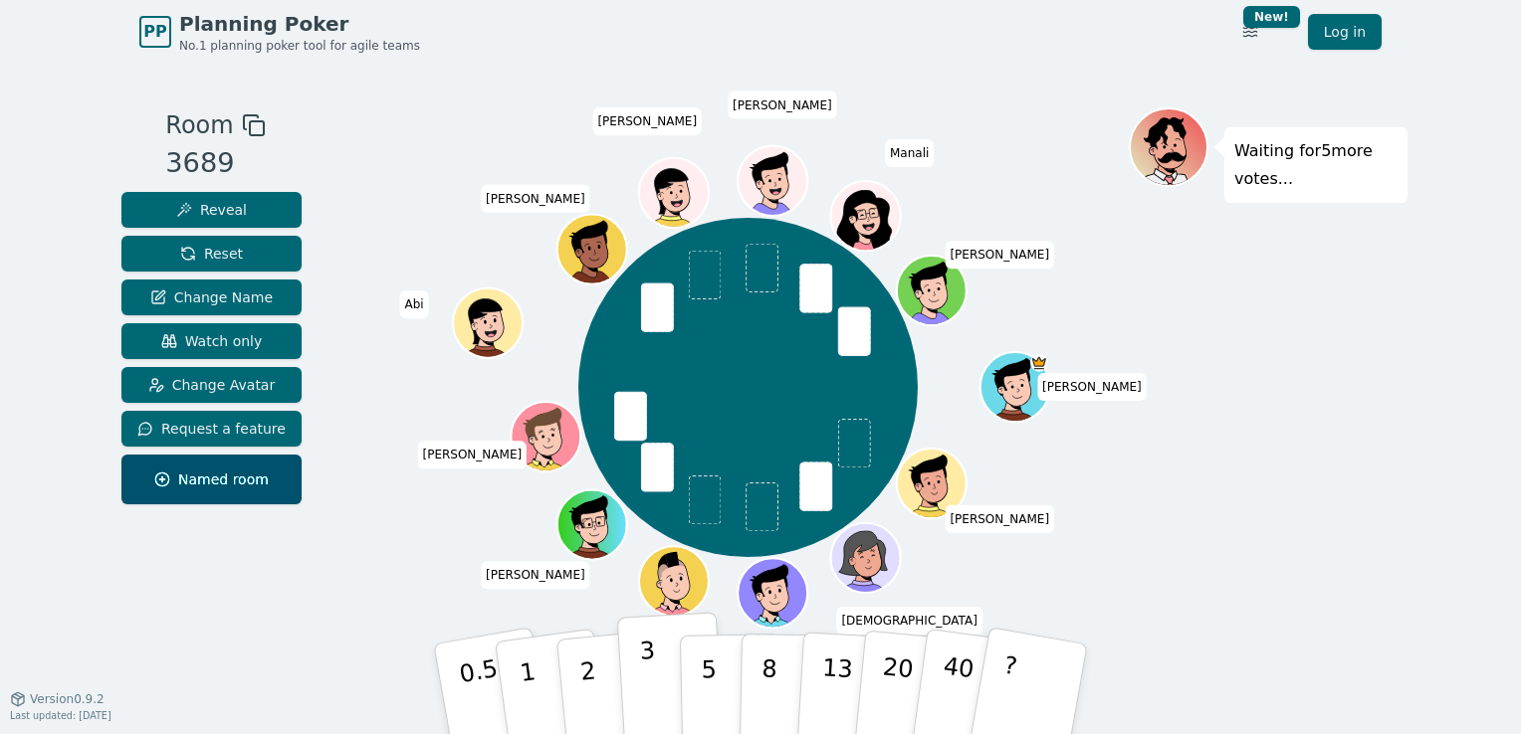
click at [653, 675] on button "3" at bounding box center [671, 689] width 108 height 155
click at [1234, 535] on div "Waiting for 3 more votes..." at bounding box center [1267, 380] width 279 height 547
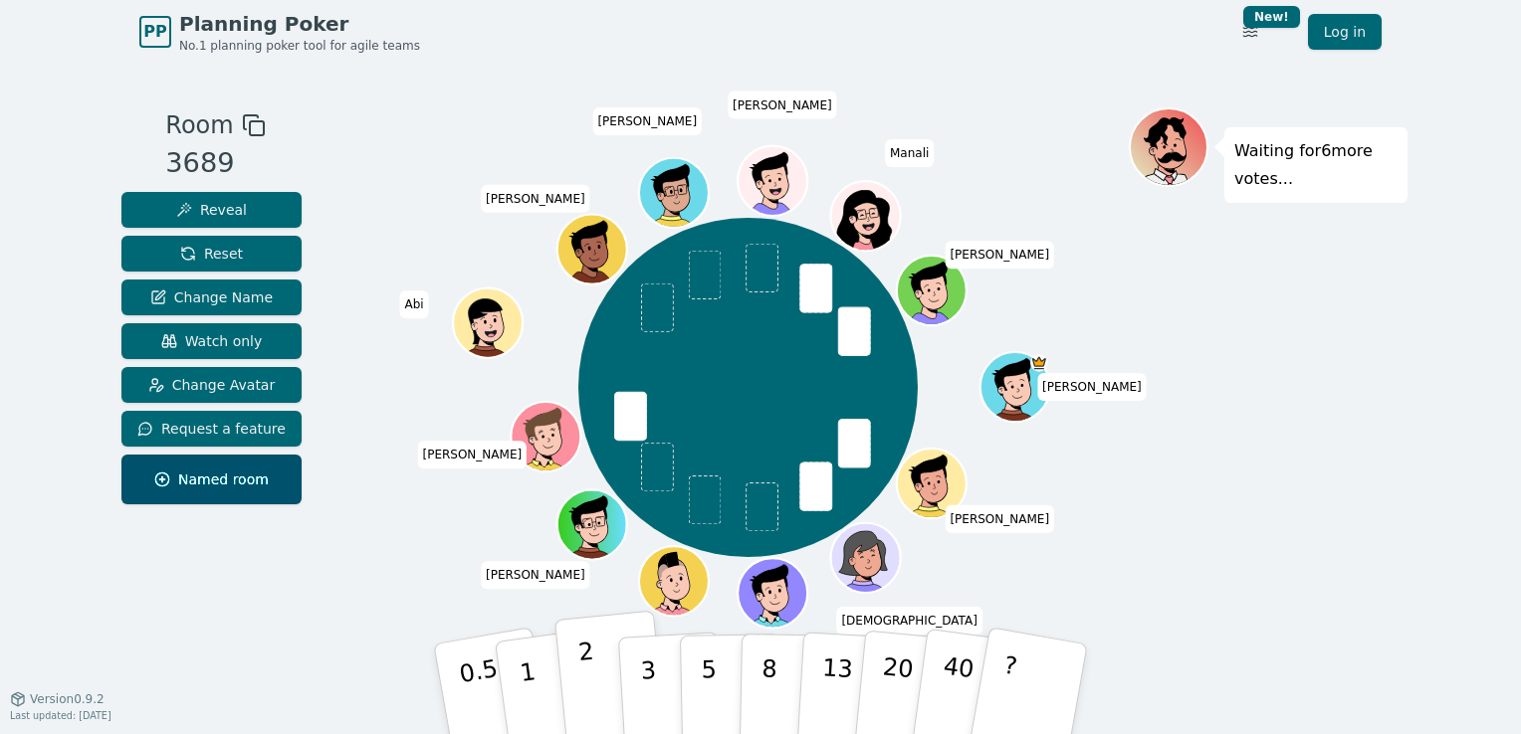
click at [589, 689] on p "2" at bounding box center [590, 692] width 26 height 108
click at [594, 671] on button "2" at bounding box center [610, 690] width 113 height 158
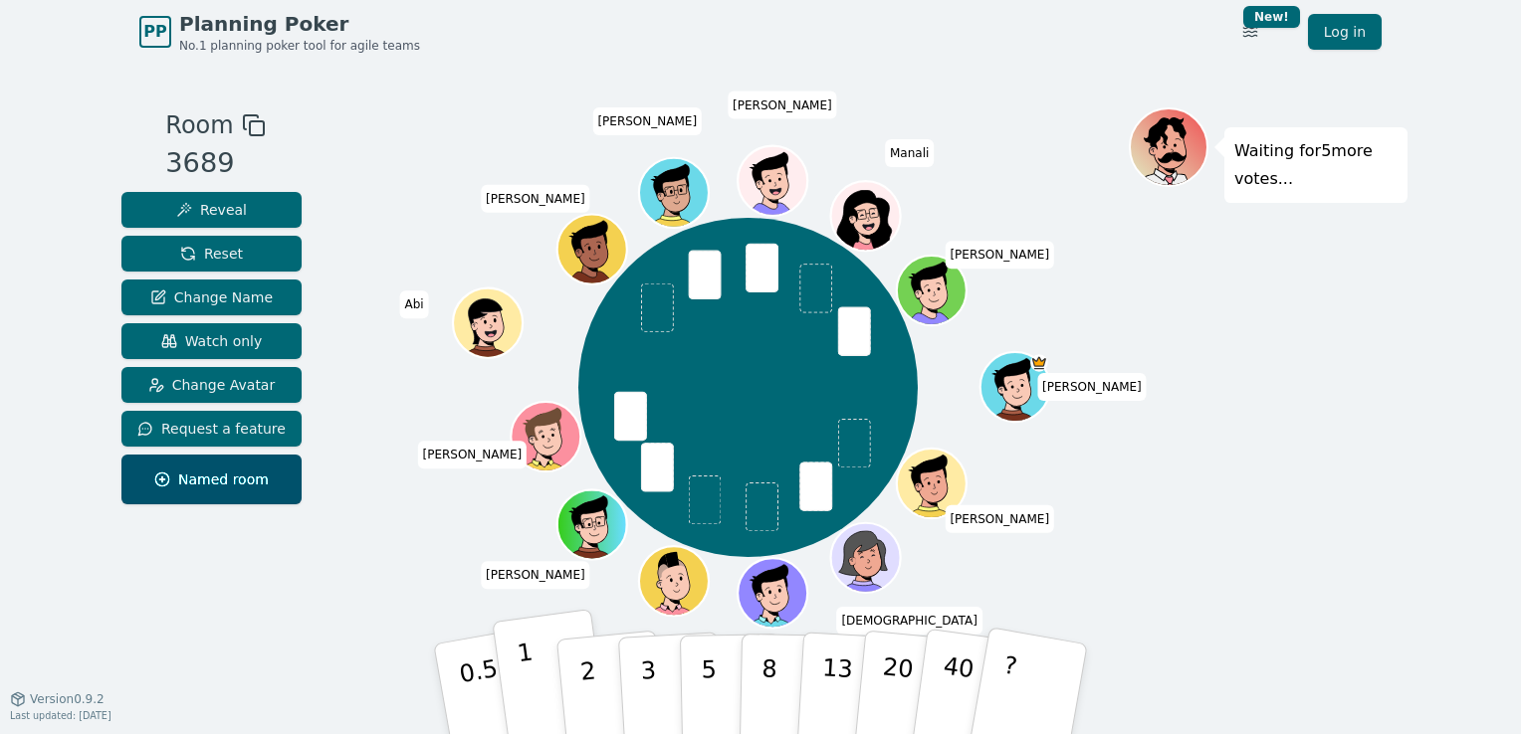
click at [538, 684] on button "1" at bounding box center [551, 689] width 118 height 161
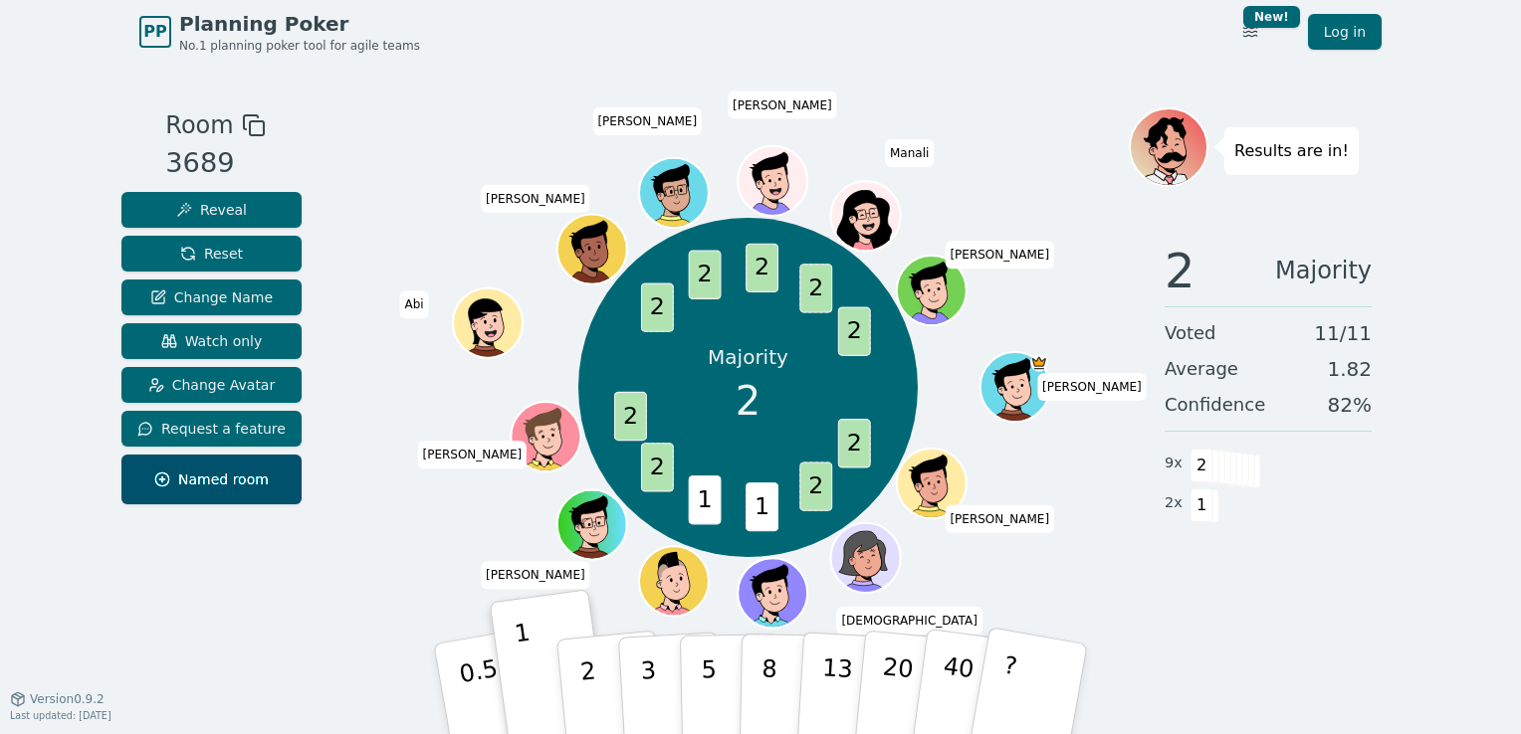
drag, startPoint x: 386, startPoint y: 571, endPoint x: 389, endPoint y: 559, distance: 12.3
click at [386, 571] on div "Majority 2 2 2 1 1 2 2 2 2 2 2 2 [PERSON_NAME] [PERSON_NAME] (you) [PERSON_NAME…" at bounding box center [747, 387] width 761 height 489
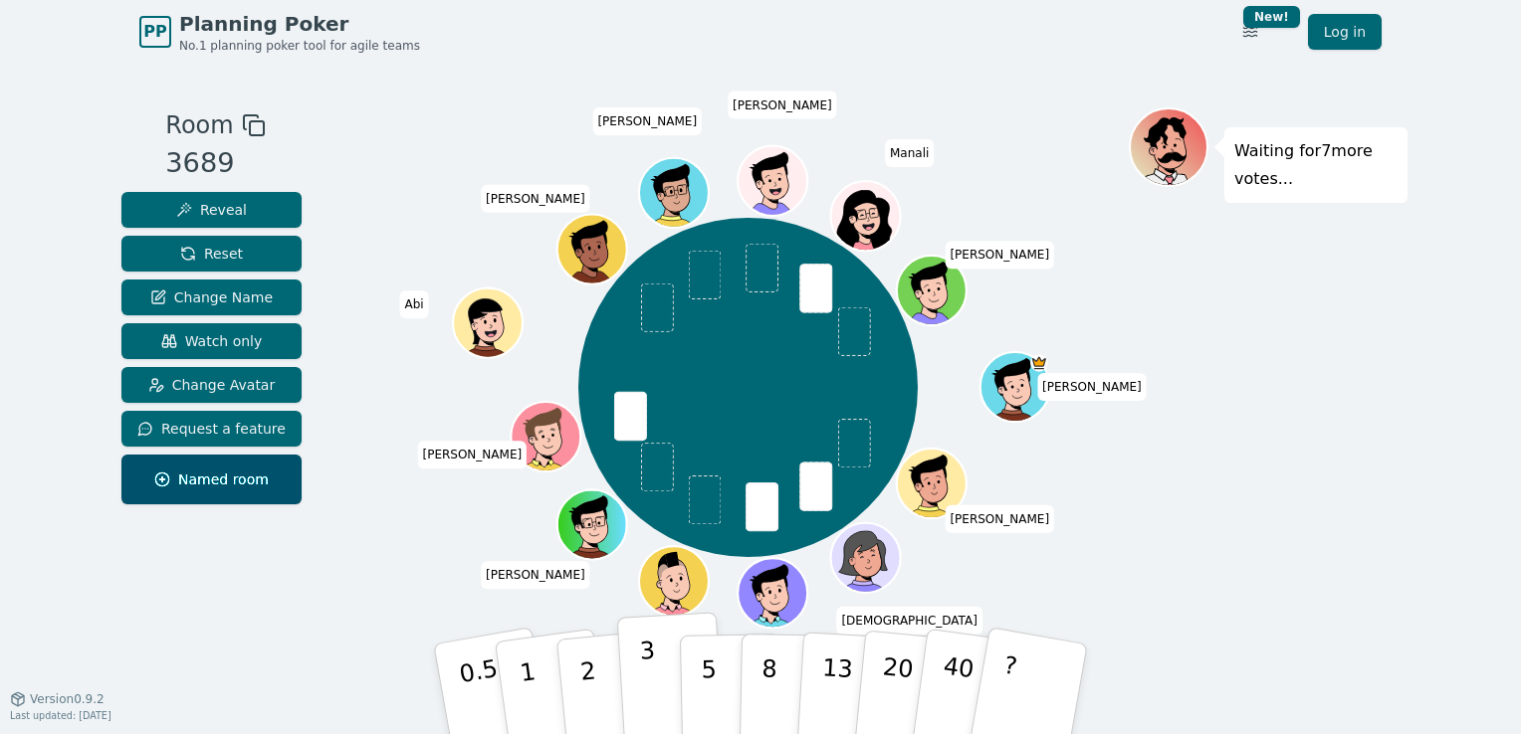
click at [659, 691] on button "3" at bounding box center [671, 689] width 108 height 155
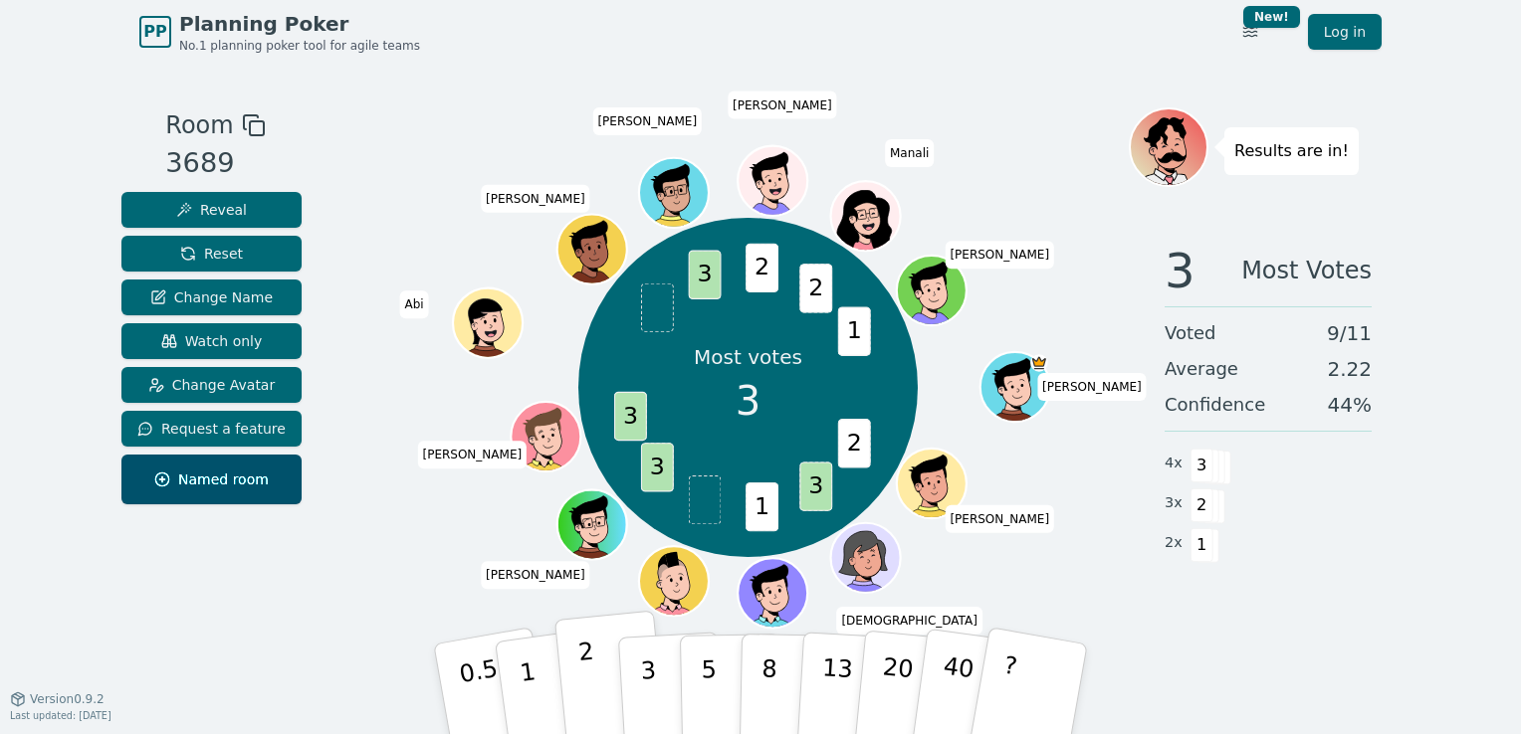
click at [594, 681] on button "2" at bounding box center [610, 690] width 113 height 158
